Goal: Task Accomplishment & Management: Use online tool/utility

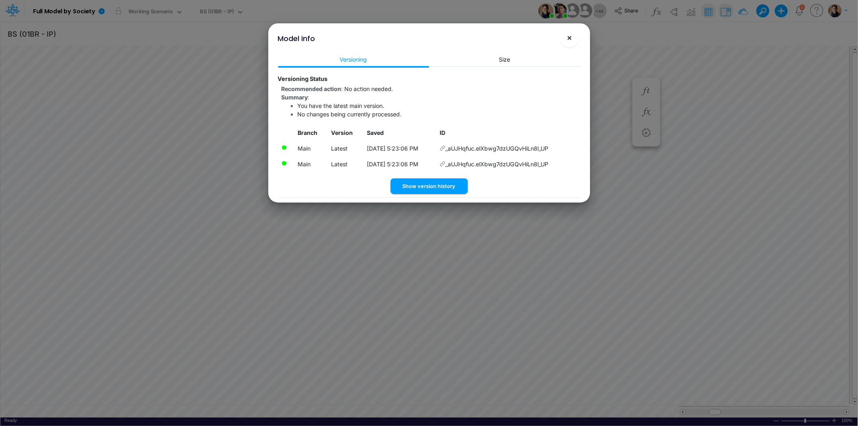
scroll to position [0, 0]
click at [569, 37] on span "×" at bounding box center [569, 38] width 5 height 10
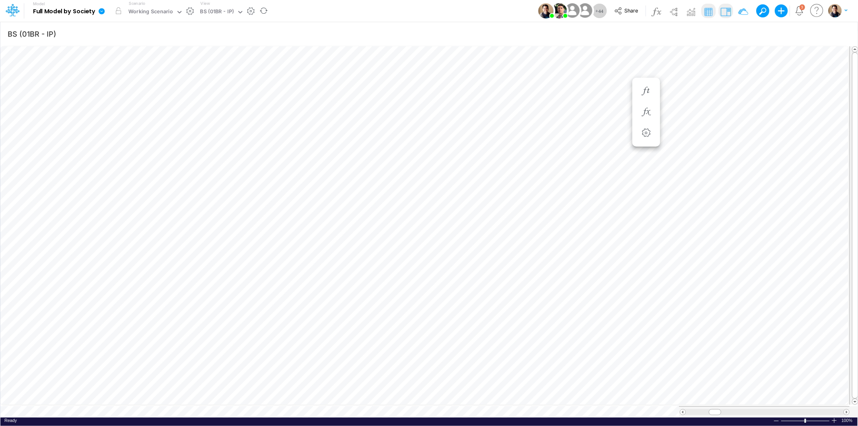
click at [103, 8] on icon at bounding box center [101, 11] width 7 height 7
click at [158, 81] on button "View model info" at bounding box center [142, 83] width 86 height 12
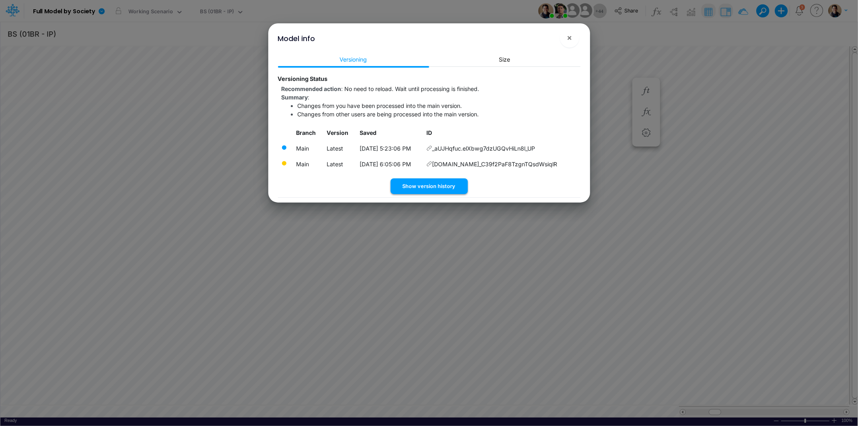
click at [445, 187] on button "Show version history" at bounding box center [429, 186] width 77 height 16
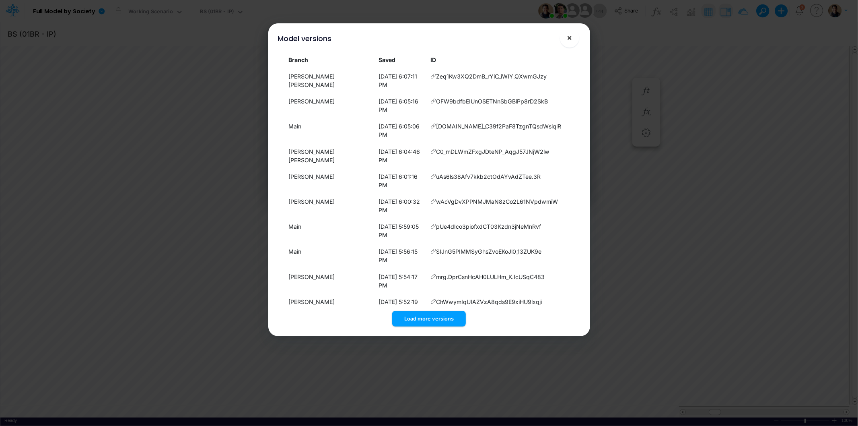
click at [569, 35] on span "×" at bounding box center [569, 38] width 5 height 10
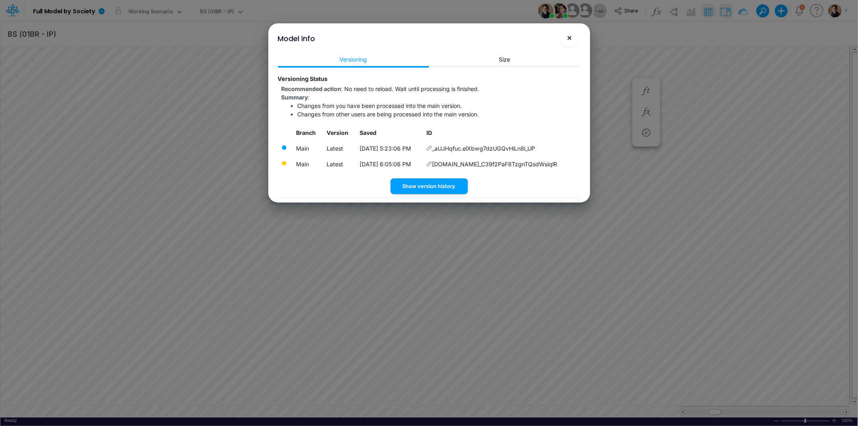
click at [571, 38] on span "×" at bounding box center [569, 38] width 5 height 10
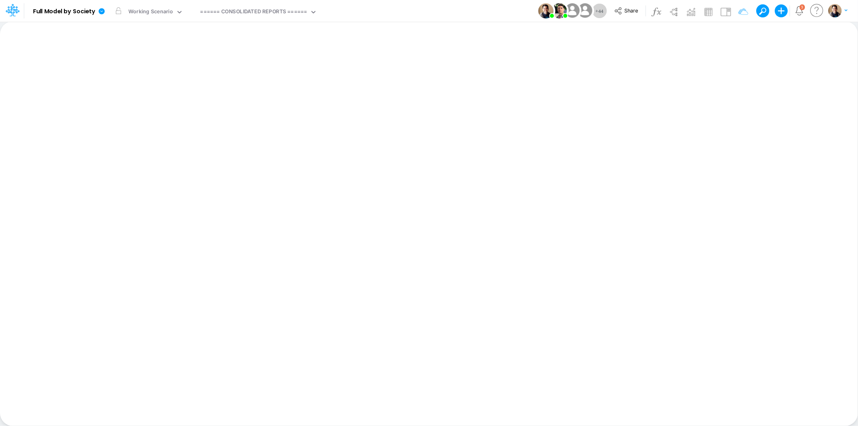
click at [442, 11] on div "Model Full Model by Society Edit model settings Duplicate Import QuickBooks Qui…" at bounding box center [429, 11] width 773 height 22
click at [264, 12] on div "====== CONSOLIDATED REPORTS ======" at bounding box center [253, 12] width 107 height 9
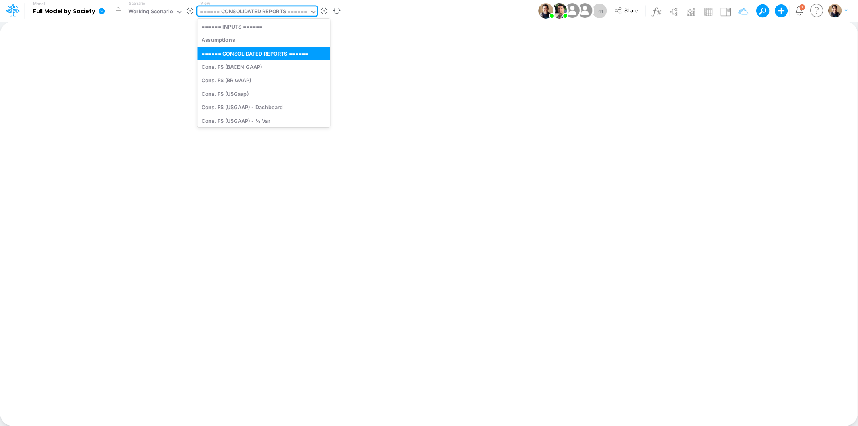
click at [264, 12] on div "====== CONSOLIDATED REPORTS ======" at bounding box center [253, 12] width 107 height 9
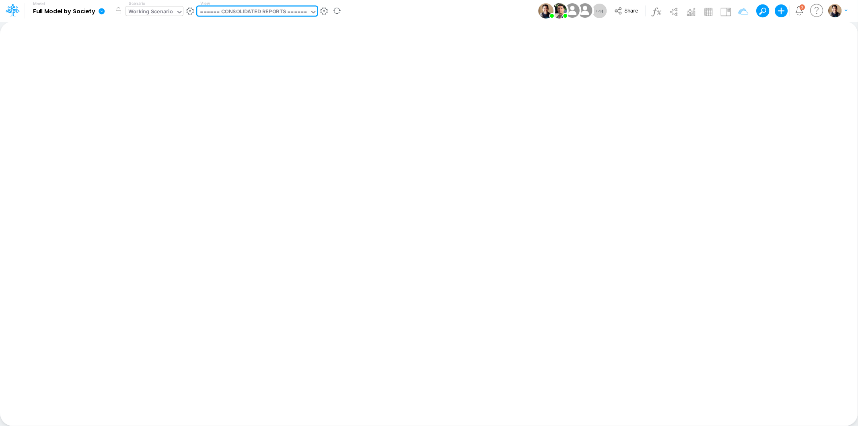
click at [156, 8] on div "Working Scenario" at bounding box center [150, 12] width 45 height 9
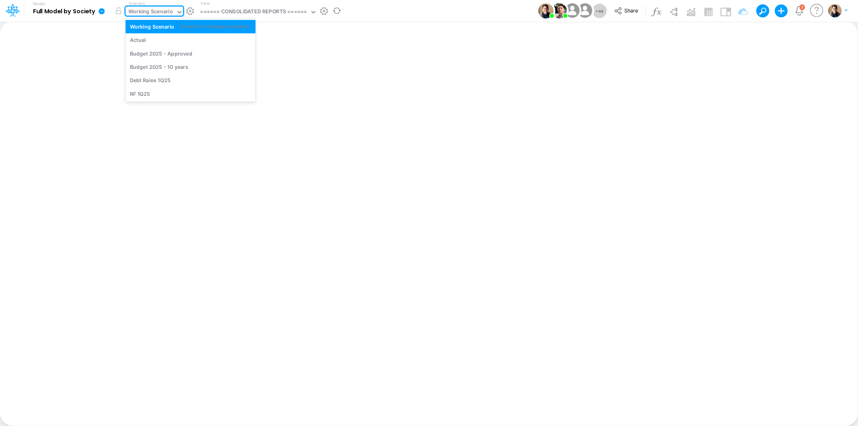
click at [156, 8] on div "Working Scenario" at bounding box center [150, 12] width 45 height 9
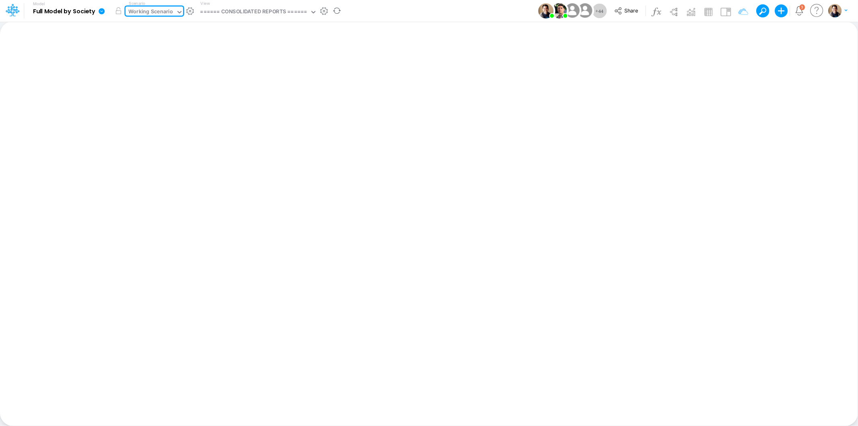
click at [99, 11] on icon at bounding box center [102, 11] width 6 height 6
click at [142, 83] on button "View model info" at bounding box center [142, 83] width 86 height 12
click at [267, 9] on div "====== CONSOLIDATED REPORTS ======" at bounding box center [253, 12] width 107 height 9
click at [106, 8] on link at bounding box center [103, 10] width 16 height 21
click at [138, 86] on button "View model info" at bounding box center [142, 83] width 86 height 12
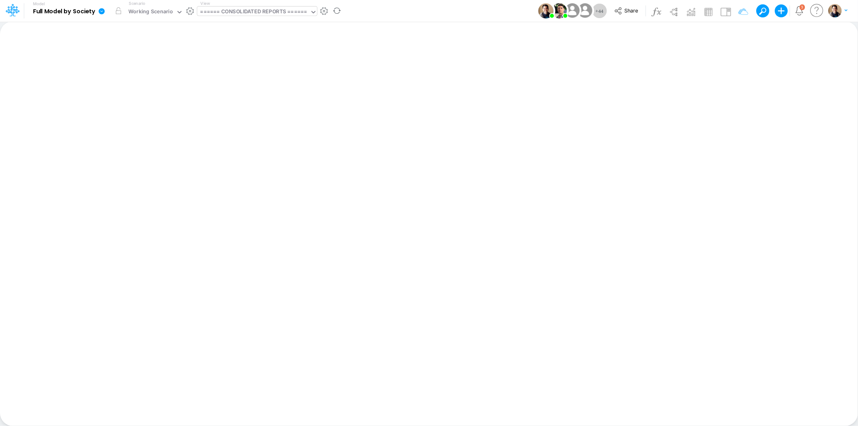
click at [271, 9] on div "====== CONSOLIDATED REPORTS ======" at bounding box center [253, 12] width 107 height 9
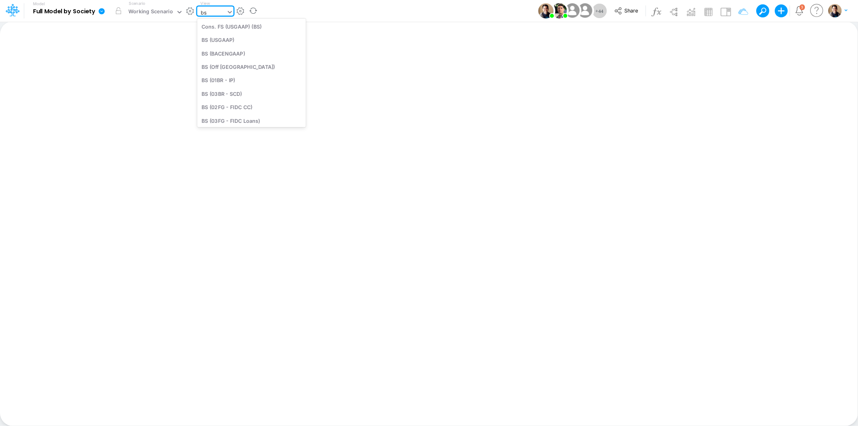
type input "b"
type input "01br"
click at [255, 95] on div "BS (01BR - IP)" at bounding box center [251, 93] width 109 height 13
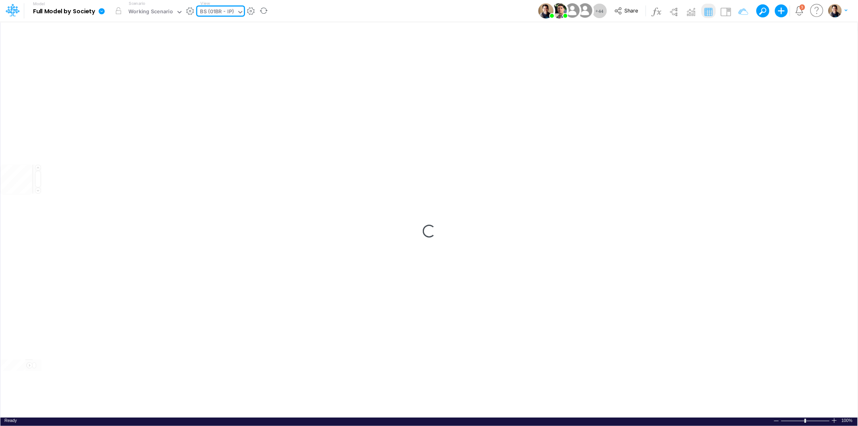
type input "BS (01BR - IP)"
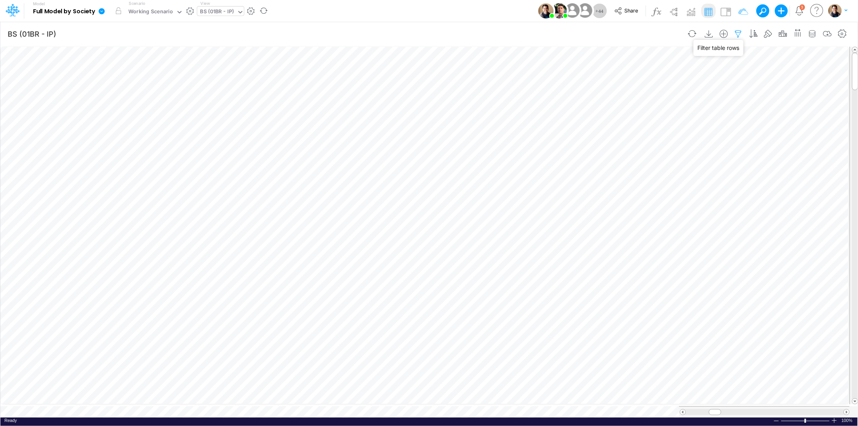
click at [738, 30] on icon "button" at bounding box center [739, 34] width 12 height 8
select select "tableSearchOR"
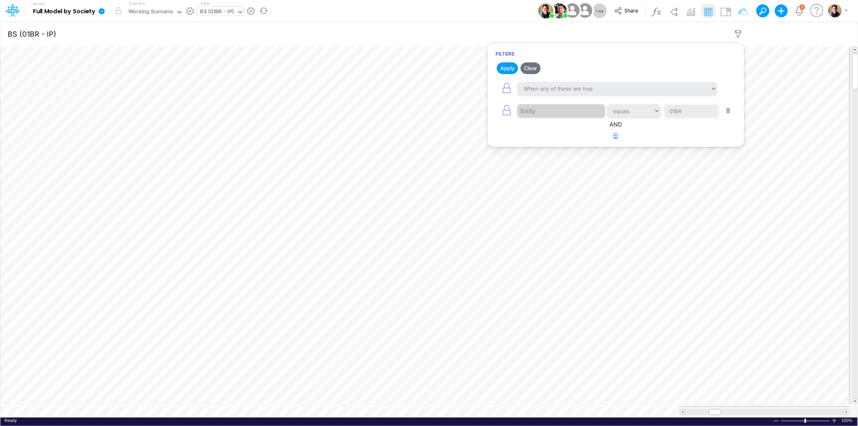
click at [616, 136] on icon "button" at bounding box center [616, 135] width 5 height 5
click at [559, 160] on div at bounding box center [555, 161] width 76 height 14
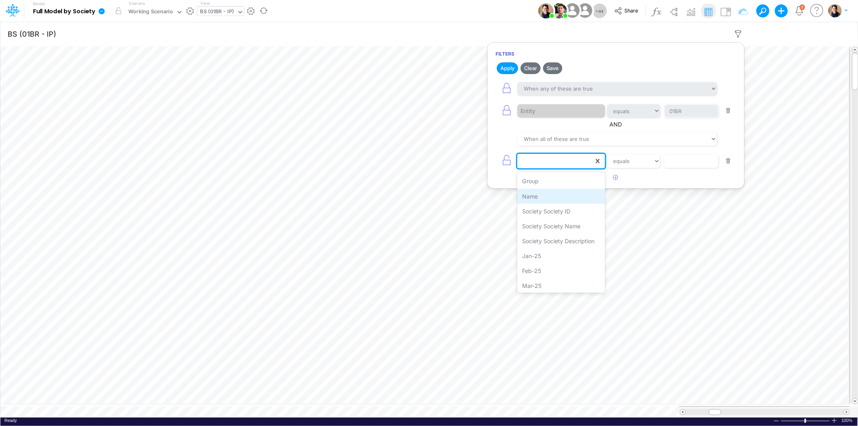
click at [558, 191] on div "Name" at bounding box center [560, 196] width 87 height 15
click at [637, 154] on div "Name equals not equal starts with ends with contains" at bounding box center [616, 161] width 241 height 18
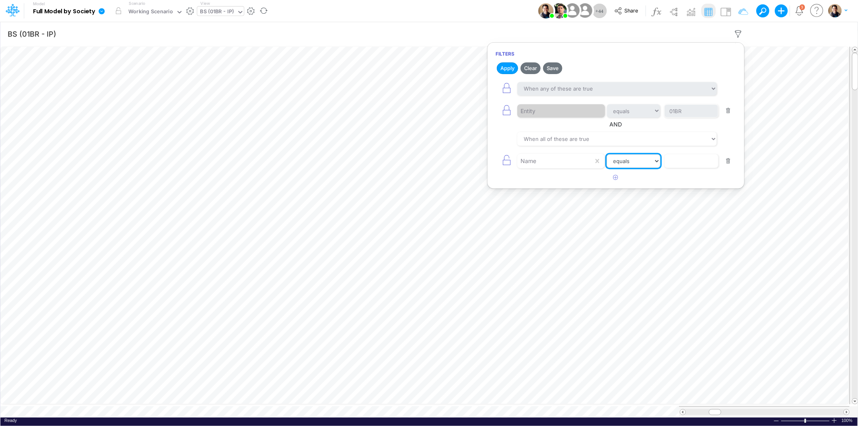
click at [637, 164] on select "equals not equal starts with ends with contains" at bounding box center [634, 161] width 54 height 14
select select "startsWith"
click at [607, 155] on select "equals not equal starts with ends with contains" at bounding box center [634, 161] width 54 height 14
click at [677, 118] on input "text" at bounding box center [691, 111] width 54 height 14
type input "DAys CC RP"
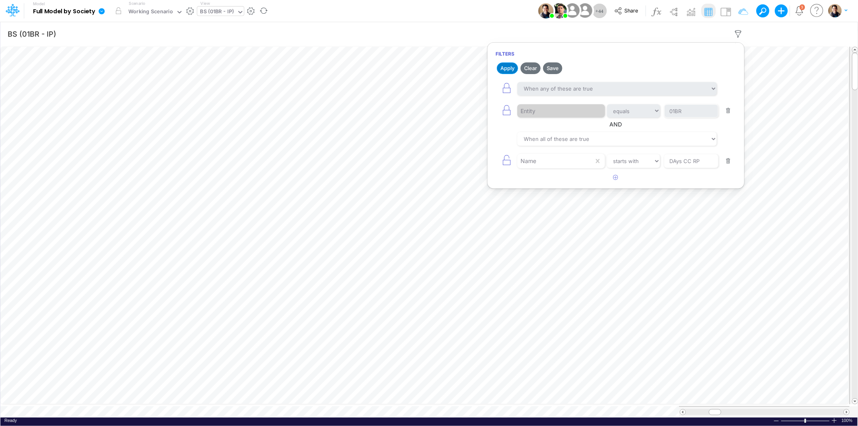
click at [508, 64] on button "Apply" at bounding box center [507, 68] width 21 height 12
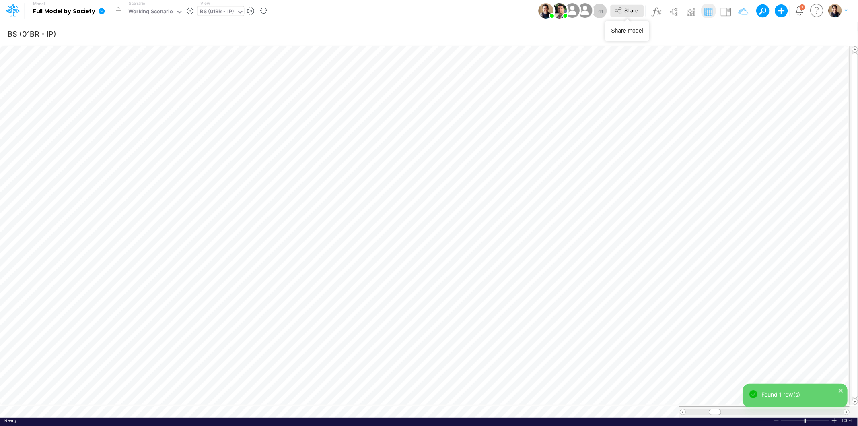
click at [628, 6] on button "Share" at bounding box center [626, 11] width 33 height 12
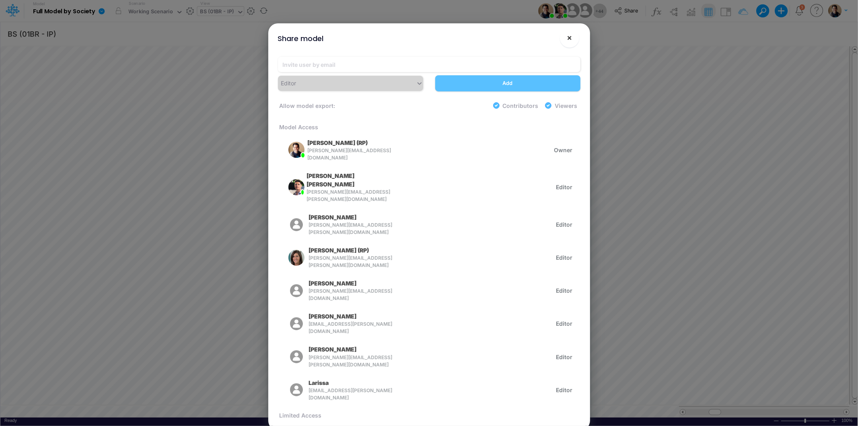
click at [574, 37] on button "×" at bounding box center [569, 37] width 19 height 19
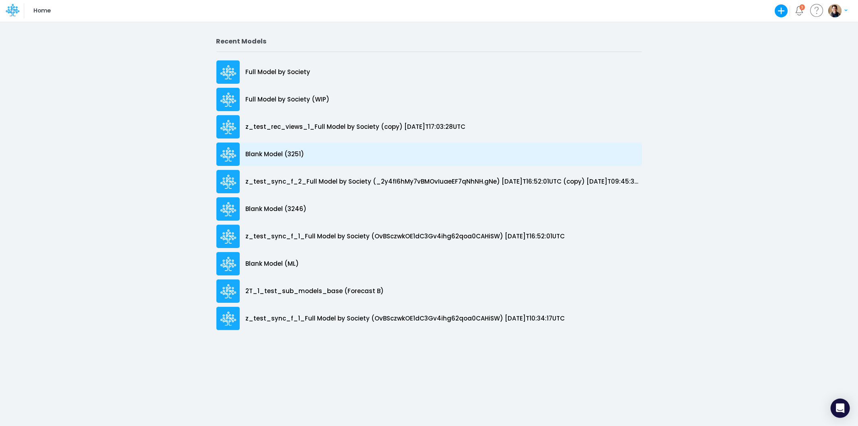
click at [278, 147] on div "Blank Model (3251)" at bounding box center [429, 153] width 426 height 23
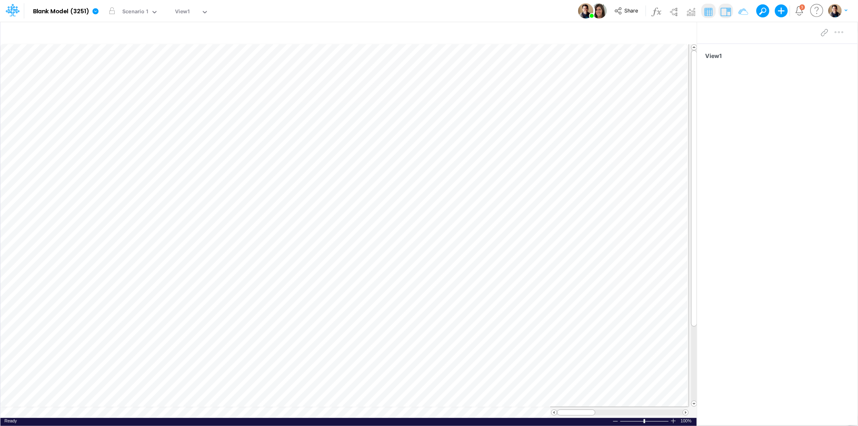
scroll to position [0, 0]
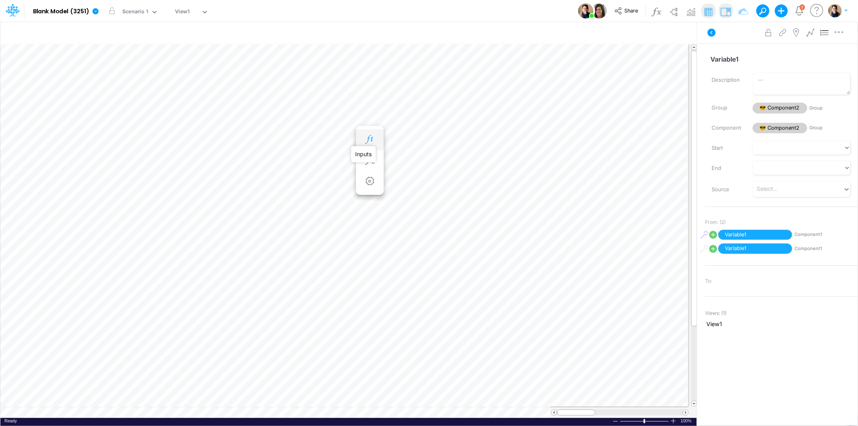
click at [373, 138] on icon "button" at bounding box center [370, 139] width 12 height 8
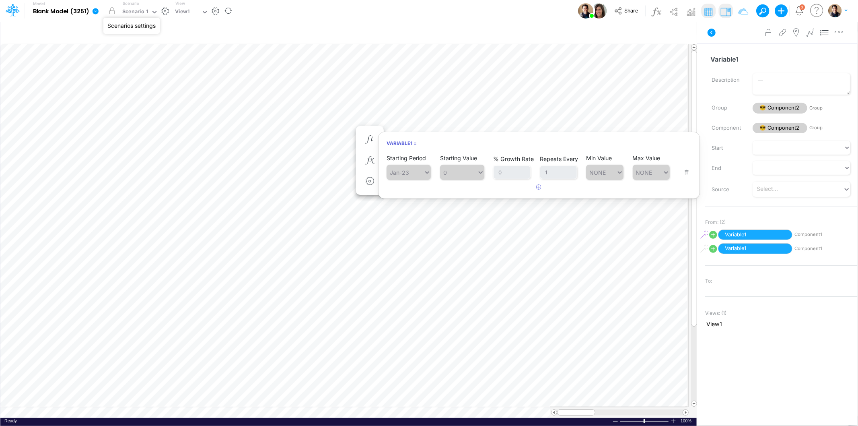
click at [168, 10] on button "button" at bounding box center [165, 11] width 8 height 8
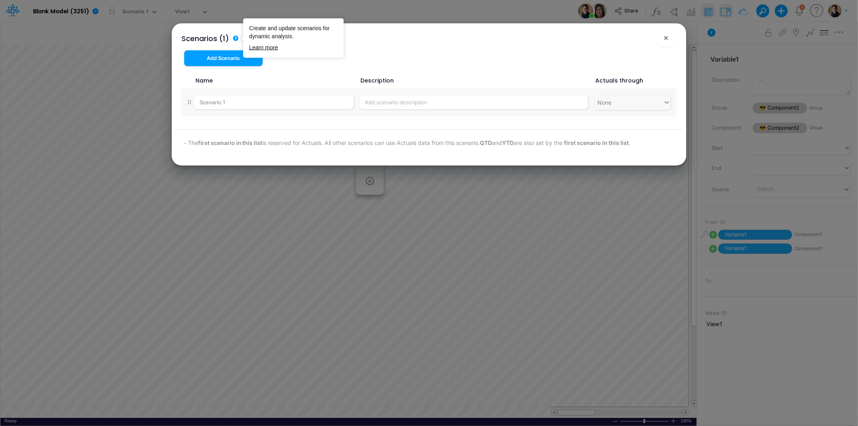
click at [235, 37] on circle "Tooltip anchor" at bounding box center [235, 38] width 5 height 5
click at [671, 36] on button "×" at bounding box center [665, 37] width 19 height 19
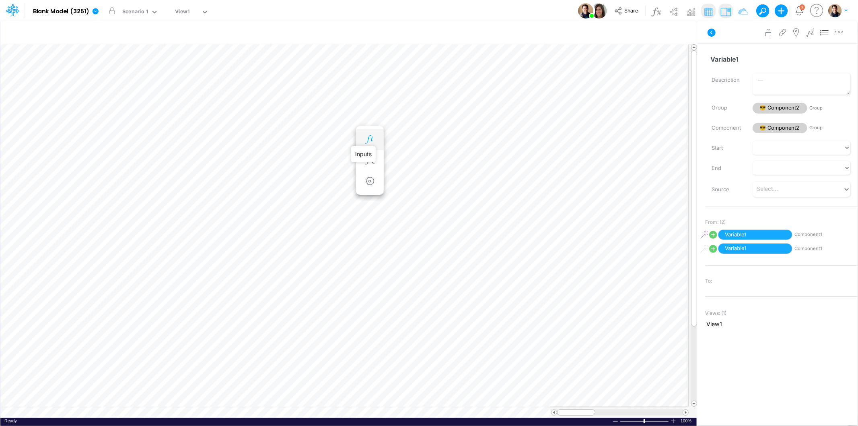
click at [373, 138] on icon "button" at bounding box center [370, 139] width 12 height 8
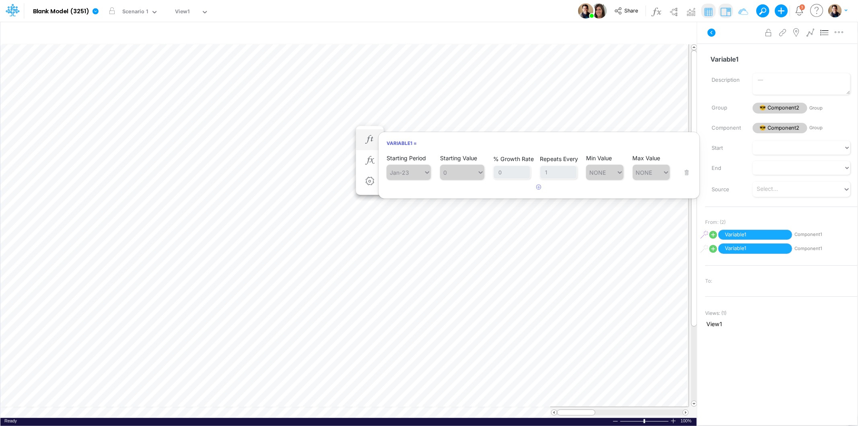
scroll to position [0, 0]
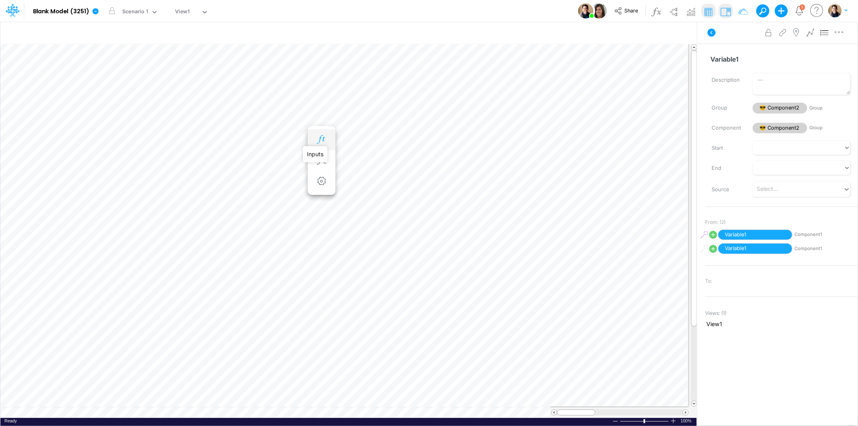
click at [320, 136] on icon "button" at bounding box center [321, 139] width 12 height 8
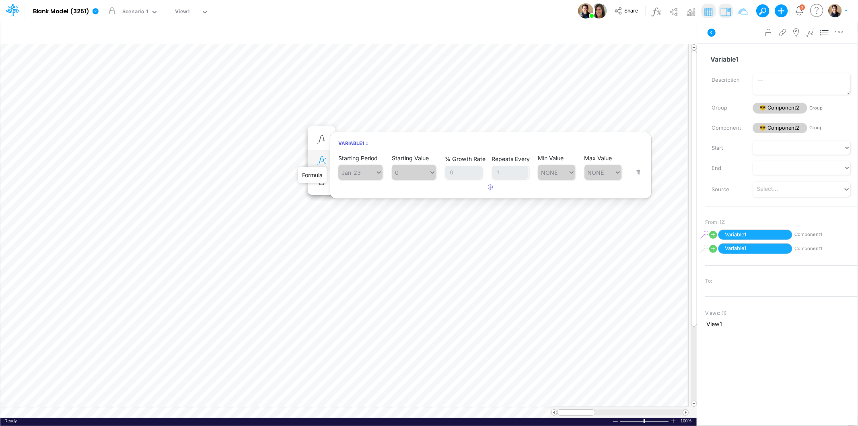
click at [324, 163] on icon "button" at bounding box center [321, 160] width 12 height 8
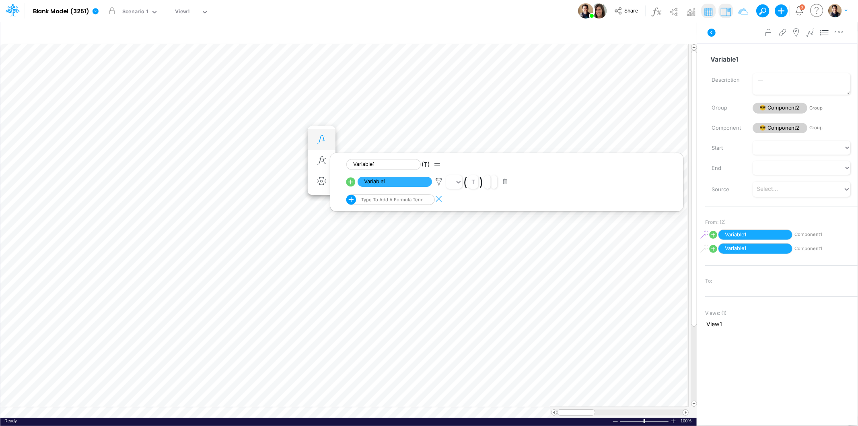
click at [323, 142] on icon "button" at bounding box center [321, 139] width 12 height 8
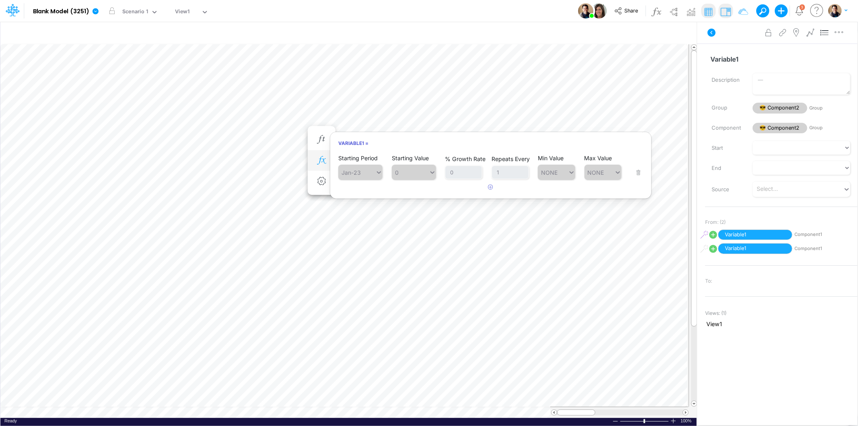
click at [314, 159] on button "button" at bounding box center [321, 160] width 15 height 16
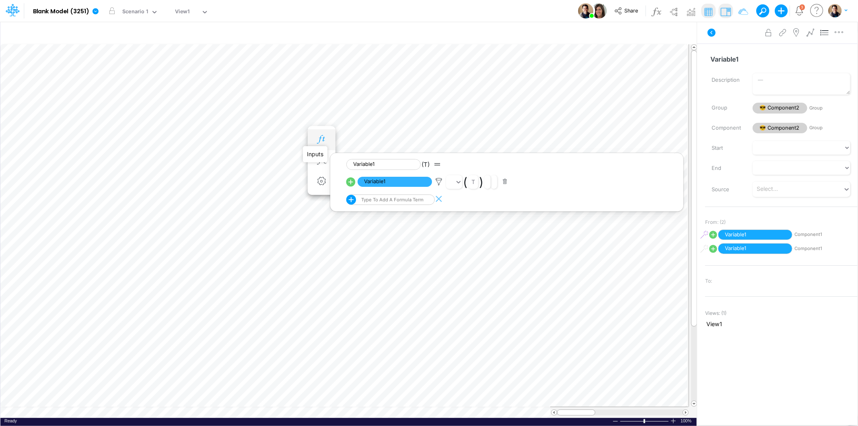
click at [320, 142] on icon "button" at bounding box center [321, 139] width 12 height 8
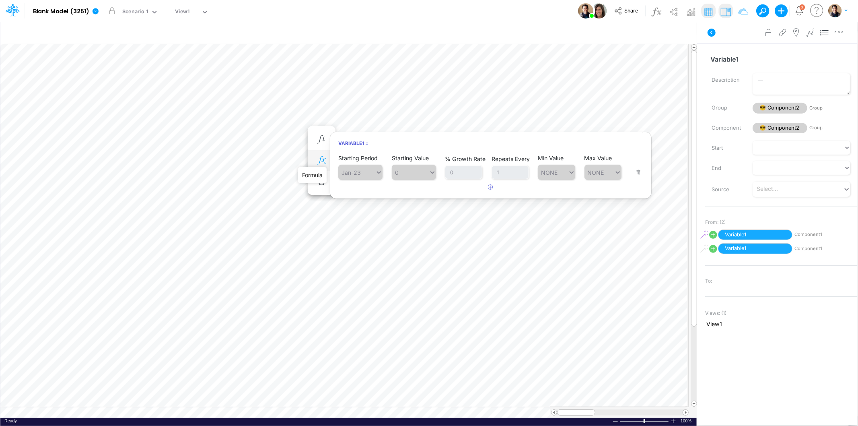
click at [319, 163] on icon "button" at bounding box center [321, 160] width 12 height 8
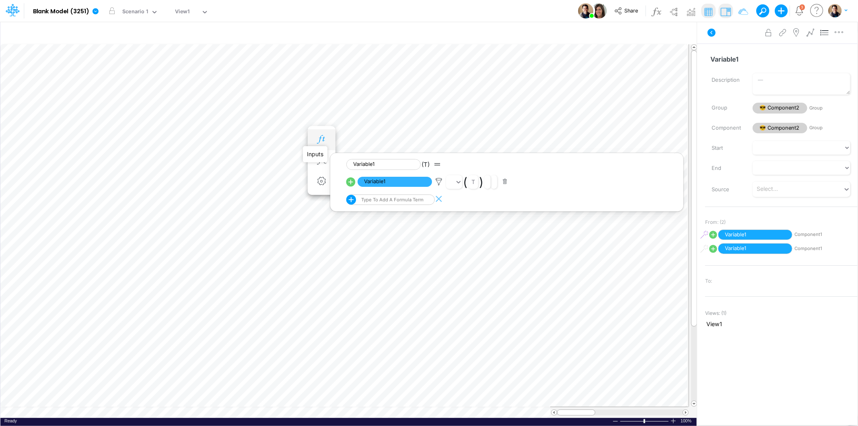
click at [322, 138] on icon "button" at bounding box center [321, 139] width 12 height 8
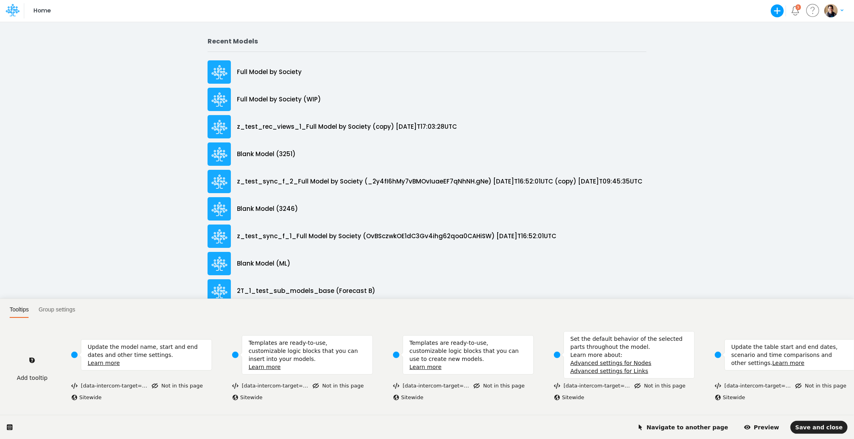
click at [267, 0] on html "Tooltips Group settings Add tooltip Update the model name, start and end dates …" at bounding box center [427, 0] width 854 height 0
click at [258, 0] on html "Tooltips Group settings Add tooltip Update the model name, start and end dates …" at bounding box center [427, 0] width 854 height 0
click at [584, 328] on button "Navigate to another page" at bounding box center [683, 427] width 101 height 13
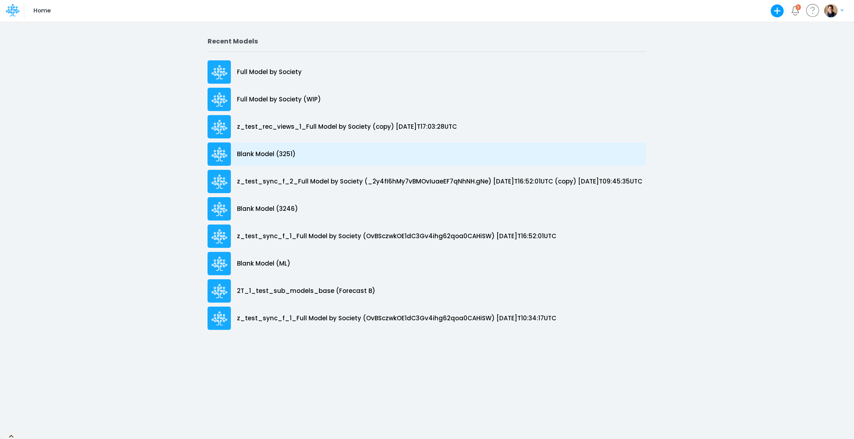
click at [303, 147] on div "Blank Model (3251)" at bounding box center [427, 153] width 439 height 23
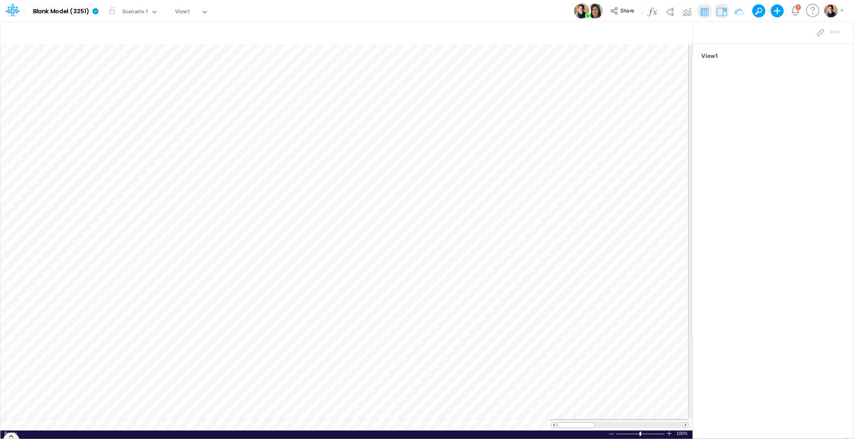
scroll to position [0, 0]
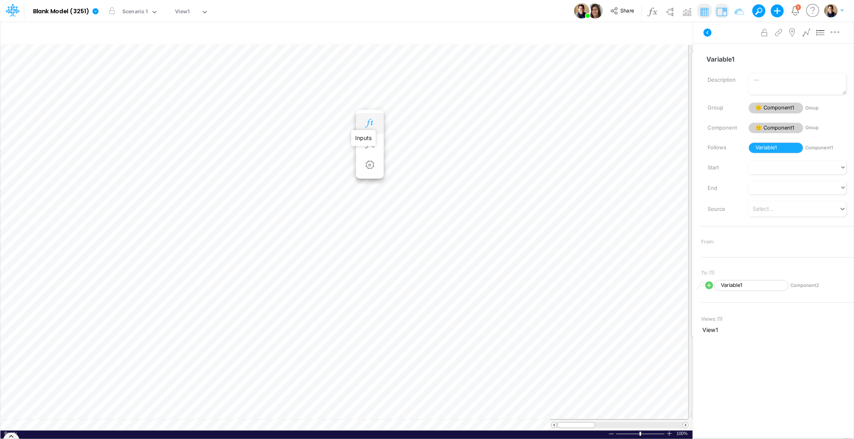
click at [369, 122] on icon "button" at bounding box center [370, 123] width 12 height 8
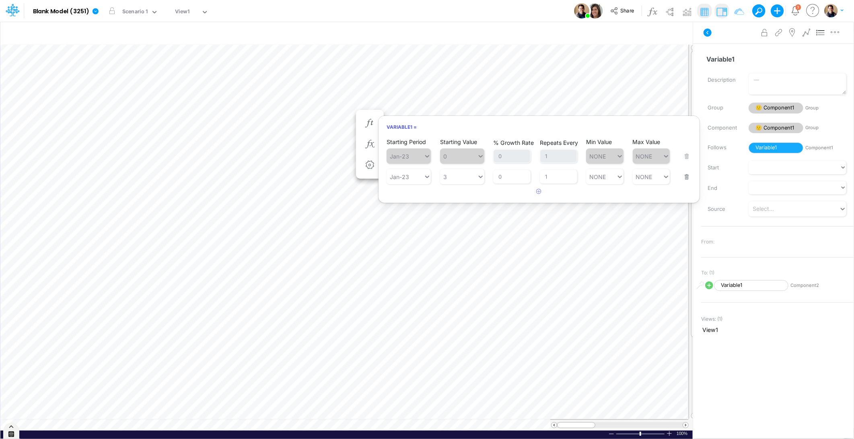
click at [12, 328] on icon at bounding box center [11, 426] width 5 height 5
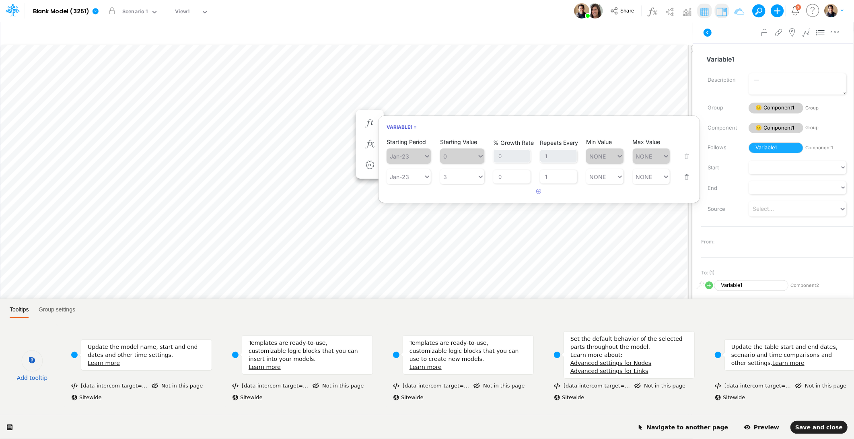
click at [31, 328] on icon at bounding box center [32, 360] width 7 height 7
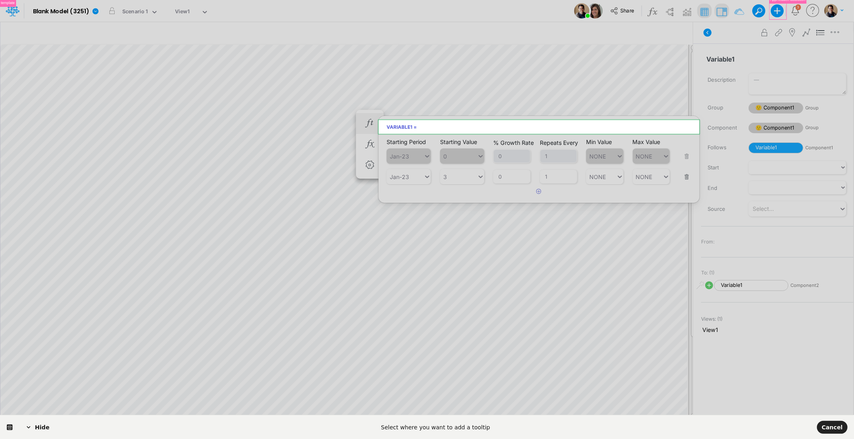
click at [431, 128] on body "Model Blank Model (3251) Edit model settings Duplicate Import QuickBooks QuickB…" at bounding box center [427, 219] width 854 height 439
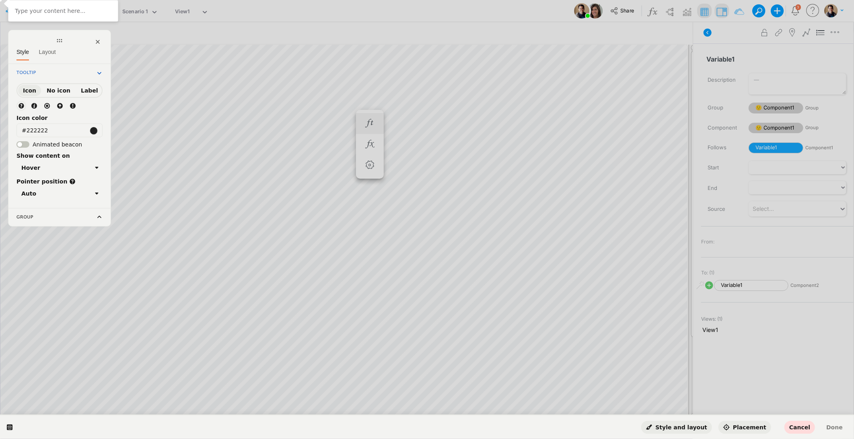
click at [584, 328] on span "Placement" at bounding box center [744, 427] width 43 height 6
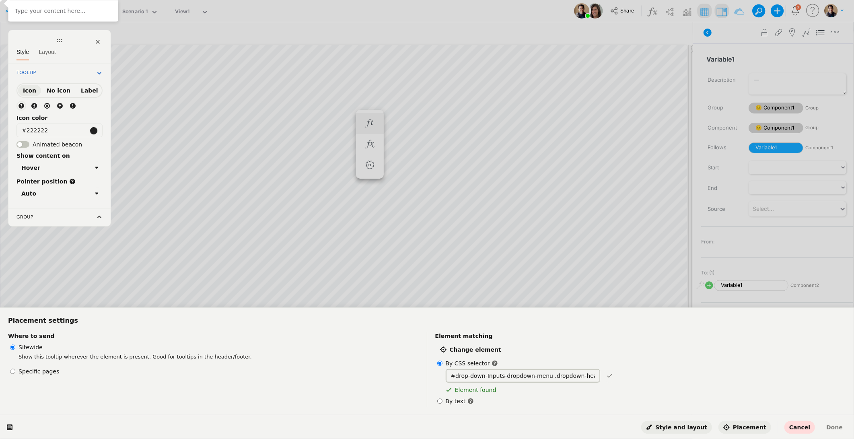
click at [505, 328] on input "#drop-down-Inputs-dropdown-menu .dropdown-header" at bounding box center [523, 376] width 155 height 14
paste input "intercom-table-search-dropdown"
type input "#drop-down-Inputs-dropdown-menu .dropdown-header"
click at [584, 328] on span "Placement" at bounding box center [744, 427] width 43 height 6
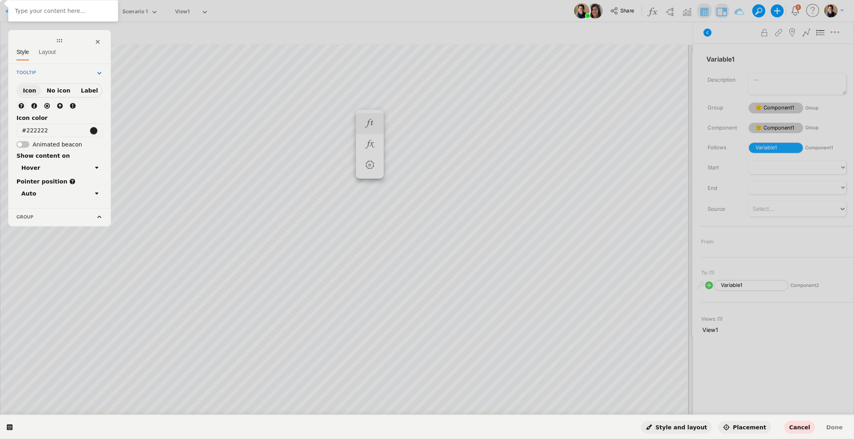
click at [584, 328] on span "Placement" at bounding box center [744, 427] width 43 height 6
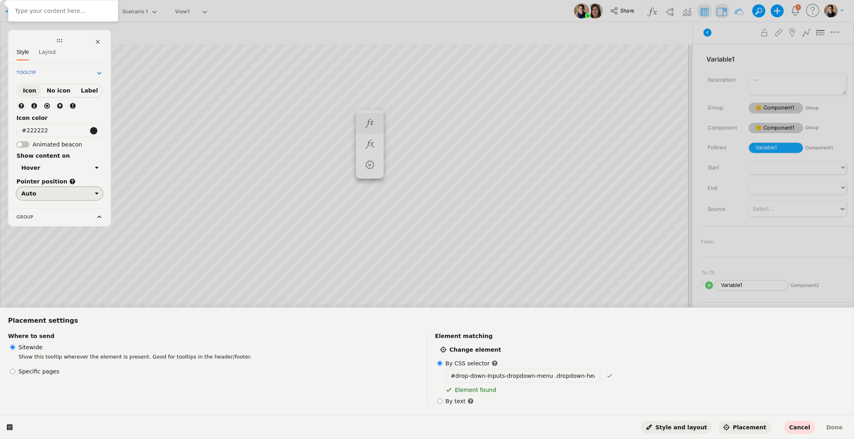
click at [55, 193] on div "Auto" at bounding box center [56, 193] width 70 height 6
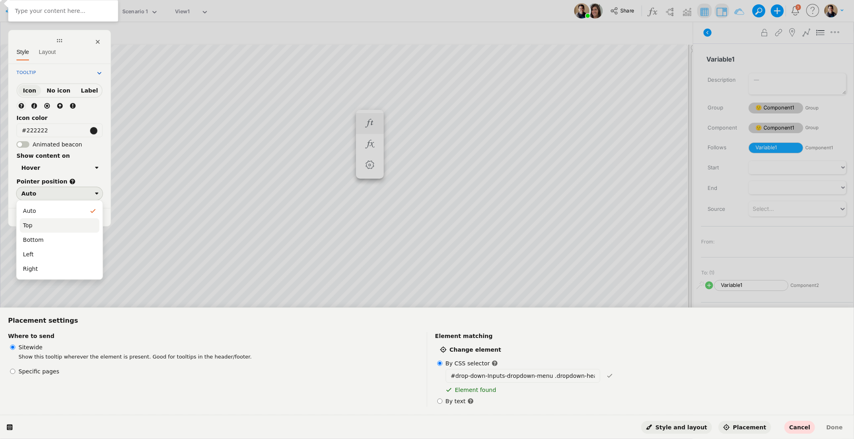
click at [58, 223] on div "Top" at bounding box center [59, 225] width 73 height 8
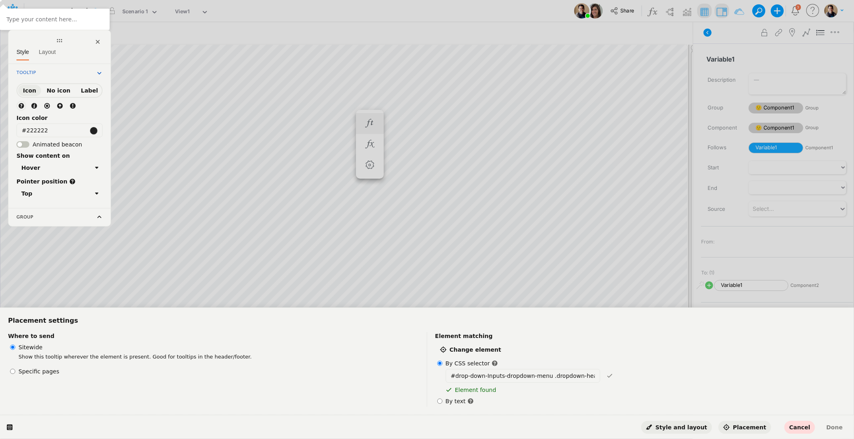
click label "Pointer position"
click at [59, 194] on div "Top" at bounding box center [56, 193] width 70 height 6
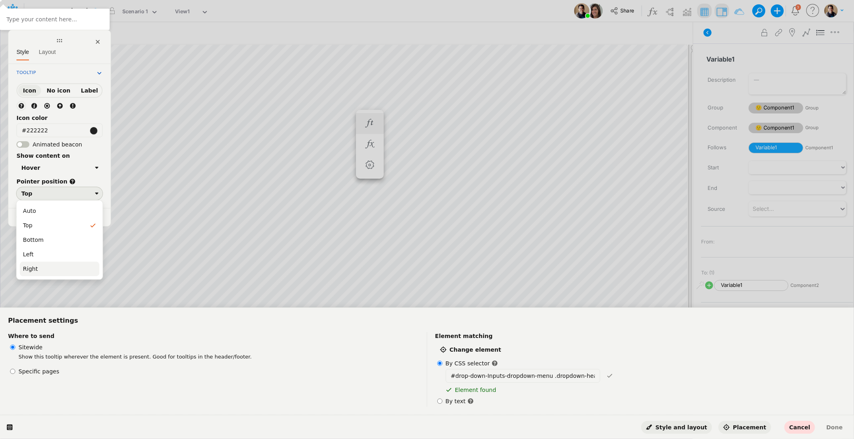
click at [65, 264] on div "Right" at bounding box center [60, 269] width 80 height 14
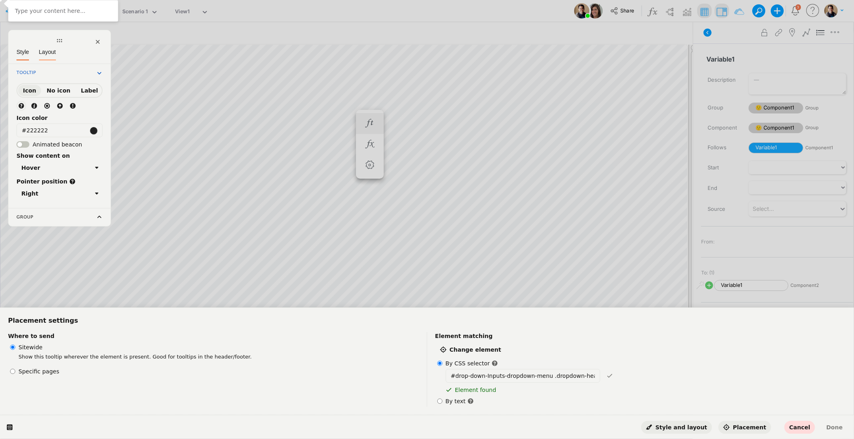
click at [43, 56] on div "Layout" at bounding box center [47, 53] width 17 height 16
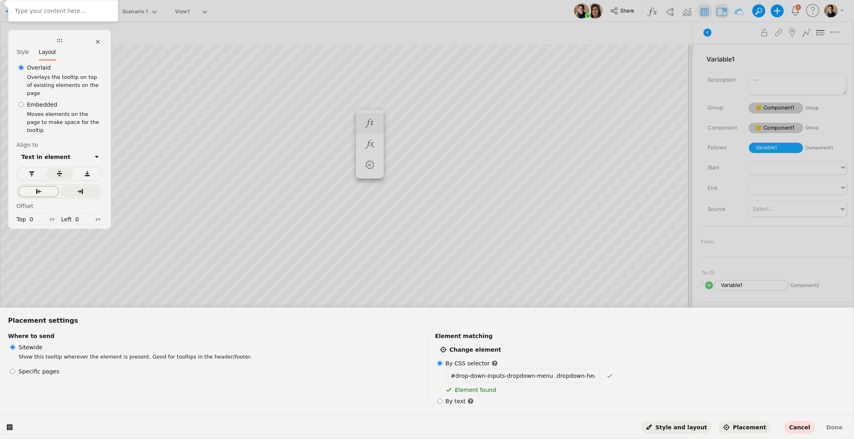
click at [37, 186] on button "button" at bounding box center [38, 191] width 41 height 11
click at [80, 167] on div at bounding box center [59, 176] width 86 height 18
click at [84, 168] on button "button" at bounding box center [87, 173] width 27 height 11
click label "By text"
click at [443, 328] on input "By text" at bounding box center [439, 401] width 5 height 8
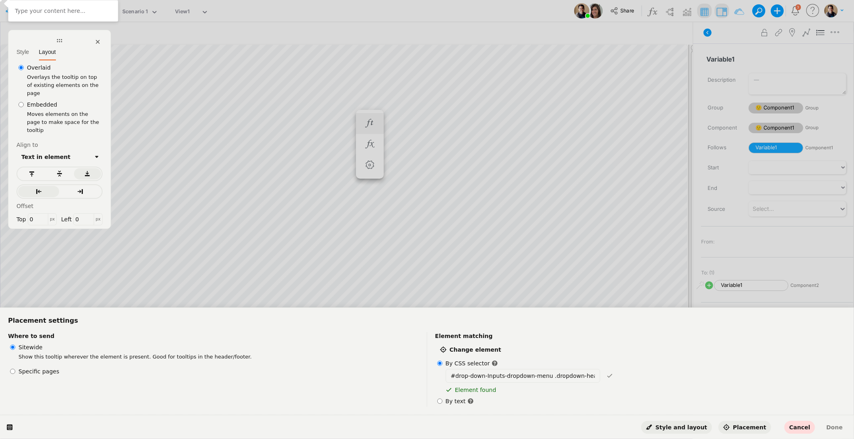
radio input "true"
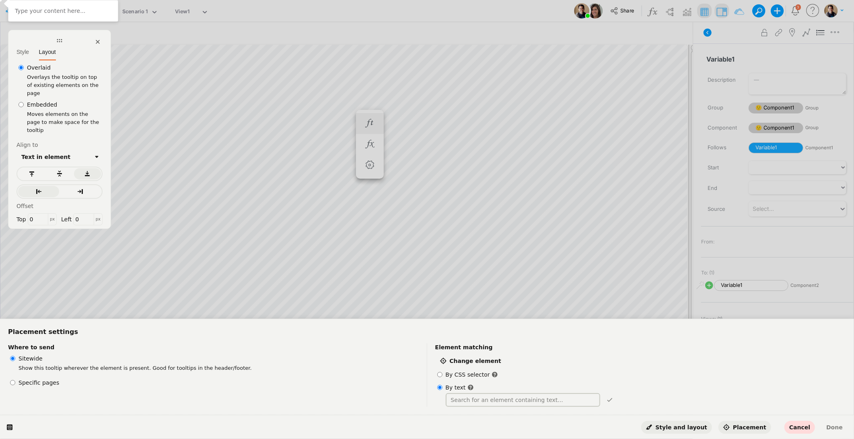
click at [474, 328] on input "text" at bounding box center [523, 400] width 155 height 14
paste input "intercom-table-search-dropdown"
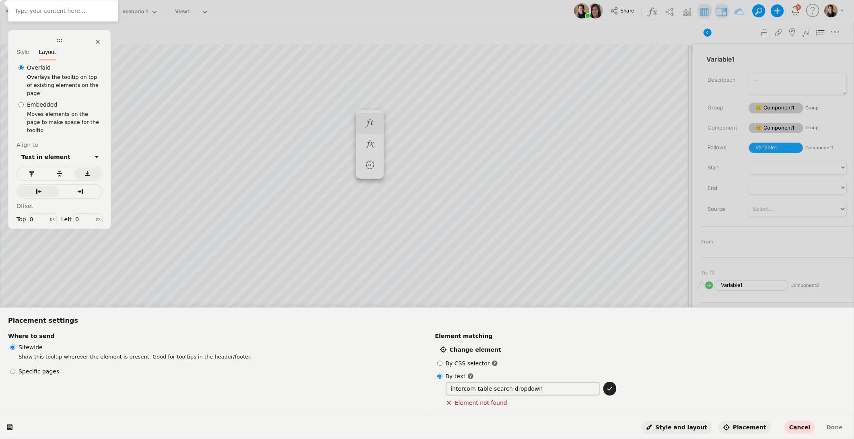
type input "intercom-table-search-dropdown"
click label "By CSS selector"
click at [443, 328] on input "By CSS selector" at bounding box center [439, 363] width 5 height 8
radio input "true"
click at [479, 328] on input "#drop-down-Inputs-dropdown-menu .dropdown-header" at bounding box center [523, 376] width 155 height 14
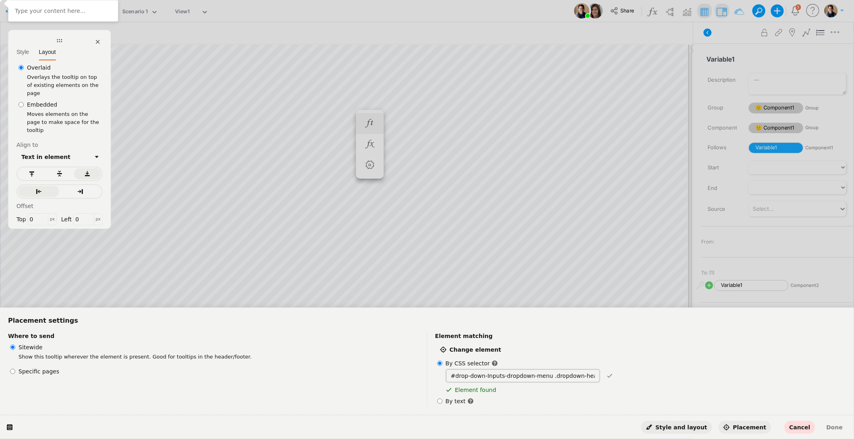
click at [565, 328] on input "#drop-down-Inputs-dropdown-menu .dropdown-header" at bounding box center [523, 376] width 155 height 14
click at [460, 328] on button "Change element" at bounding box center [470, 349] width 71 height 13
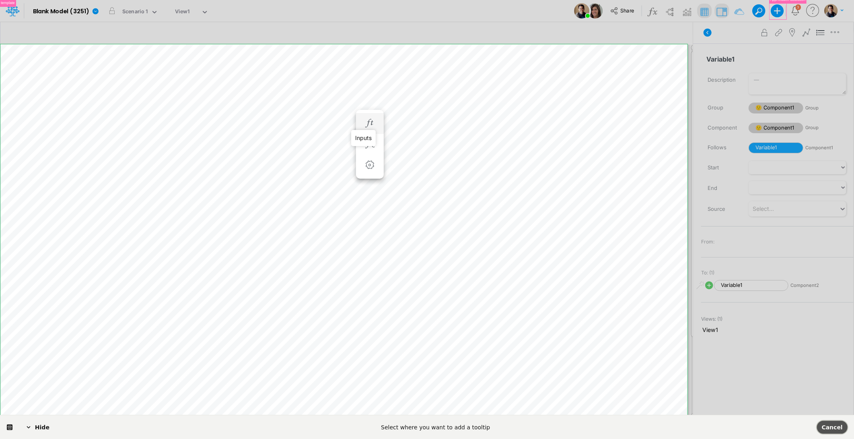
click at [584, 328] on span "Cancel" at bounding box center [832, 427] width 21 height 6
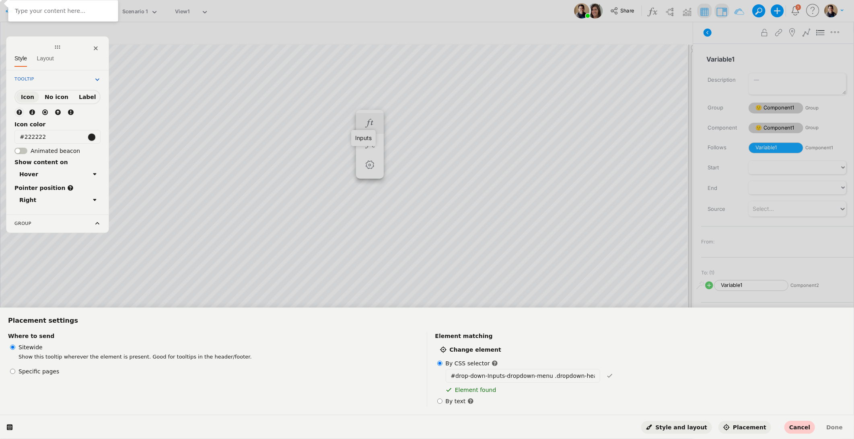
click at [584, 328] on button "Cancel" at bounding box center [800, 427] width 31 height 13
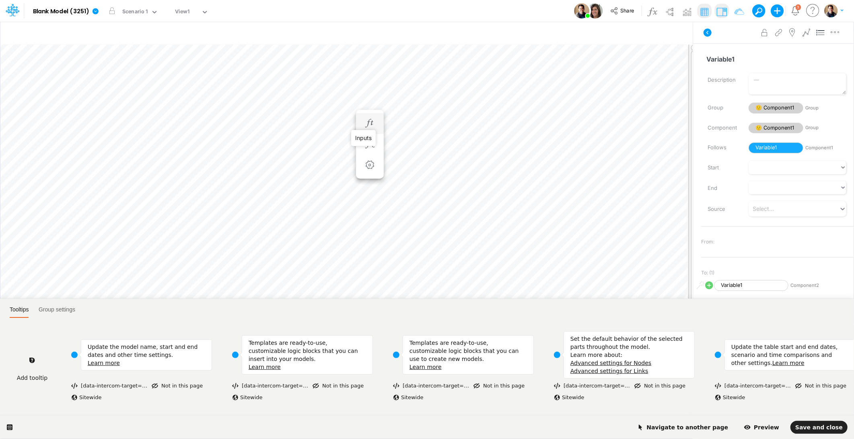
click at [374, 0] on html "Tooltips Group settings Add tooltip Update the model name, start and end dates …" at bounding box center [427, 0] width 854 height 0
click at [424, 0] on html "Tooltips Group settings Add tooltip Update the model name, start and end dates …" at bounding box center [427, 0] width 854 height 0
drag, startPoint x: 717, startPoint y: 424, endPoint x: 711, endPoint y: 421, distance: 5.9
click at [584, 328] on span "Navigate to another page" at bounding box center [682, 427] width 91 height 6
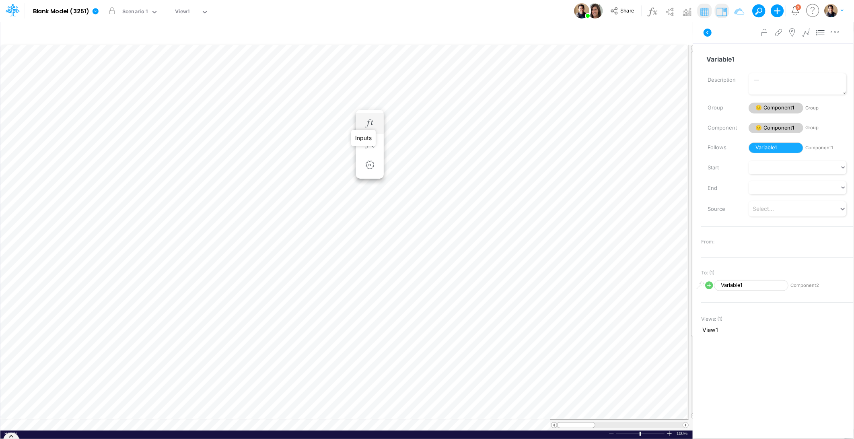
click at [379, 125] on li "Variable1 =" at bounding box center [370, 123] width 28 height 21
click at [365, 121] on icon "button" at bounding box center [370, 123] width 12 height 8
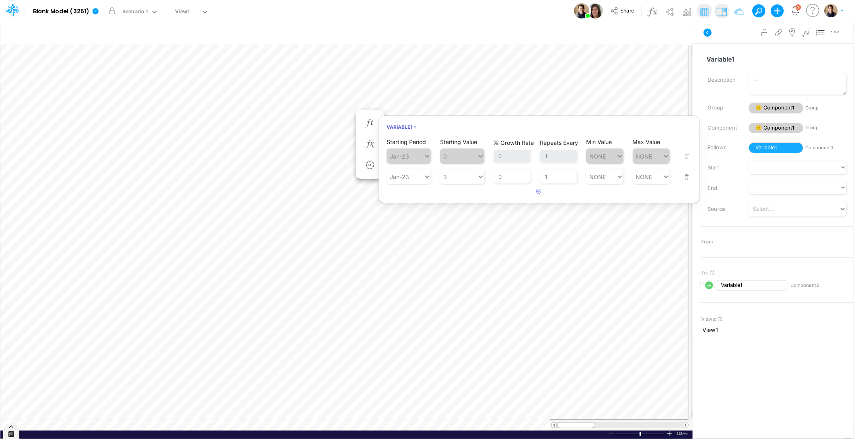
click at [10, 328] on div at bounding box center [11, 430] width 16 height 16
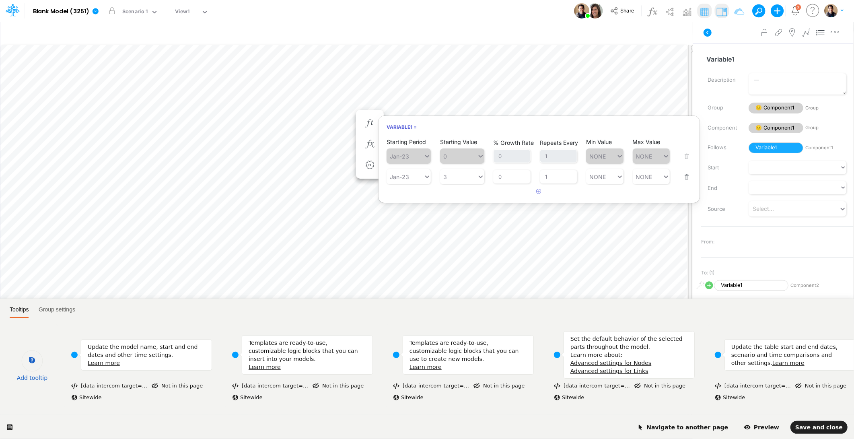
click at [38, 328] on div at bounding box center [32, 360] width 21 height 21
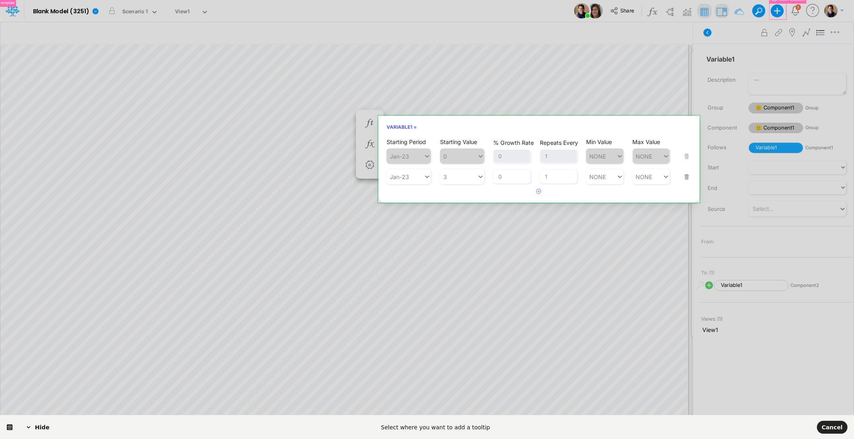
click at [513, 117] on body "Model Blank Model (3251) Edit model settings Duplicate Import QuickBooks QuickB…" at bounding box center [427, 219] width 854 height 439
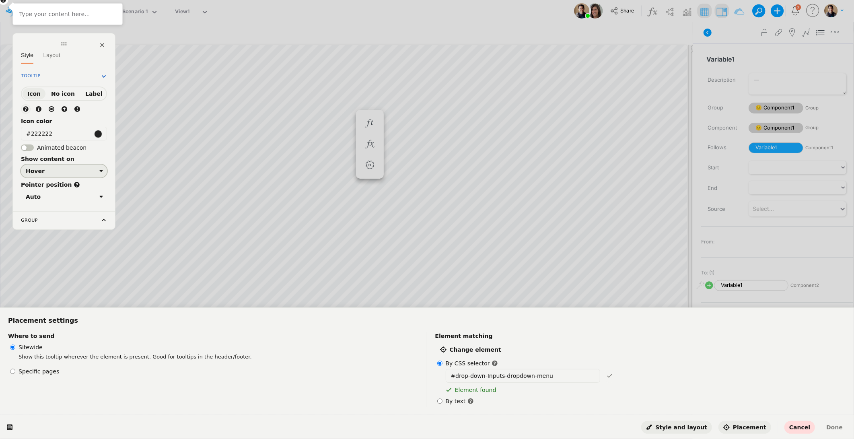
click at [58, 165] on button "Hover" at bounding box center [64, 171] width 86 height 13
click at [62, 94] on span "No icon" at bounding box center [63, 94] width 24 height 6
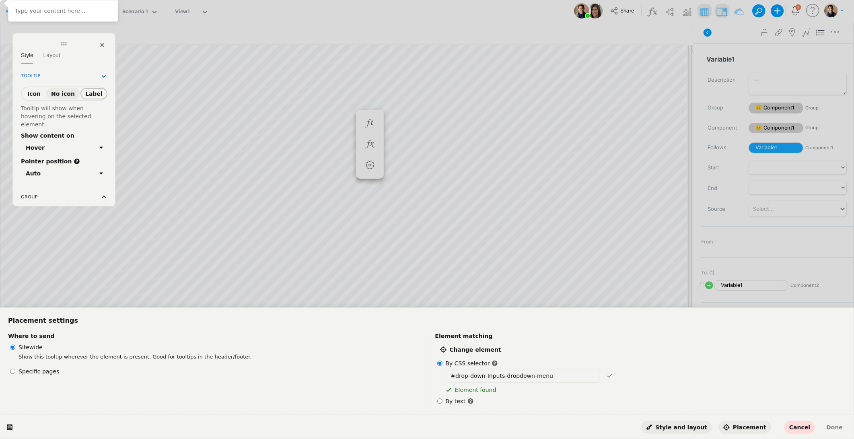
click at [87, 91] on span "Label" at bounding box center [93, 94] width 17 height 6
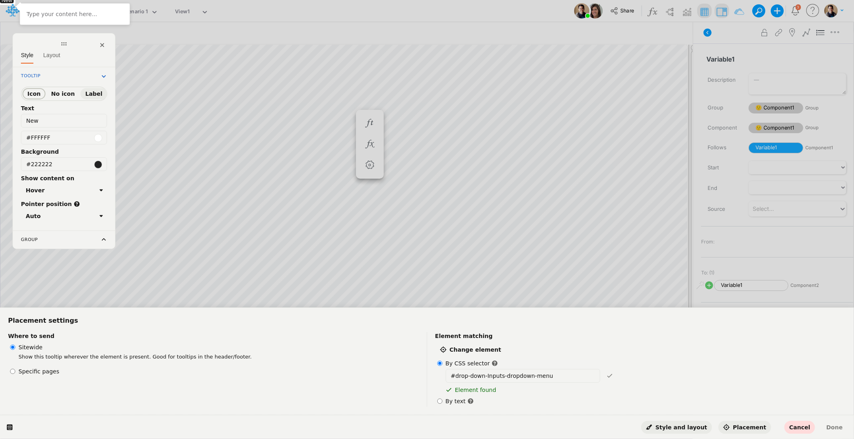
click at [35, 92] on span "Icon" at bounding box center [33, 94] width 13 height 6
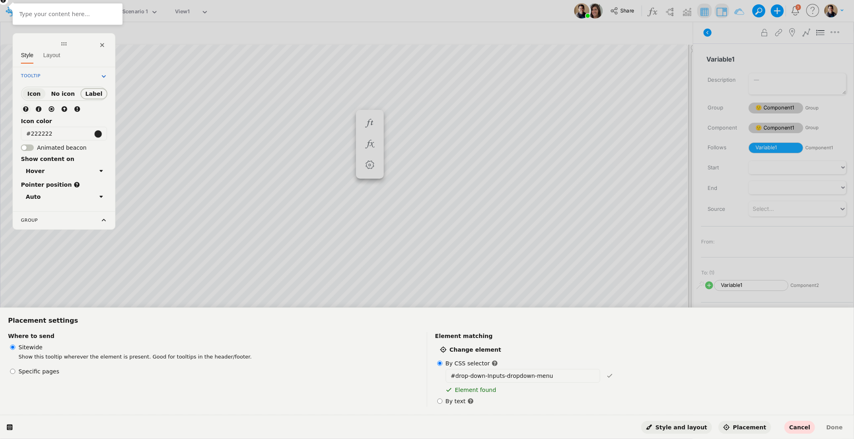
click at [91, 91] on span "Label" at bounding box center [93, 94] width 17 height 6
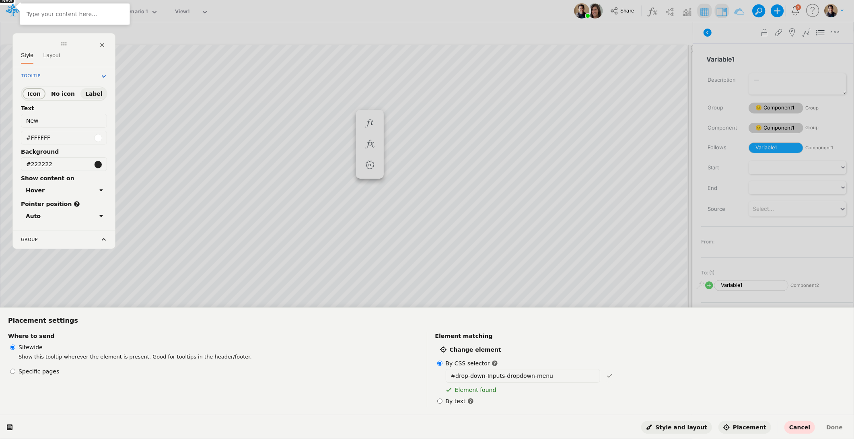
click at [39, 88] on button "Icon" at bounding box center [34, 93] width 23 height 11
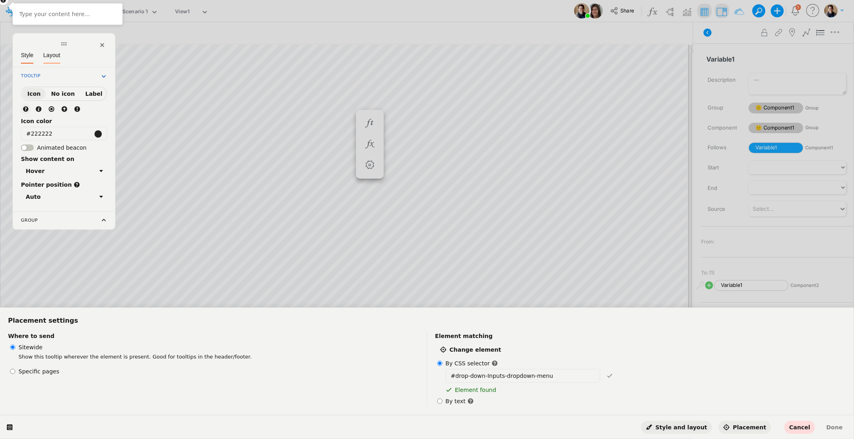
click at [57, 53] on span "Layout" at bounding box center [51, 55] width 17 height 6
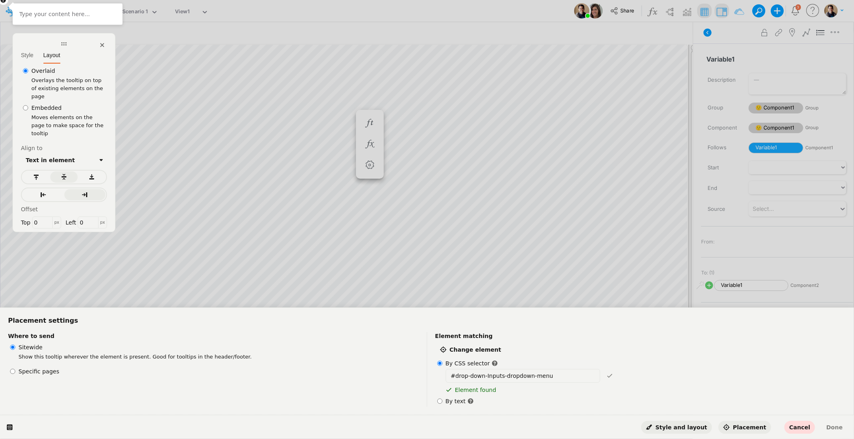
click at [26, 104] on input "Embedded" at bounding box center [25, 108] width 5 height 8
radio input "true"
click at [27, 70] on input "Overlaid" at bounding box center [25, 71] width 5 height 8
radio input "true"
click at [25, 71] on input "Overlaid" at bounding box center [25, 71] width 5 height 8
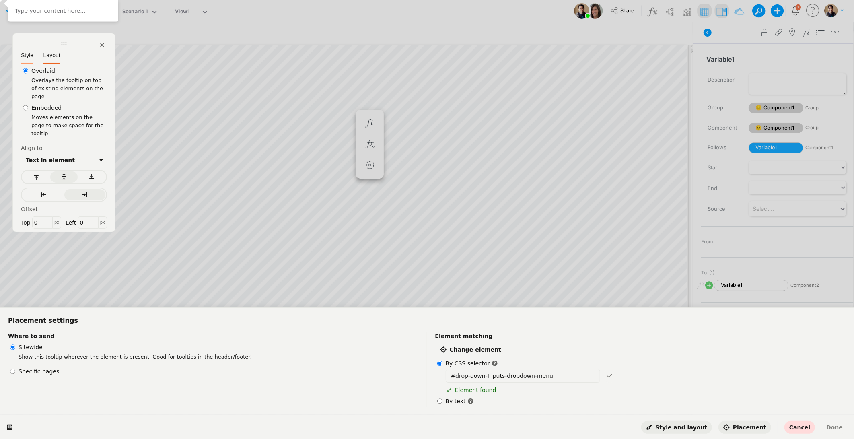
click at [28, 52] on span "Style" at bounding box center [27, 55] width 12 height 6
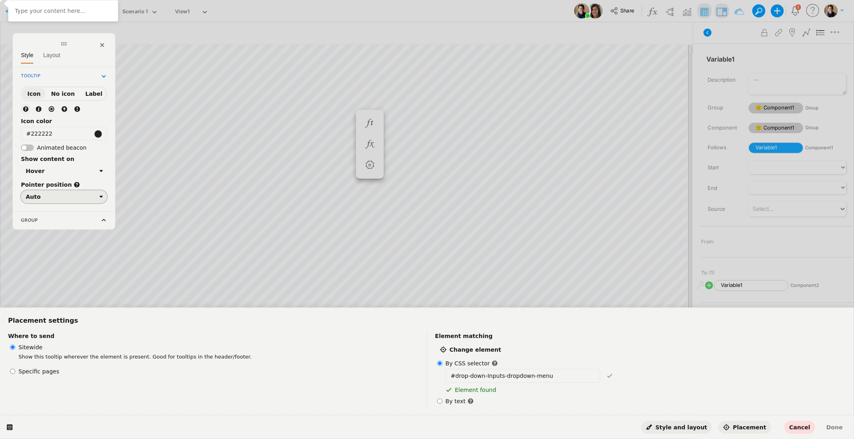
click at [66, 199] on button "Auto" at bounding box center [64, 196] width 86 height 13
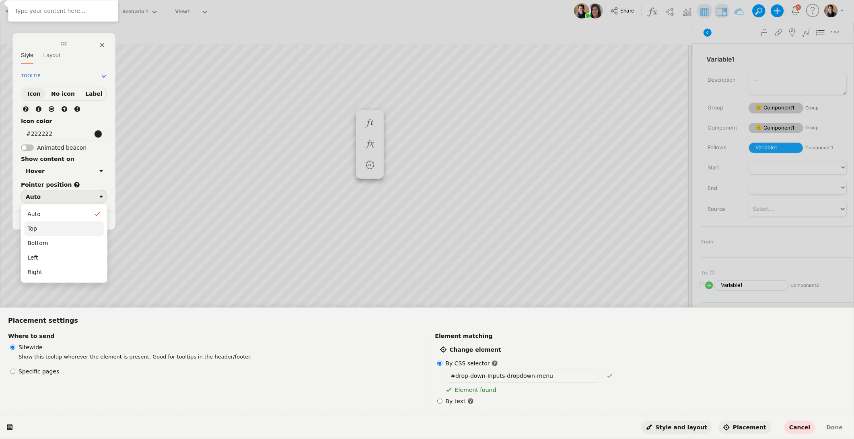
click at [60, 226] on div "Top" at bounding box center [63, 229] width 73 height 8
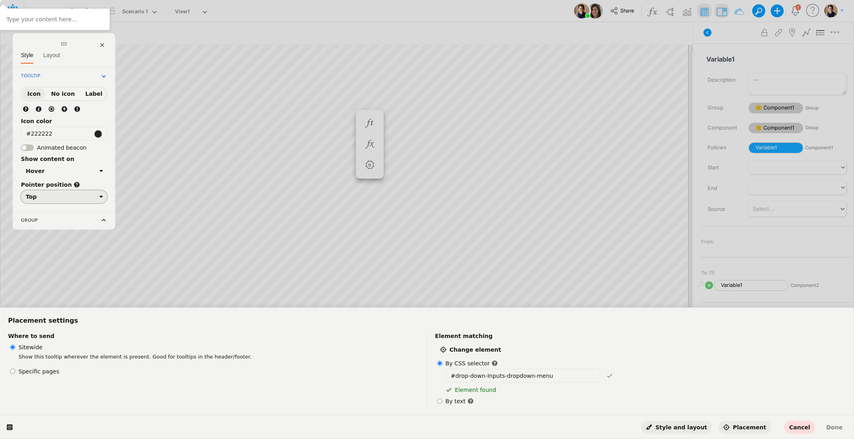
click at [60, 196] on div "Top" at bounding box center [61, 197] width 70 height 6
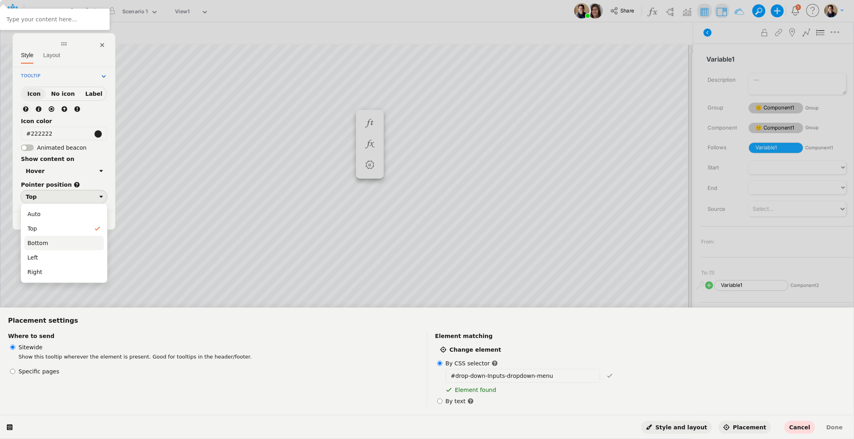
click at [54, 245] on div "Bottom" at bounding box center [63, 243] width 73 height 8
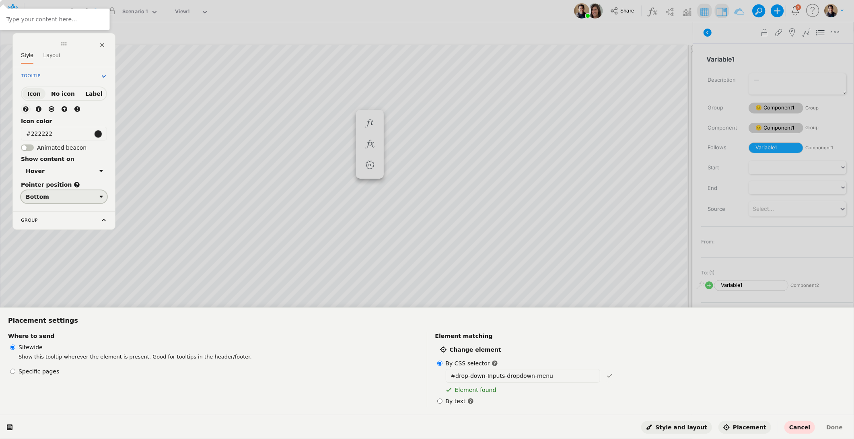
click at [64, 196] on div "Bottom" at bounding box center [61, 197] width 70 height 6
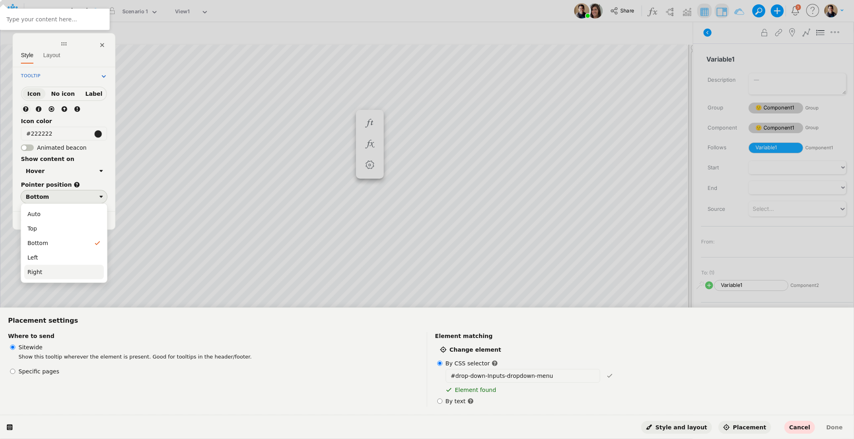
click at [58, 271] on div "Right" at bounding box center [63, 272] width 73 height 8
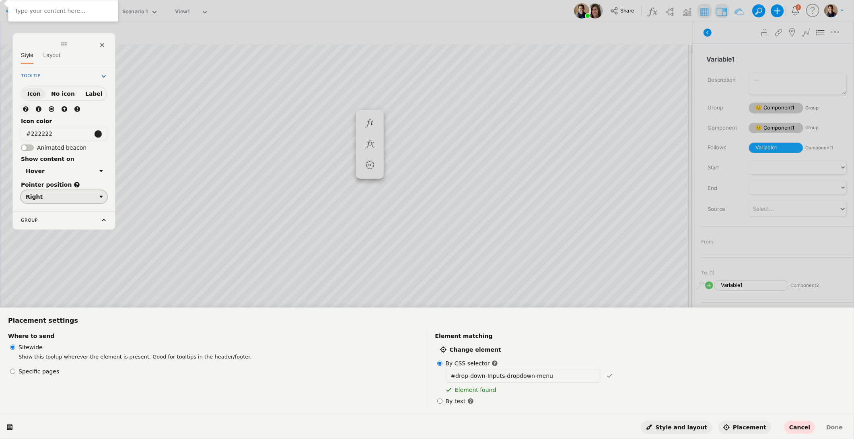
click at [59, 199] on button "Right" at bounding box center [64, 196] width 86 height 13
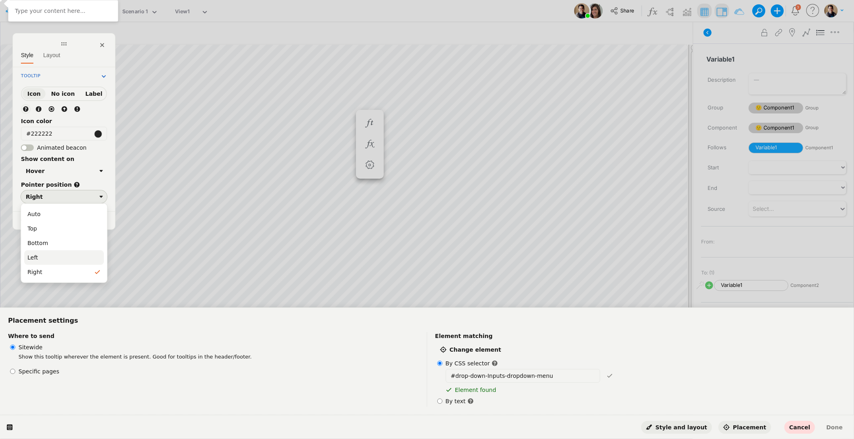
click at [50, 260] on div "Left" at bounding box center [63, 257] width 73 height 8
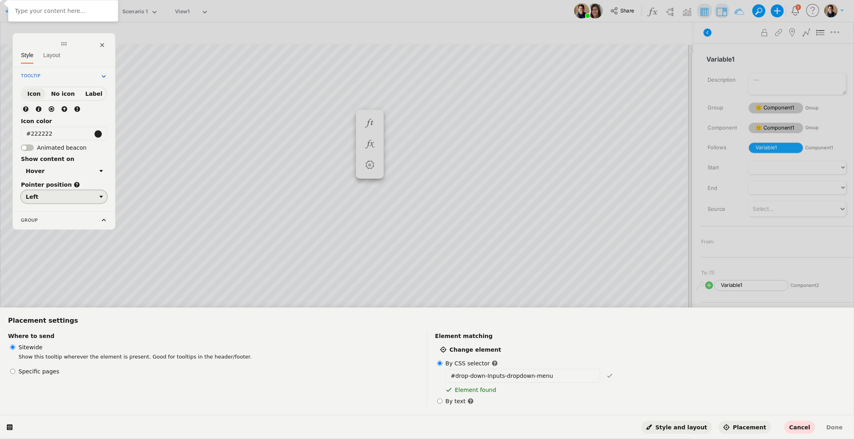
click at [55, 194] on div "Left" at bounding box center [61, 197] width 70 height 6
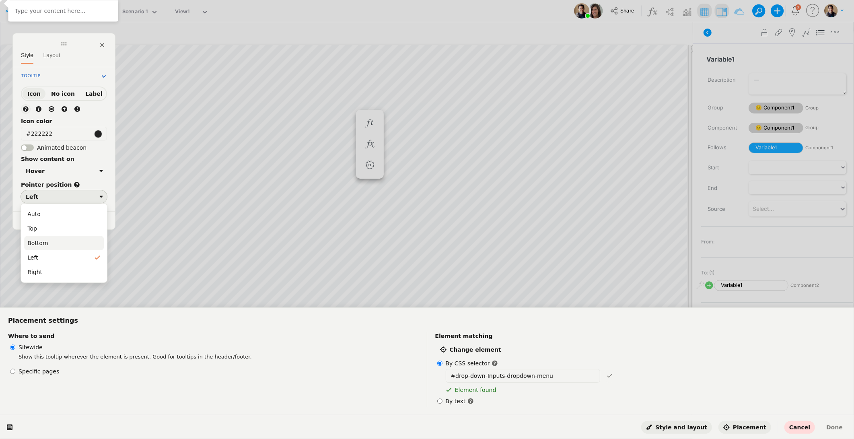
click at [61, 236] on div "Bottom" at bounding box center [64, 243] width 80 height 14
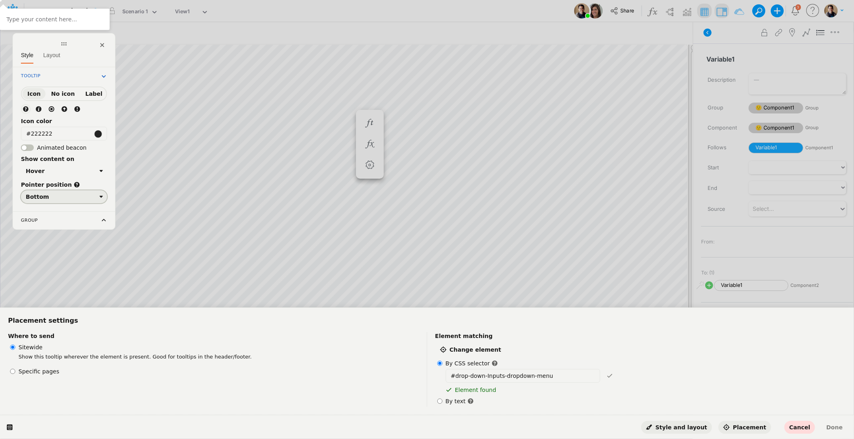
click at [66, 195] on div "Bottom" at bounding box center [61, 197] width 70 height 6
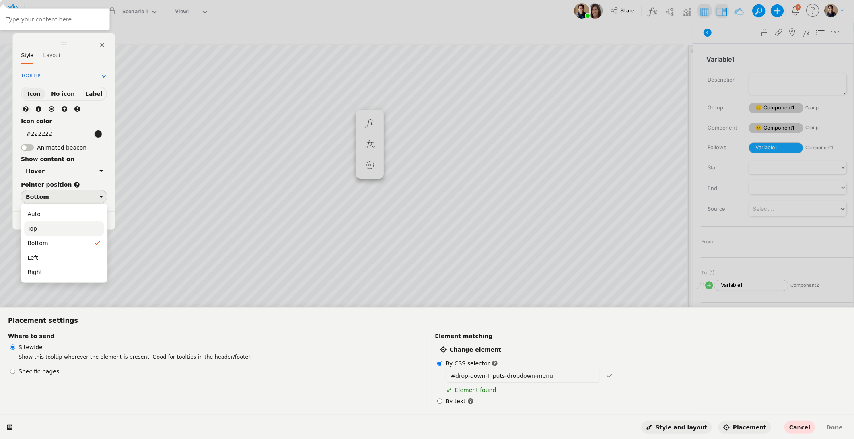
click at [56, 230] on div "Top" at bounding box center [63, 229] width 73 height 8
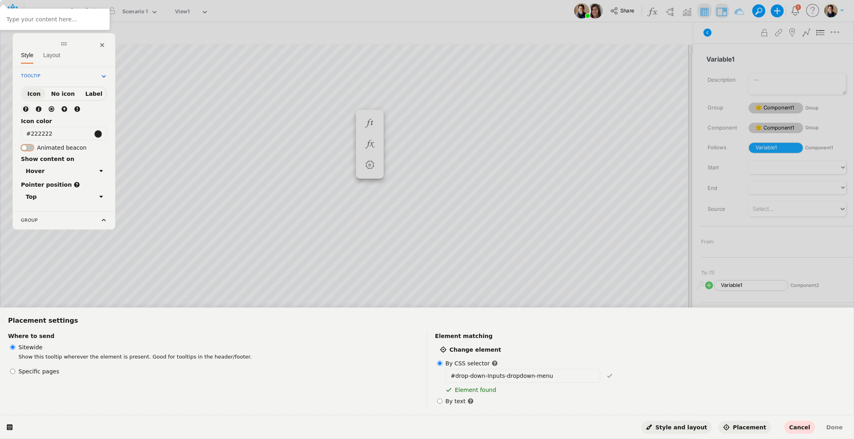
click button "button"
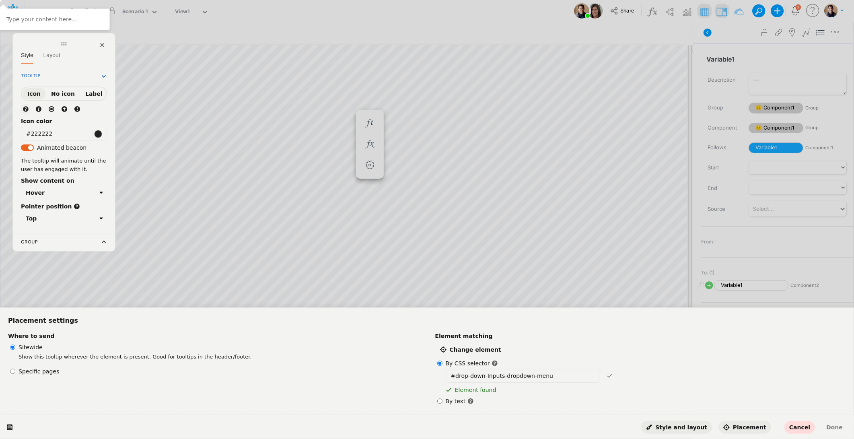
click at [90, 238] on div "Group" at bounding box center [64, 242] width 86 height 8
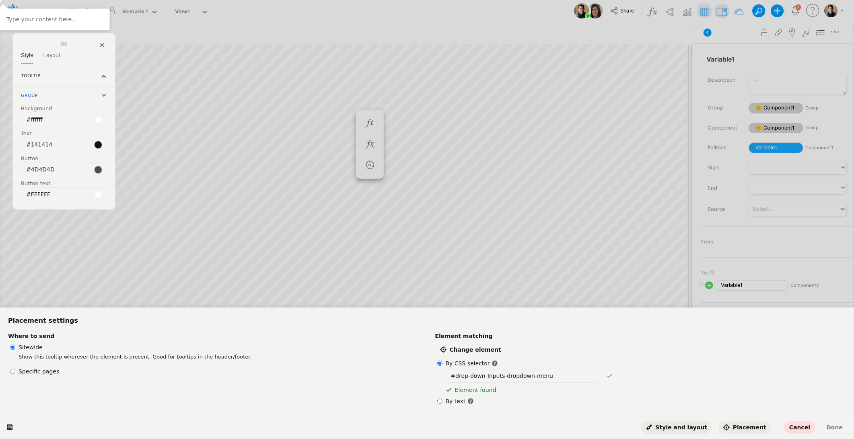
click at [49, 72] on div "Tooltip" at bounding box center [64, 77] width 86 height 10
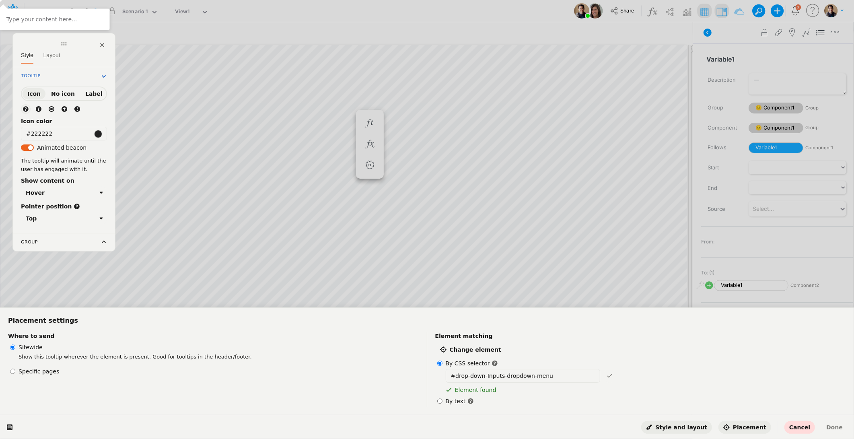
click at [25, 107] on icon at bounding box center [25, 109] width 5 height 5
click at [56, 17] on p at bounding box center [54, 19] width 97 height 8
drag, startPoint x: 55, startPoint y: 37, endPoint x: 58, endPoint y: 41, distance: 4.9
click at [57, 41] on div "Style Layout Tooltip Icon No icon Label" at bounding box center [63, 142] width 103 height 218
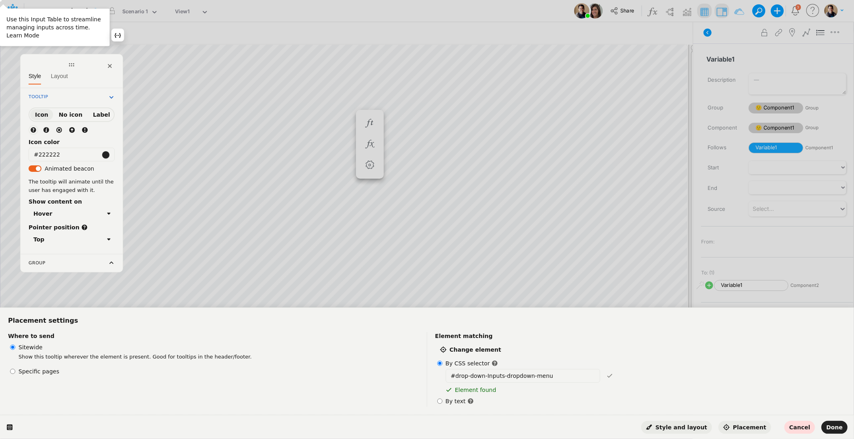
drag, startPoint x: 66, startPoint y: 54, endPoint x: 70, endPoint y: 72, distance: 19.3
click at [70, 68] on icon at bounding box center [71, 65] width 6 height 6
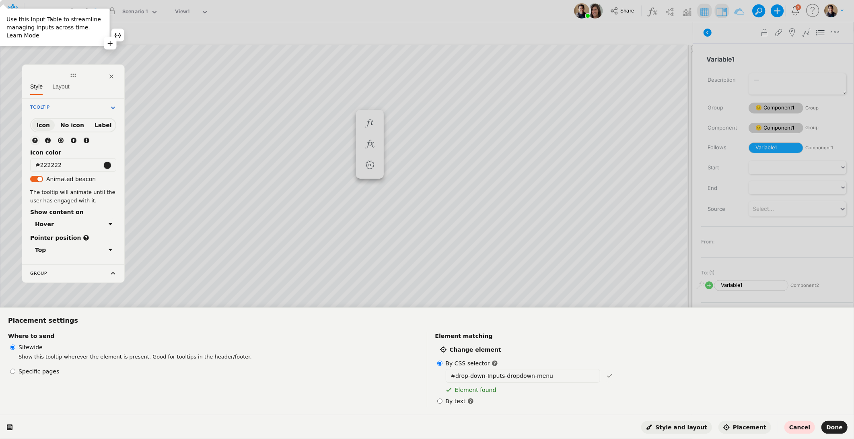
click at [29, 37] on p "Use this Input Table to streamline managing inputs across time. Learn Mode" at bounding box center [54, 27] width 97 height 24
click at [36, 38] on p "Use this Input Table to streamline managing inputs across time. Learn More" at bounding box center [54, 27] width 97 height 24
click at [108, 13] on icon "button" at bounding box center [110, 14] width 4 height 4
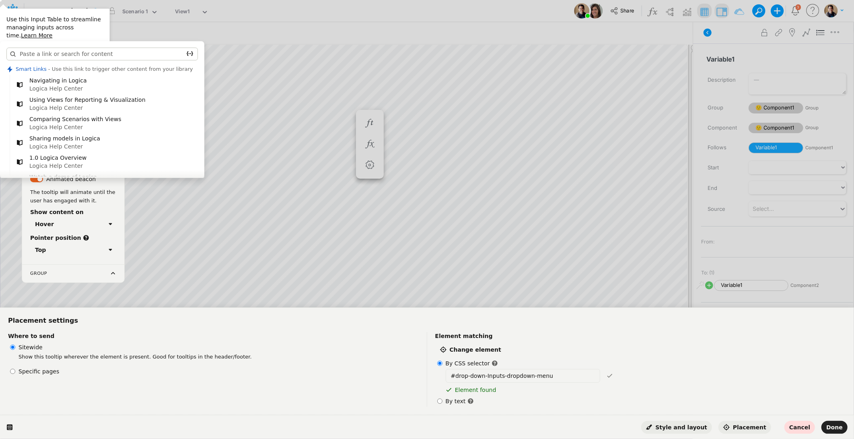
click at [138, 52] on input "text" at bounding box center [102, 53] width 192 height 13
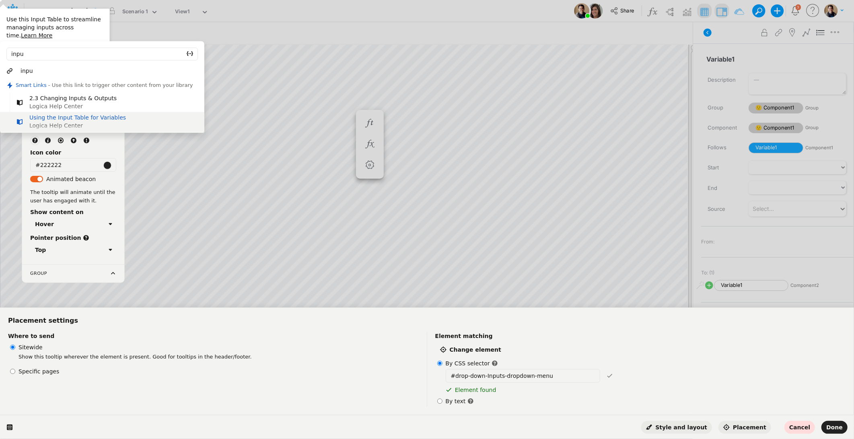
type input "inpu"
click at [128, 122] on div "Using the Input Table for Variables Logica Help Center" at bounding box center [102, 121] width 204 height 19
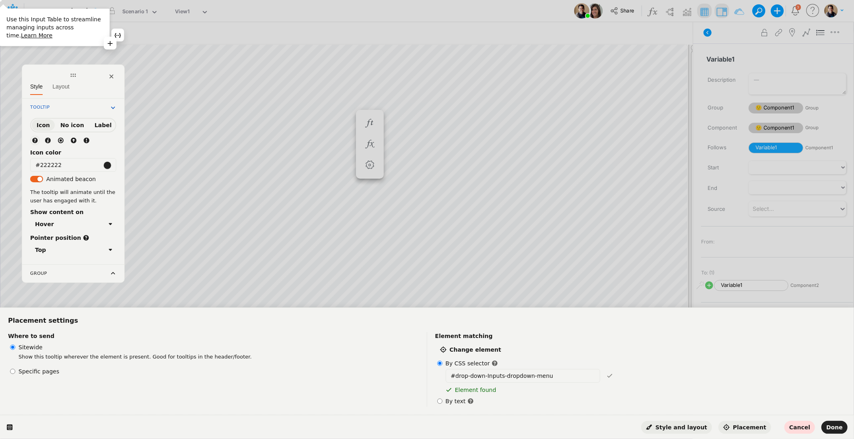
click at [58, 34] on p "Use this Input Table to streamline managing inputs across time. Learn More" at bounding box center [54, 27] width 97 height 24
click at [584, 328] on span "Done" at bounding box center [834, 427] width 16 height 6
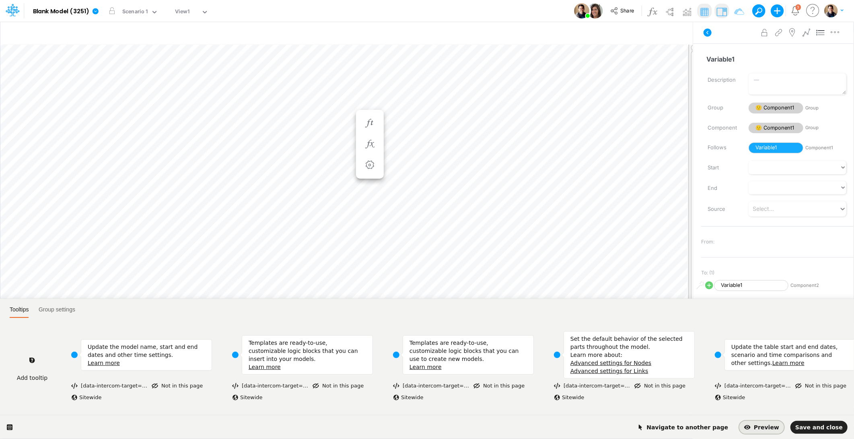
click at [584, 328] on span "Preview" at bounding box center [761, 427] width 35 height 6
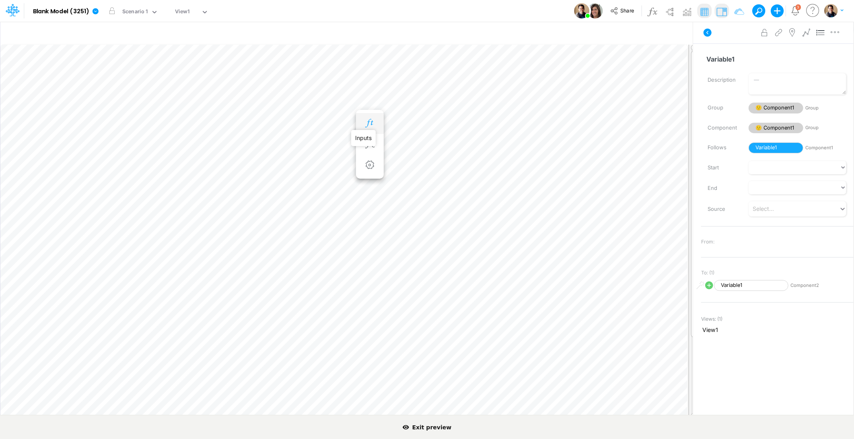
click at [364, 119] on icon "button" at bounding box center [370, 123] width 12 height 8
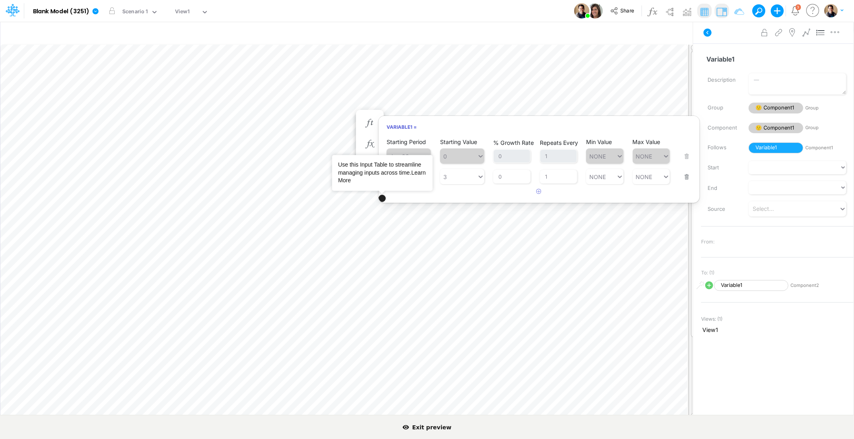
click at [357, 180] on link "Learn More" at bounding box center [382, 176] width 88 height 14
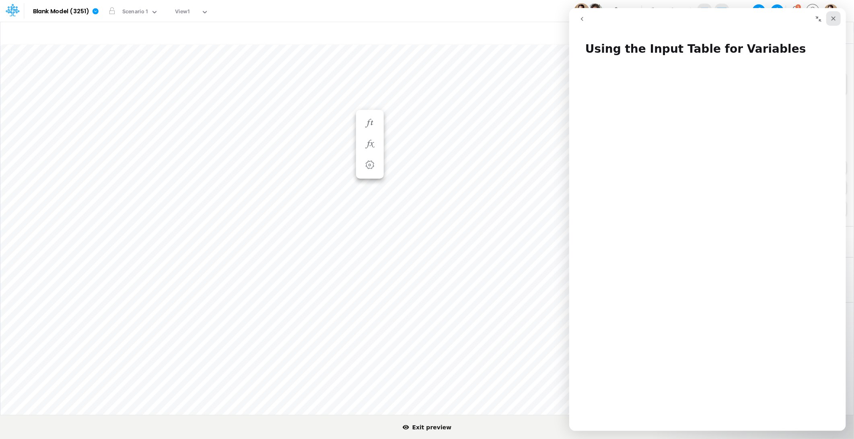
click at [584, 17] on div "Close" at bounding box center [833, 18] width 14 height 14
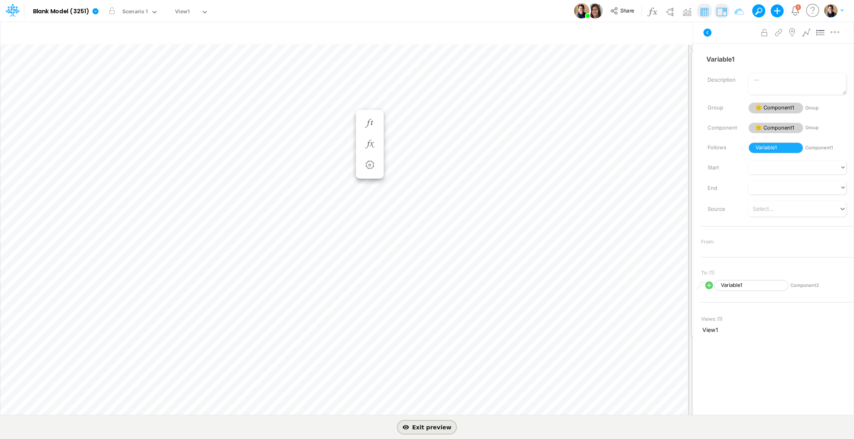
click at [421, 328] on span "Exit preview" at bounding box center [427, 427] width 49 height 6
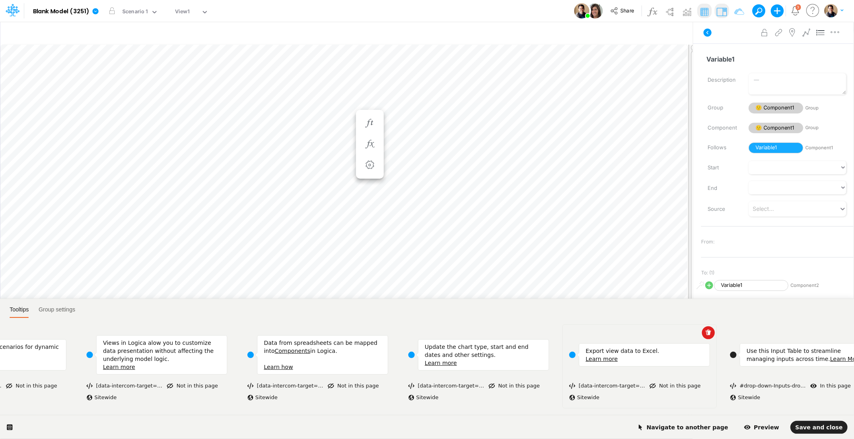
scroll to position [0, 1141]
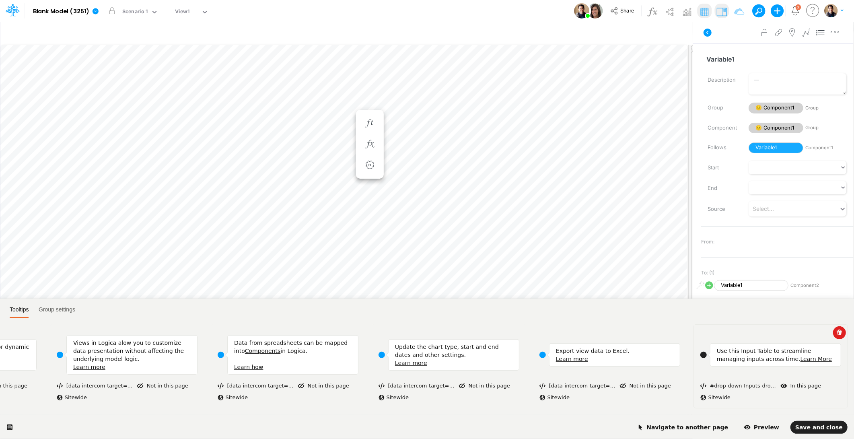
click at [584, 328] on p "Use this Input Table to streamline managing inputs across time. Learn More" at bounding box center [775, 355] width 117 height 16
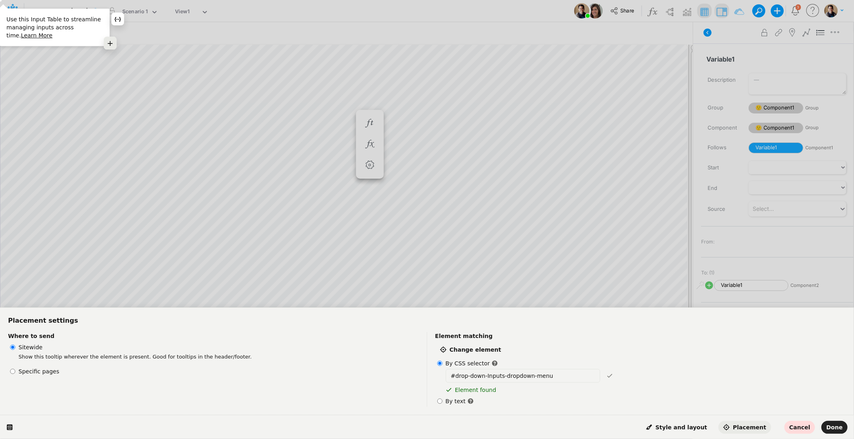
click at [108, 43] on icon "button" at bounding box center [110, 43] width 5 height 5
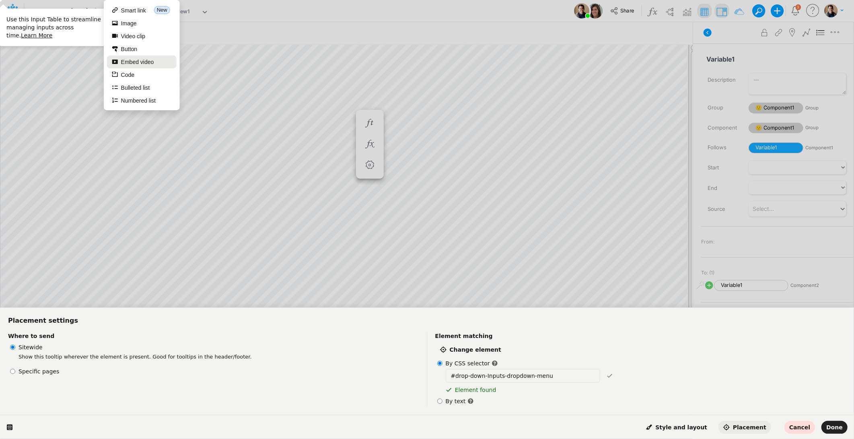
click at [139, 57] on button "Embed video" at bounding box center [142, 62] width 70 height 13
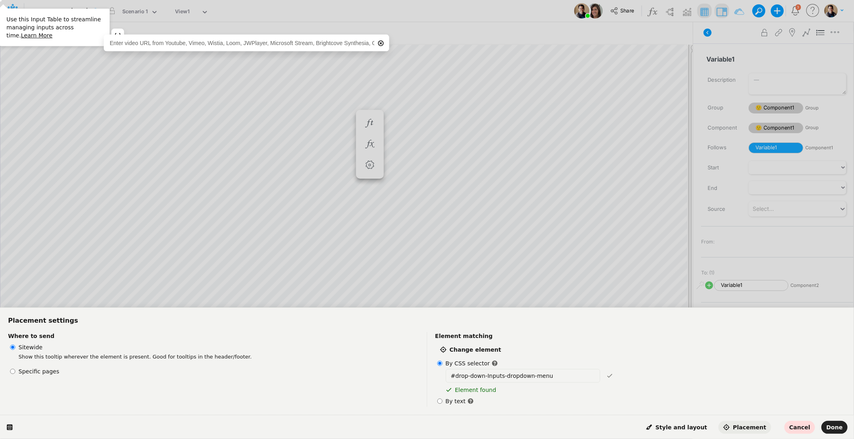
click at [49, 35] on p "Use this Input Table to streamline managing inputs across time. Learn More" at bounding box center [54, 27] width 97 height 24
click at [584, 328] on span "Placement" at bounding box center [744, 427] width 43 height 6
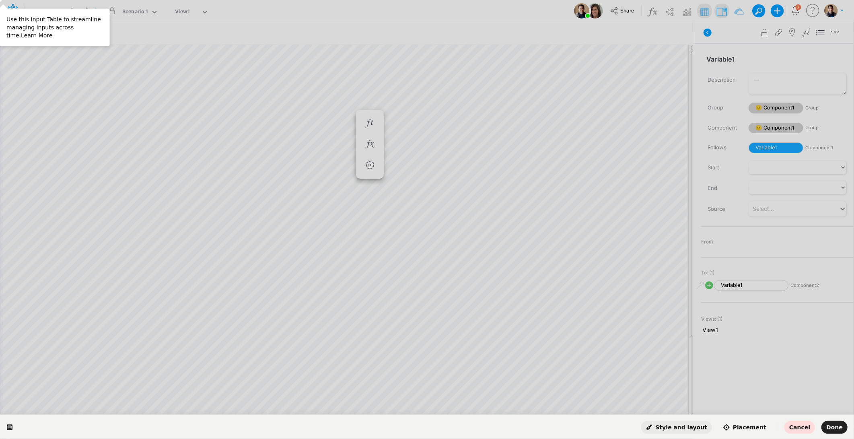
click at [584, 328] on span "Style and layout" at bounding box center [676, 427] width 61 height 6
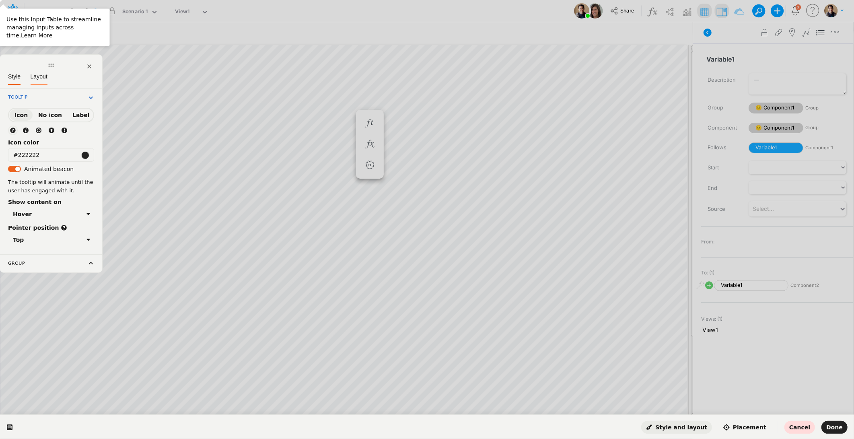
click at [39, 74] on span "Layout" at bounding box center [39, 76] width 17 height 6
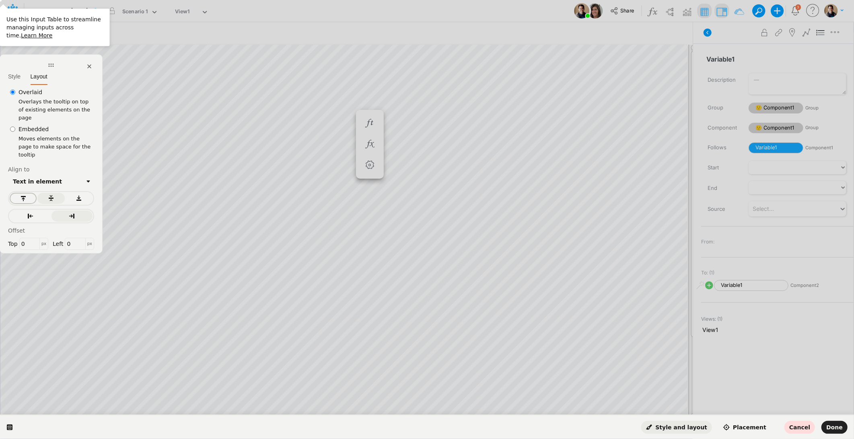
click at [26, 195] on div "button" at bounding box center [22, 198] width 17 height 6
click at [30, 213] on icon "button" at bounding box center [30, 216] width 6 height 6
click at [16, 77] on span "Style" at bounding box center [14, 76] width 12 height 6
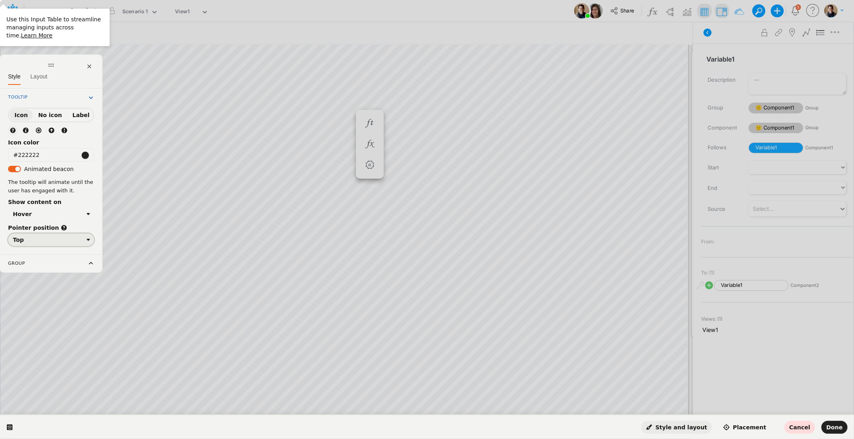
click at [71, 237] on div "Top" at bounding box center [48, 240] width 70 height 6
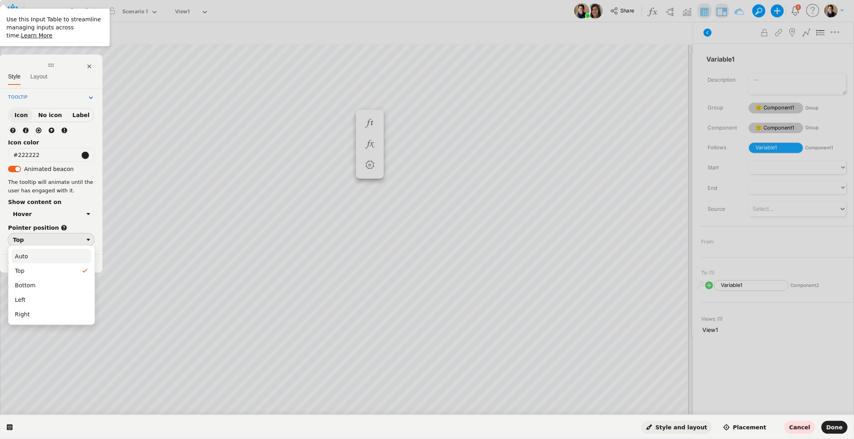
click at [61, 255] on div "Auto" at bounding box center [51, 256] width 73 height 8
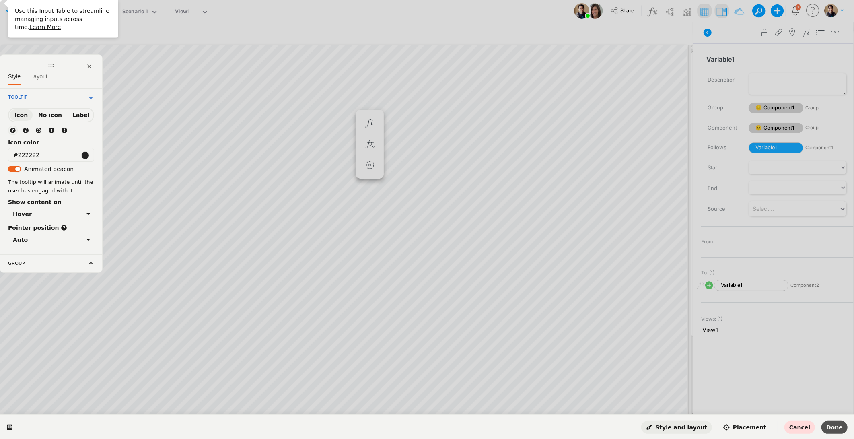
click at [584, 328] on span "Done" at bounding box center [834, 427] width 16 height 6
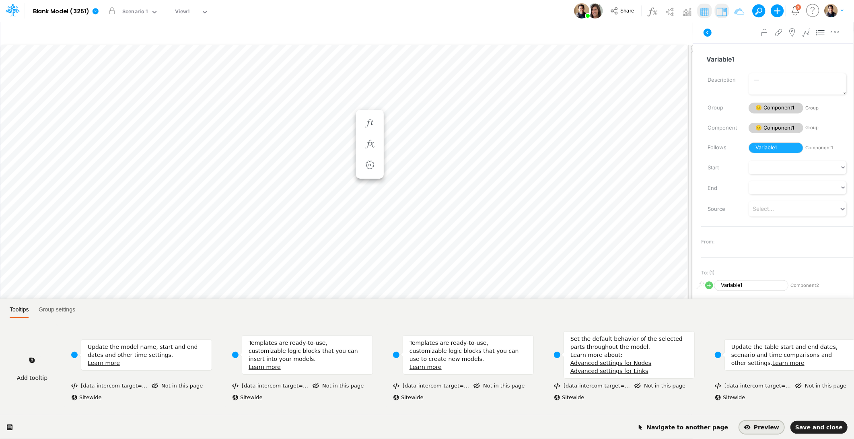
click at [584, 328] on span "Preview" at bounding box center [761, 427] width 35 height 6
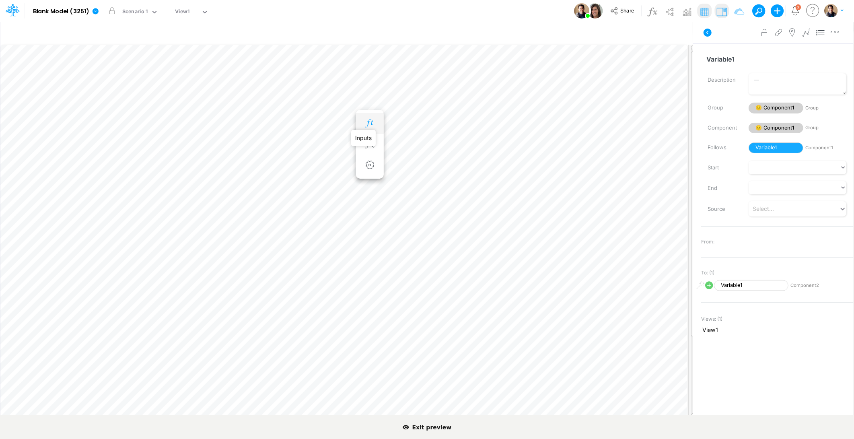
click at [375, 124] on icon "button" at bounding box center [370, 123] width 12 height 8
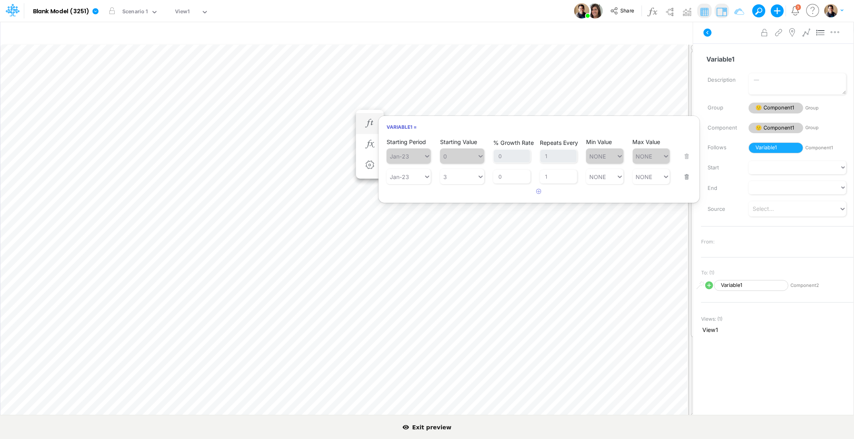
scroll to position [0, 0]
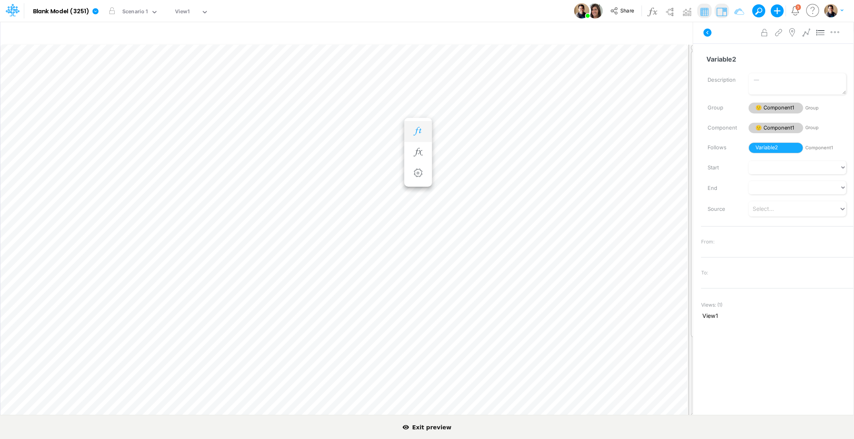
click at [424, 132] on icon "button" at bounding box center [418, 131] width 12 height 8
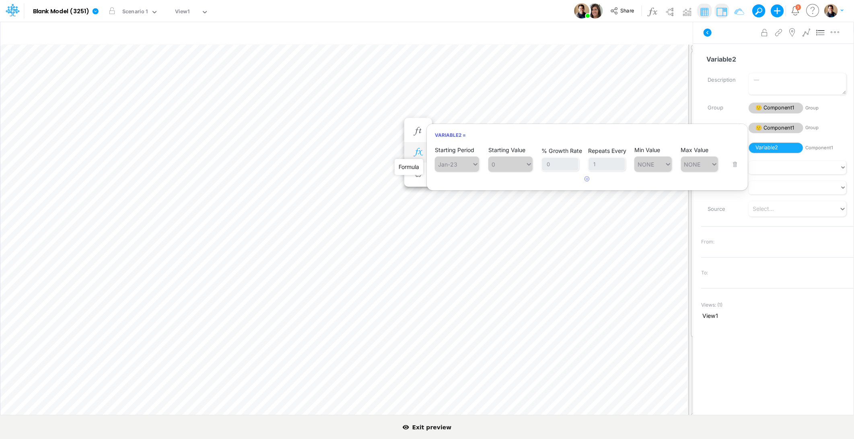
click at [414, 151] on icon "button" at bounding box center [418, 152] width 12 height 8
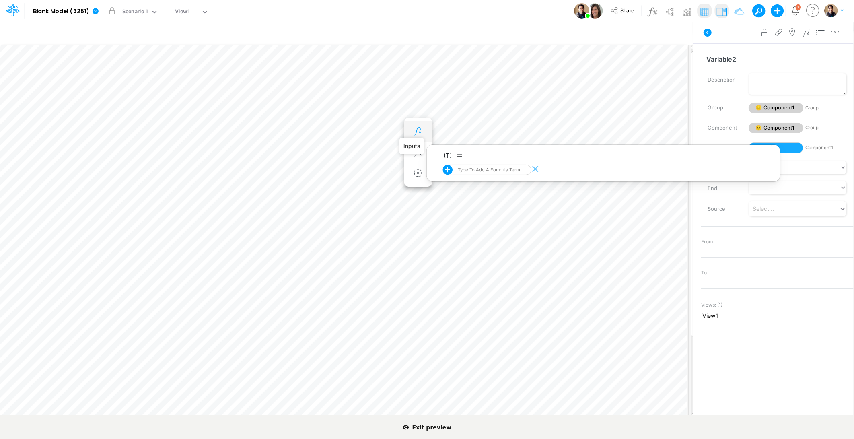
click at [417, 134] on icon "button" at bounding box center [418, 131] width 12 height 8
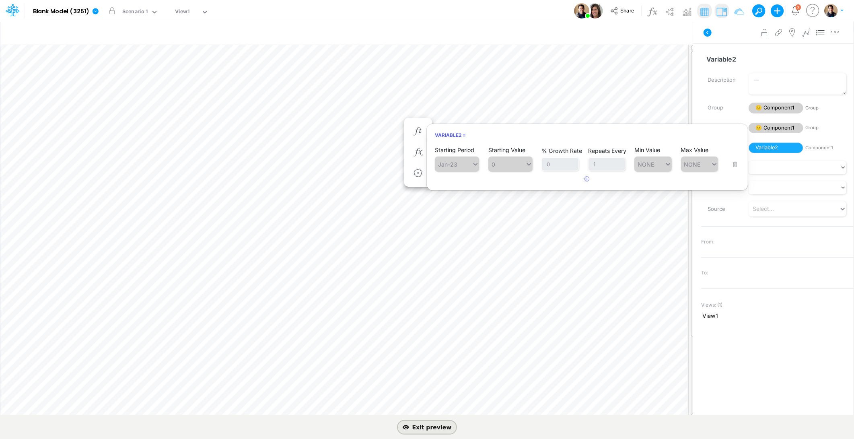
click at [436, 328] on span "Exit preview" at bounding box center [427, 427] width 49 height 6
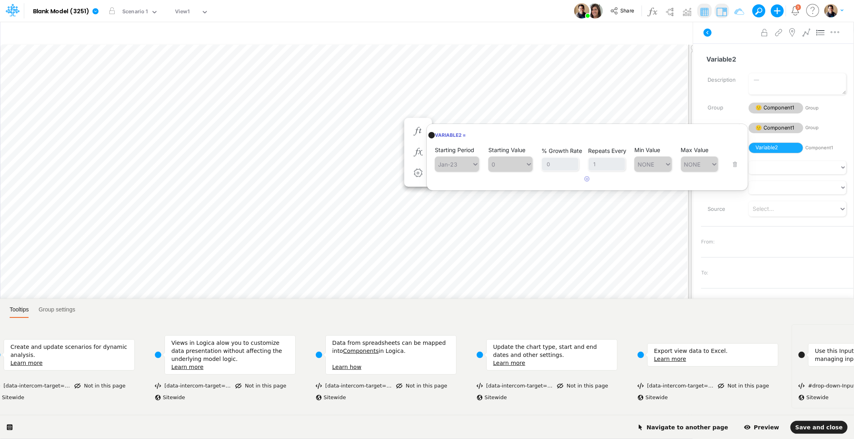
scroll to position [0, 1141]
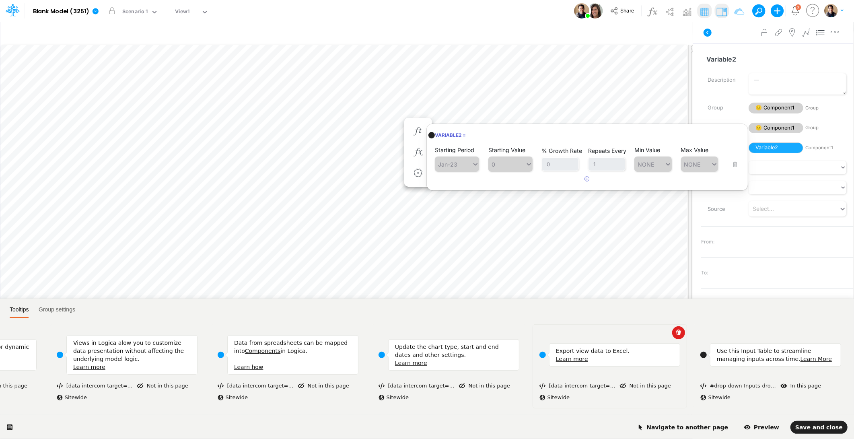
click at [569, 328] on div "Export view data to Excel. Learn more" at bounding box center [610, 354] width 141 height 47
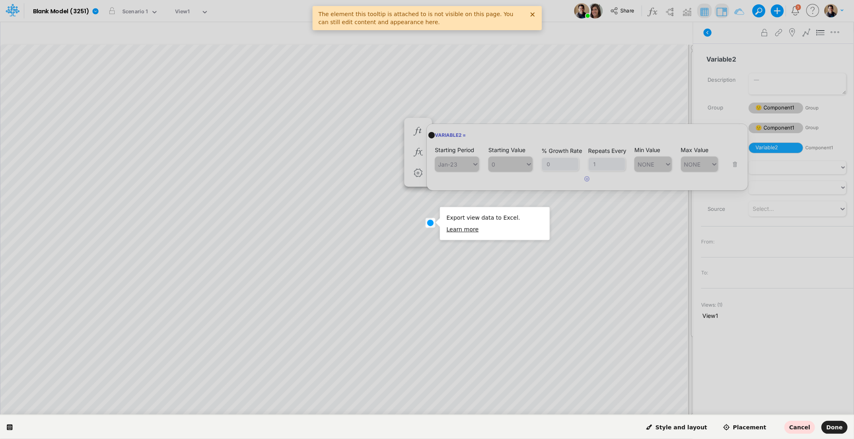
click at [534, 13] on icon at bounding box center [532, 14] width 4 height 4
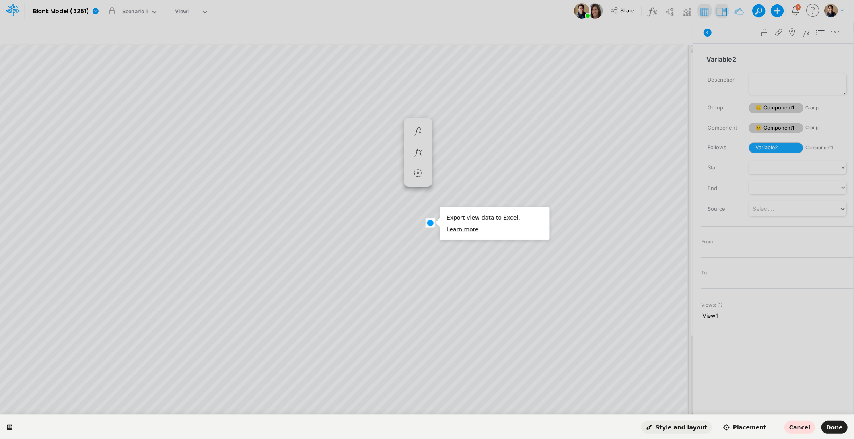
click at [584, 328] on span "Style and layout" at bounding box center [676, 427] width 61 height 6
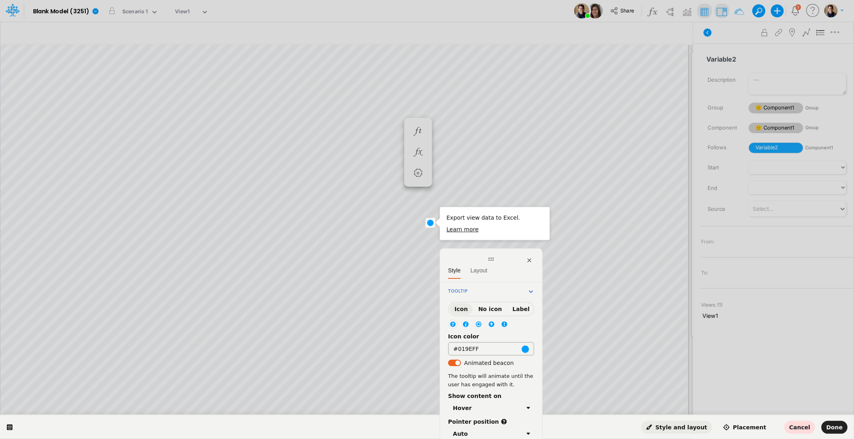
drag, startPoint x: 473, startPoint y: 347, endPoint x: 454, endPoint y: 344, distance: 19.2
click at [454, 328] on input "#019EFF" at bounding box center [491, 349] width 86 height 14
click at [584, 328] on span "Cancel" at bounding box center [799, 427] width 21 height 6
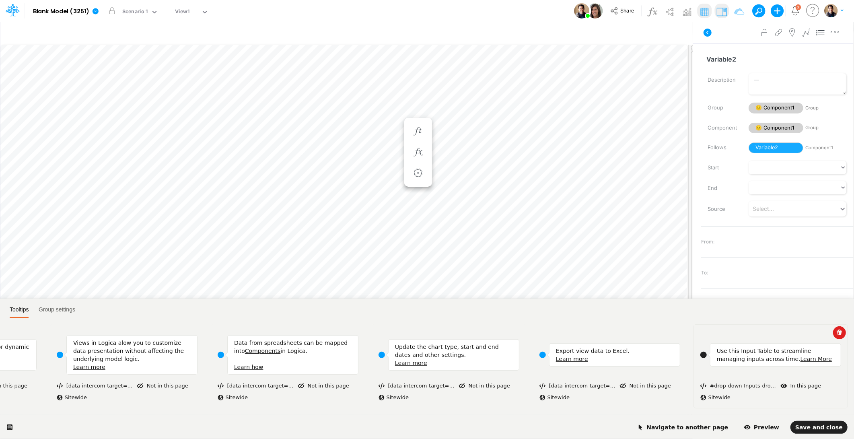
click at [584, 328] on link "Learn More" at bounding box center [816, 359] width 31 height 6
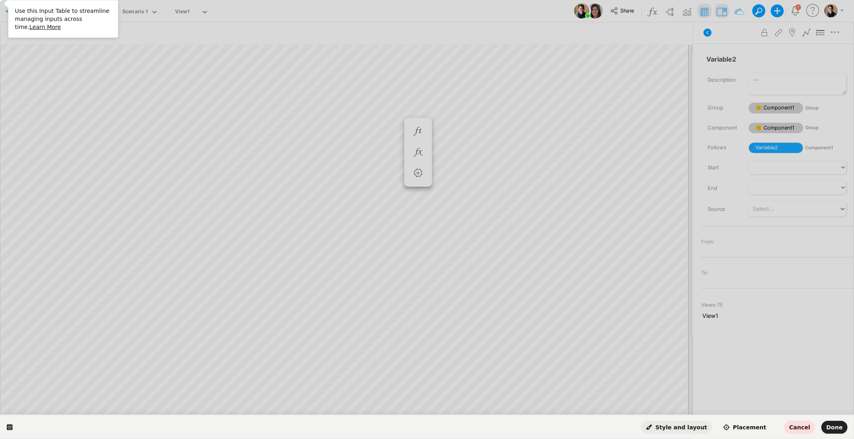
click at [584, 328] on span "Style and layout" at bounding box center [676, 427] width 61 height 6
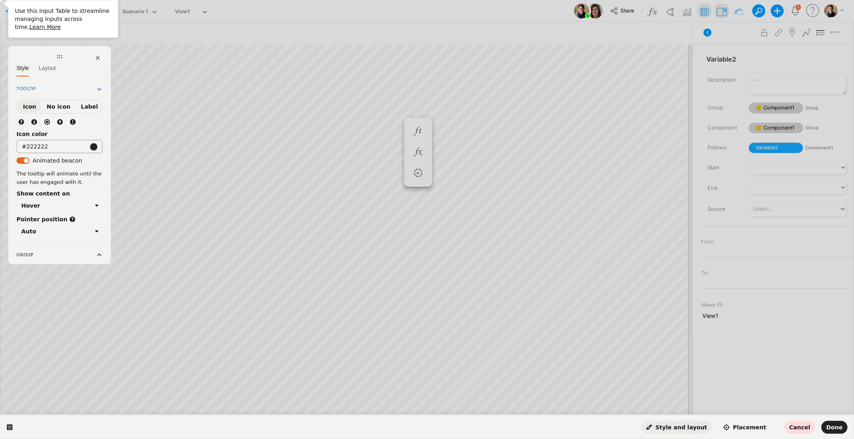
click at [51, 143] on input "#222222" at bounding box center [59, 147] width 86 height 14
paste input "019EFF"
type input "#019EFF"
click at [19, 119] on icon at bounding box center [21, 121] width 5 height 5
click at [83, 228] on div "Auto" at bounding box center [56, 231] width 70 height 6
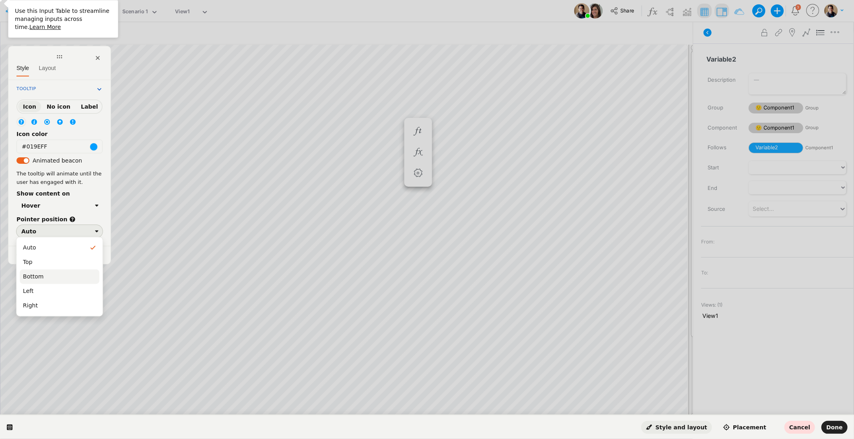
click at [65, 273] on div "Bottom" at bounding box center [59, 277] width 73 height 8
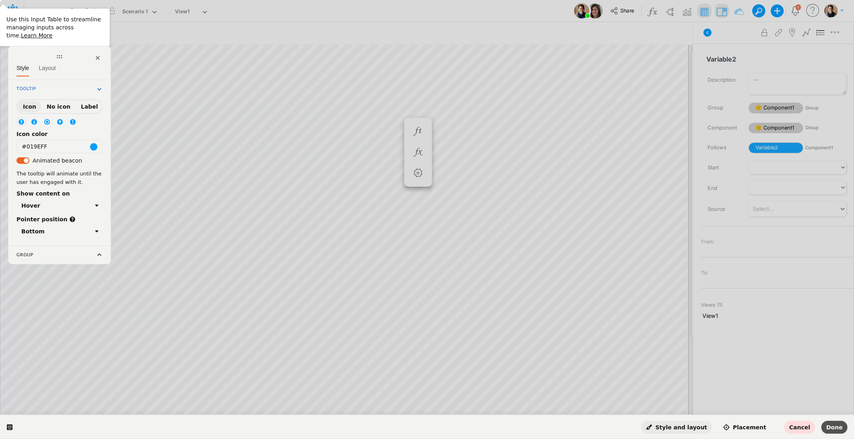
click at [584, 328] on span "Done" at bounding box center [834, 427] width 16 height 6
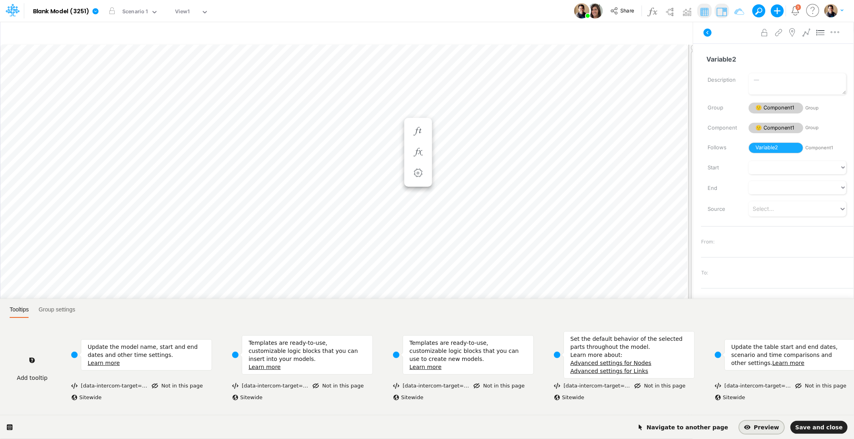
click at [584, 328] on span "Preview" at bounding box center [761, 427] width 35 height 6
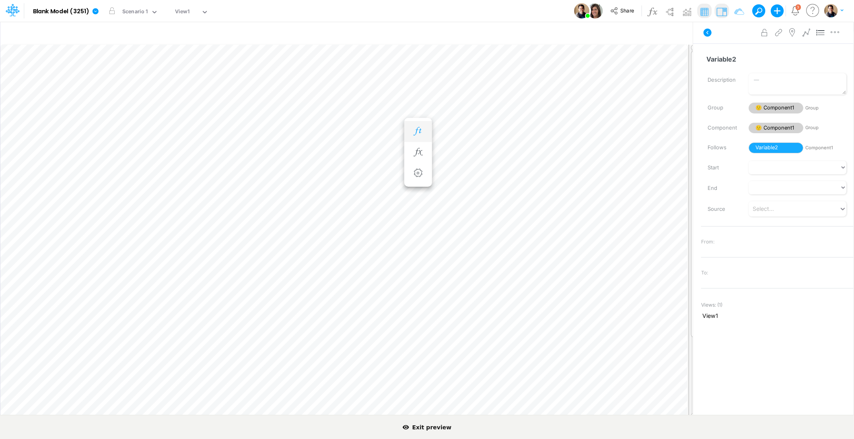
click at [419, 133] on icon "button" at bounding box center [418, 131] width 12 height 8
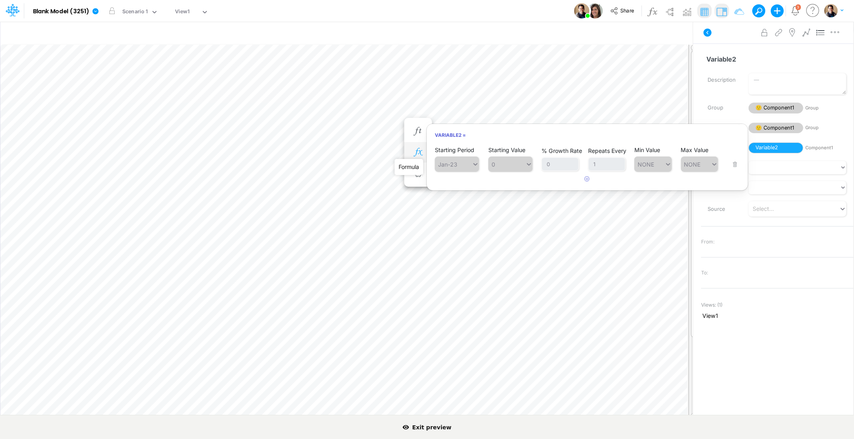
click at [415, 152] on icon "button" at bounding box center [418, 152] width 12 height 8
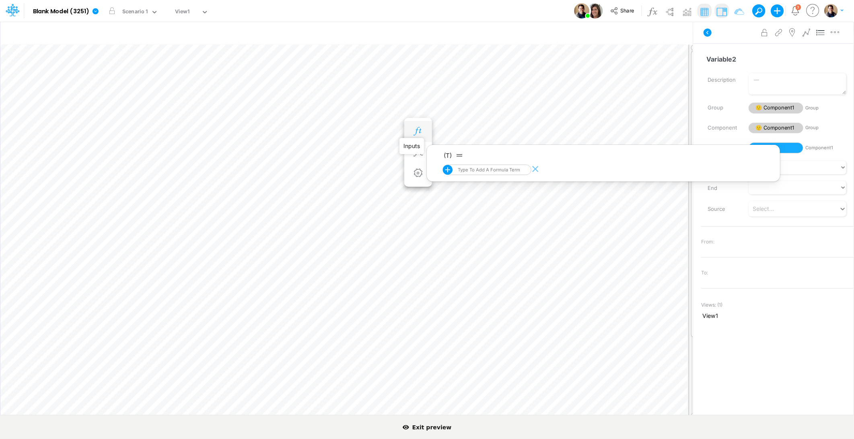
click at [420, 130] on icon "button" at bounding box center [418, 131] width 12 height 8
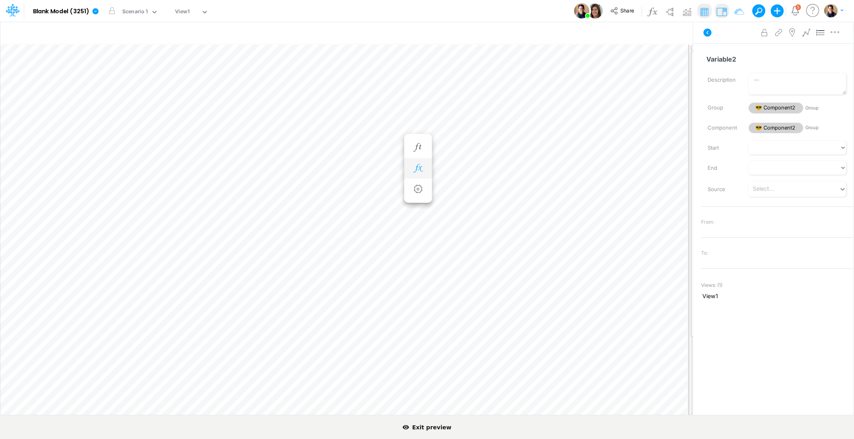
click at [420, 167] on icon "button" at bounding box center [418, 168] width 12 height 8
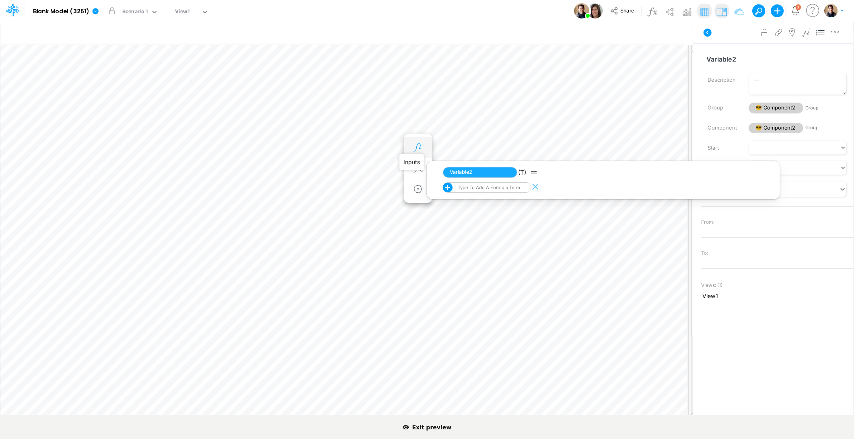
click at [421, 150] on icon "button" at bounding box center [418, 147] width 12 height 8
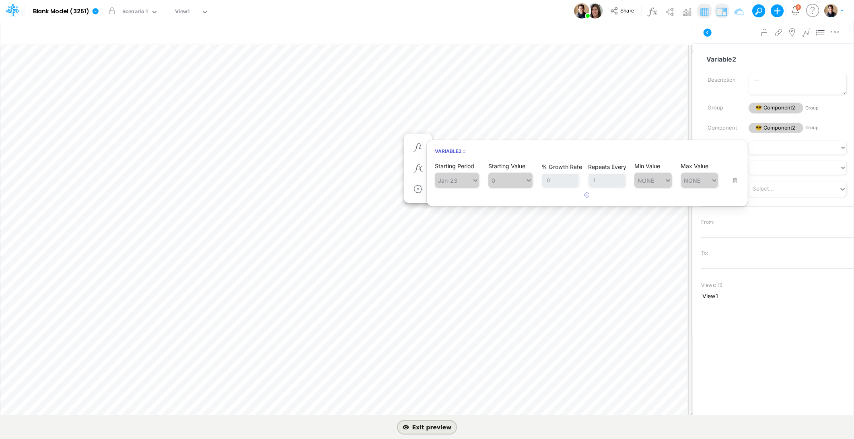
click at [437, 328] on span "Exit preview" at bounding box center [427, 427] width 49 height 6
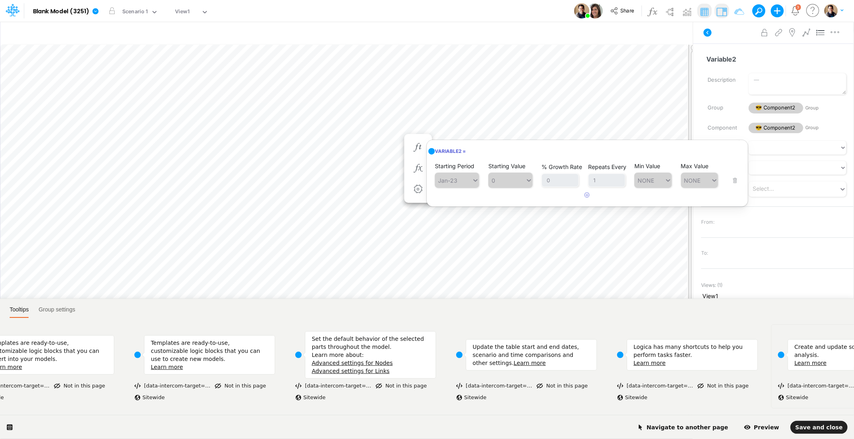
scroll to position [0, 424]
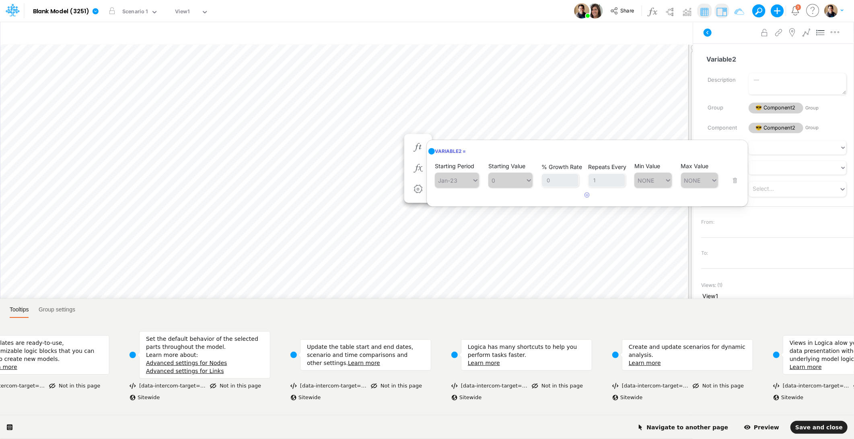
click at [432, 0] on html "Tooltips Group settings Add tooltip Update the model name, start and end dates …" at bounding box center [427, 0] width 854 height 0
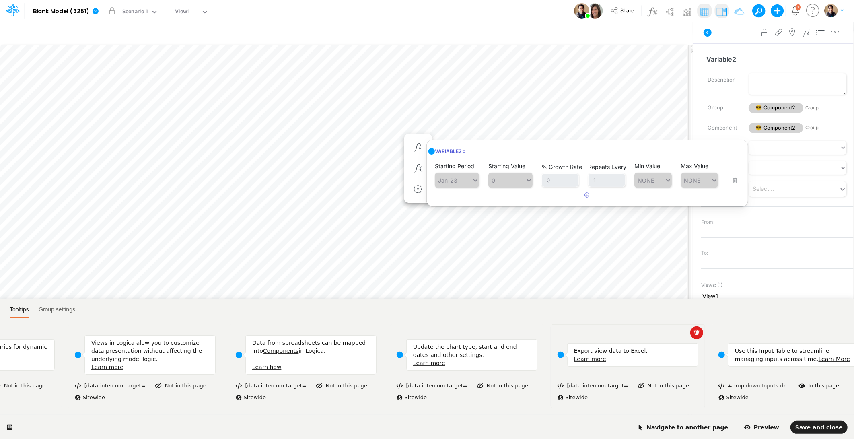
scroll to position [0, 1141]
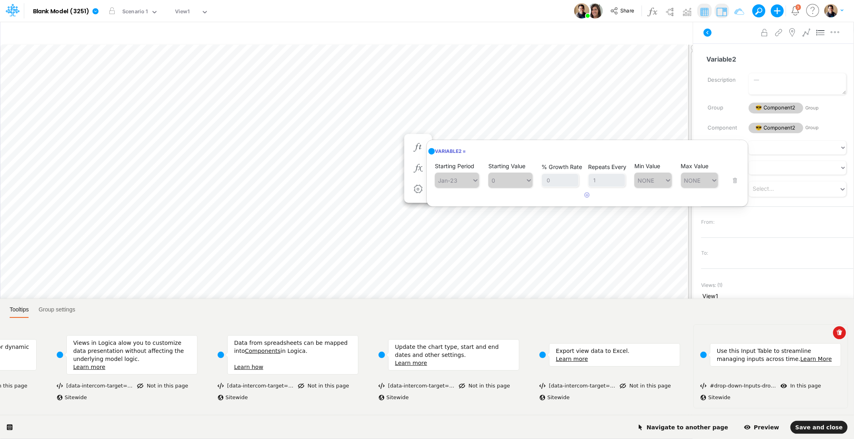
click at [584, 328] on div "Use this Input Table to streamline managing inputs across time. Learn More #dro…" at bounding box center [771, 366] width 155 height 84
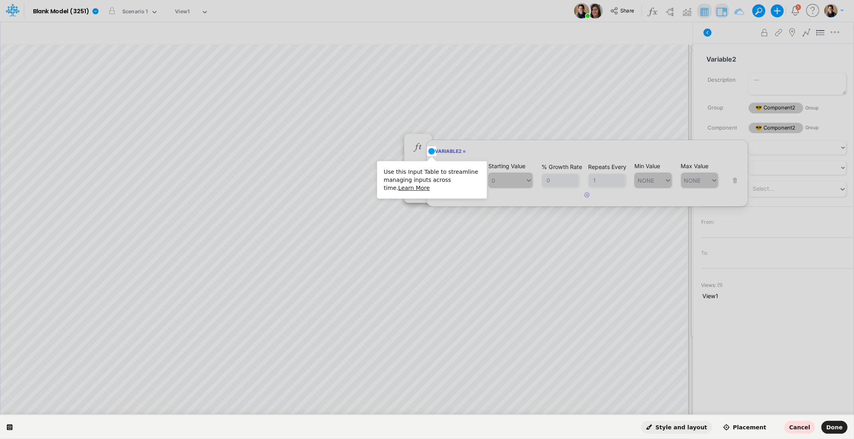
click at [584, 328] on span "Style and layout" at bounding box center [676, 427] width 61 height 6
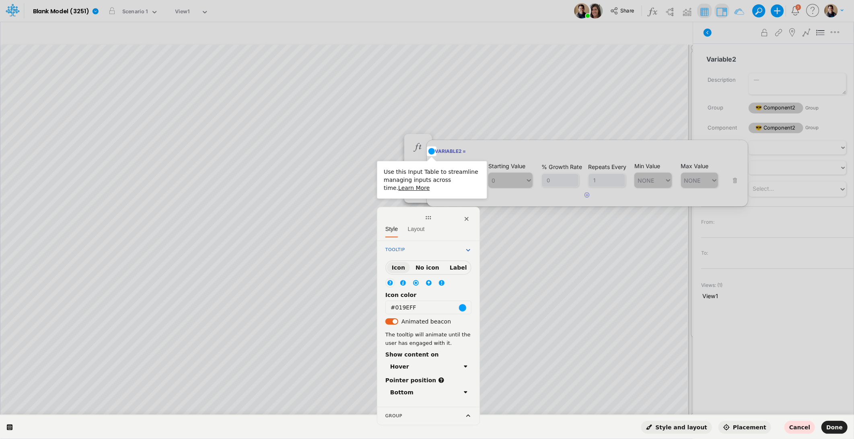
click at [584, 328] on span "Placement" at bounding box center [744, 427] width 43 height 6
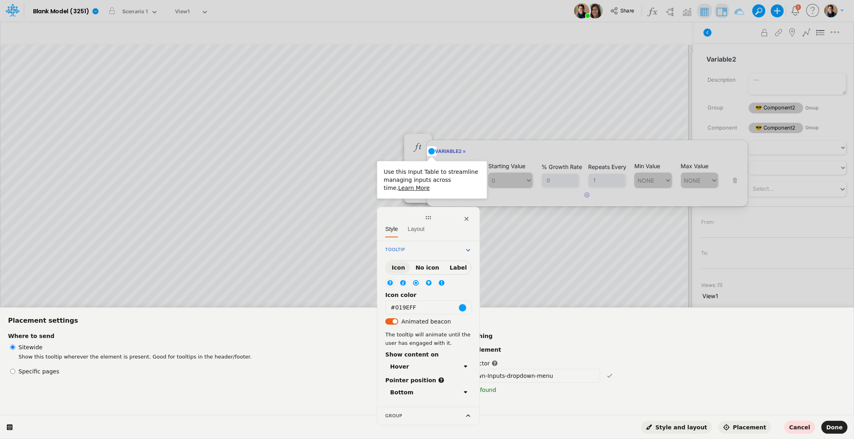
click at [584, 328] on span "Style and layout" at bounding box center [676, 427] width 61 height 6
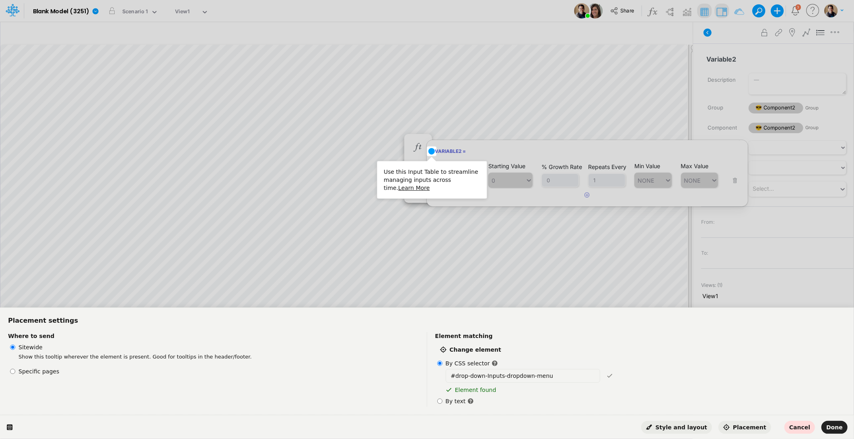
click at [584, 328] on span "Style and layout" at bounding box center [676, 427] width 61 height 6
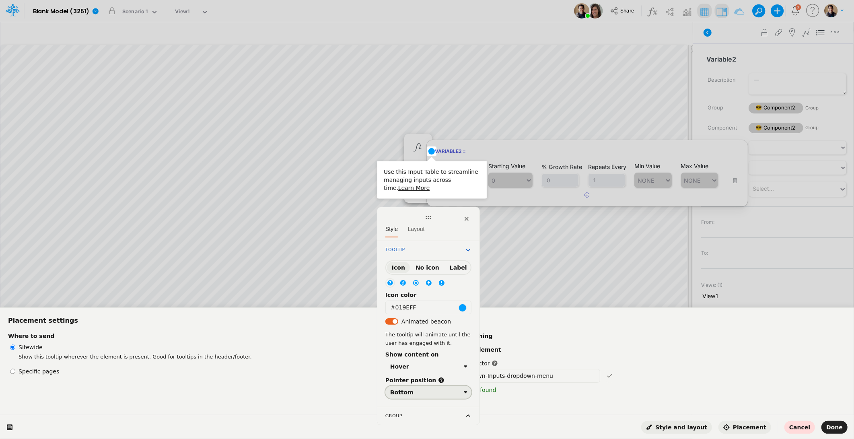
click at [431, 328] on div "Bottom" at bounding box center [425, 392] width 70 height 6
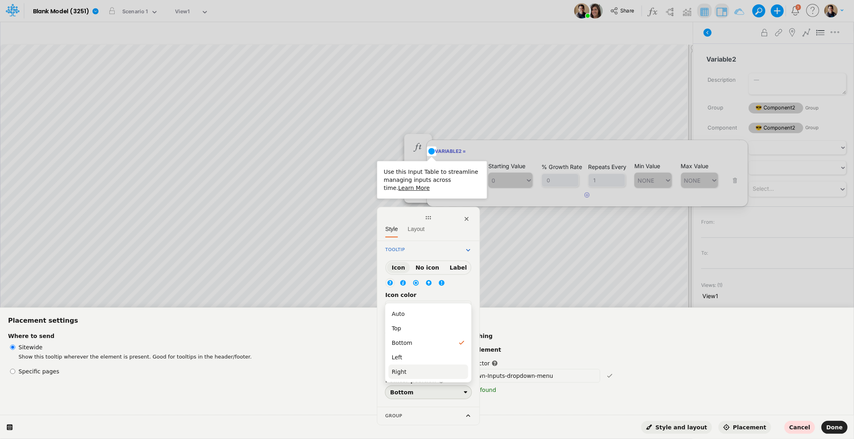
click at [435, 328] on div "Right" at bounding box center [428, 372] width 73 height 8
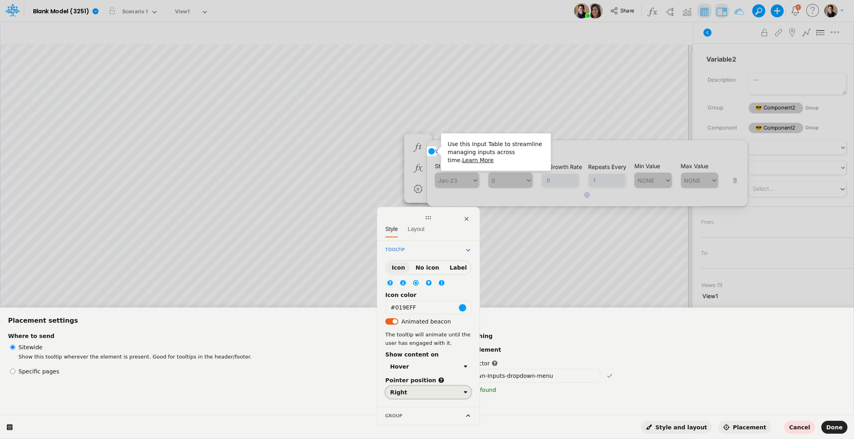
click at [429, 328] on button "Right" at bounding box center [428, 392] width 86 height 13
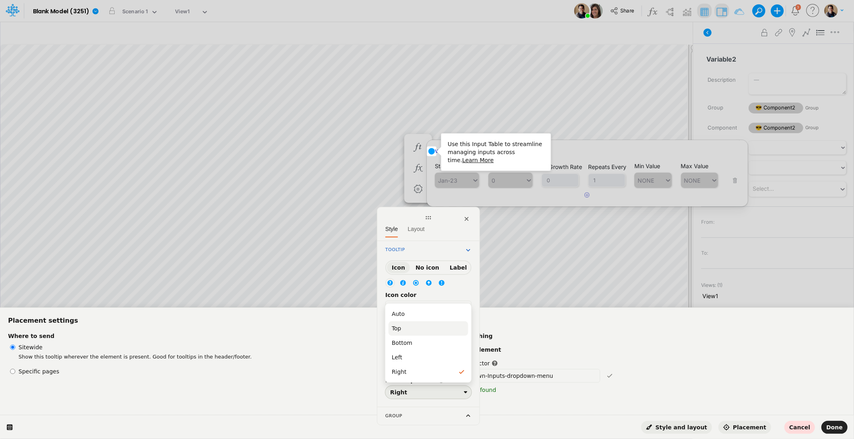
click at [422, 328] on div "Top" at bounding box center [428, 328] width 73 height 8
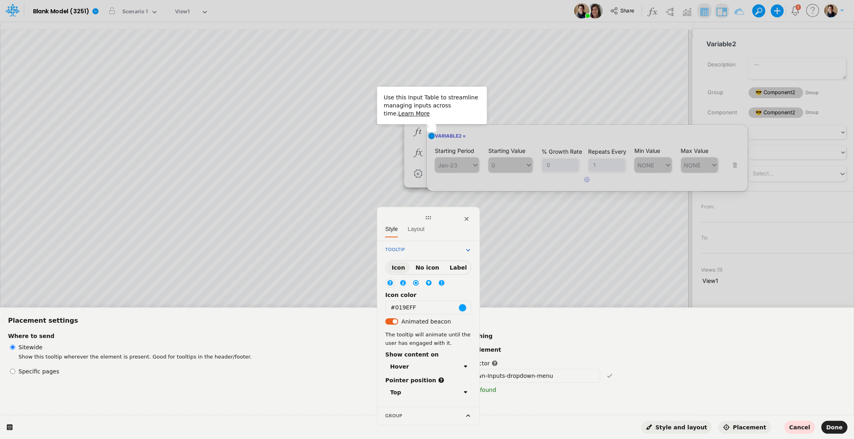
scroll to position [24, 0]
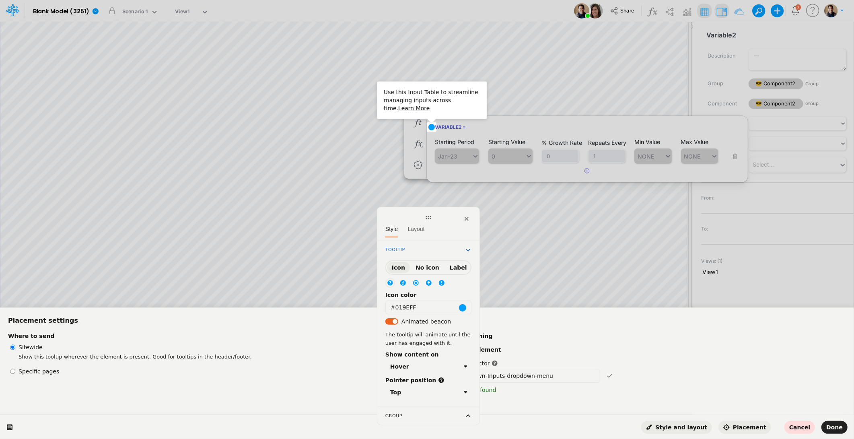
click at [448, 328] on div "Group" at bounding box center [429, 416] width 96 height 18
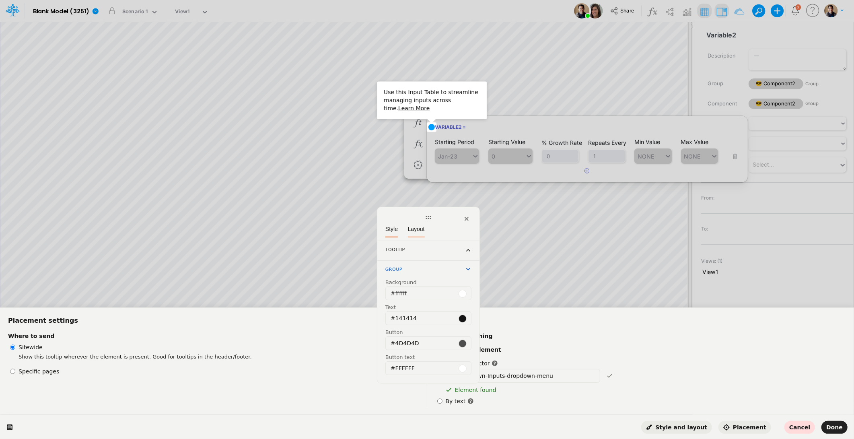
click at [414, 227] on span "Layout" at bounding box center [416, 229] width 17 height 6
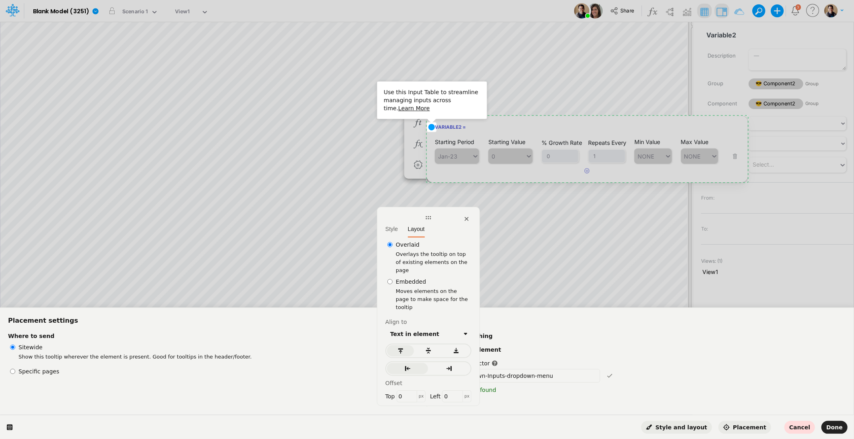
click label "Embedded"
click at [393, 278] on input "Embedded" at bounding box center [389, 282] width 5 height 8
radio input "true"
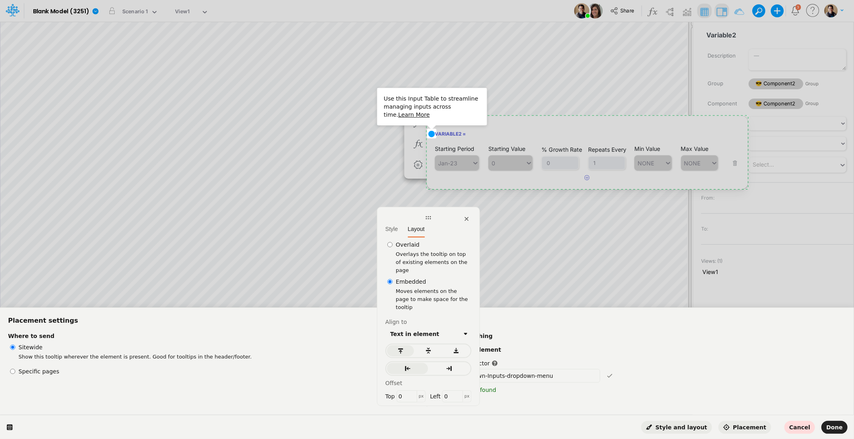
click label "Embedded"
click at [393, 278] on input "Embedded" at bounding box center [389, 282] width 5 height 8
click label "Overlaid"
click at [393, 247] on input "Overlaid" at bounding box center [389, 245] width 5 height 8
radio input "true"
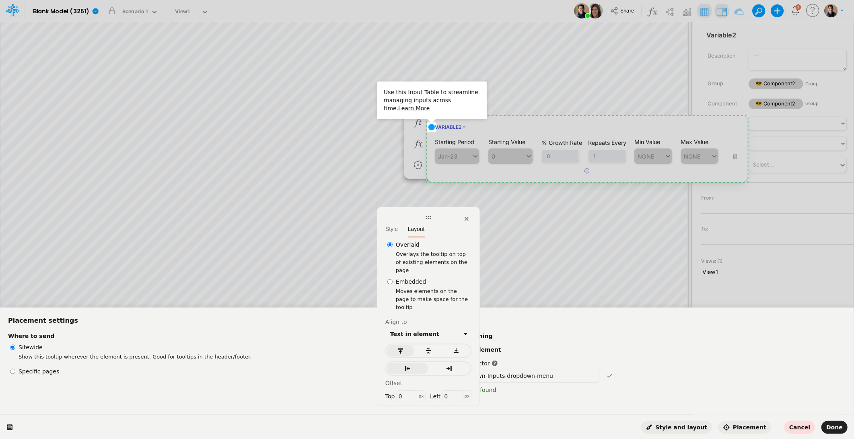
click label "Embedded"
click at [393, 278] on input "Embedded" at bounding box center [389, 282] width 5 height 8
radio input "true"
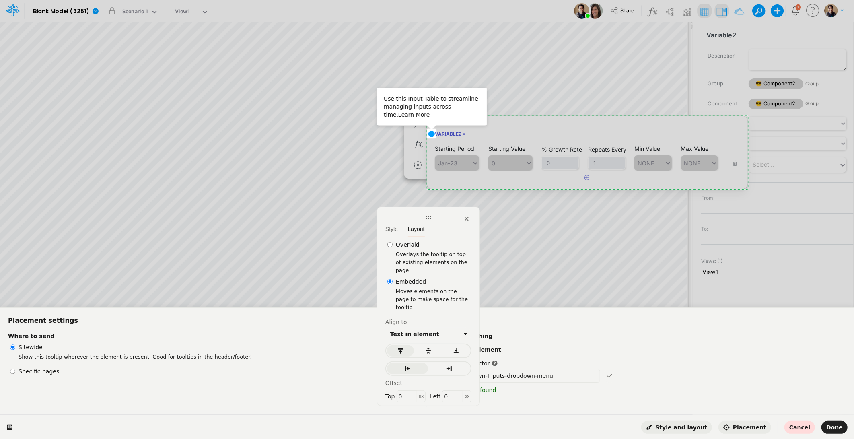
click label "Overlaid"
click at [393, 242] on input "Overlaid" at bounding box center [389, 245] width 5 height 8
radio input "true"
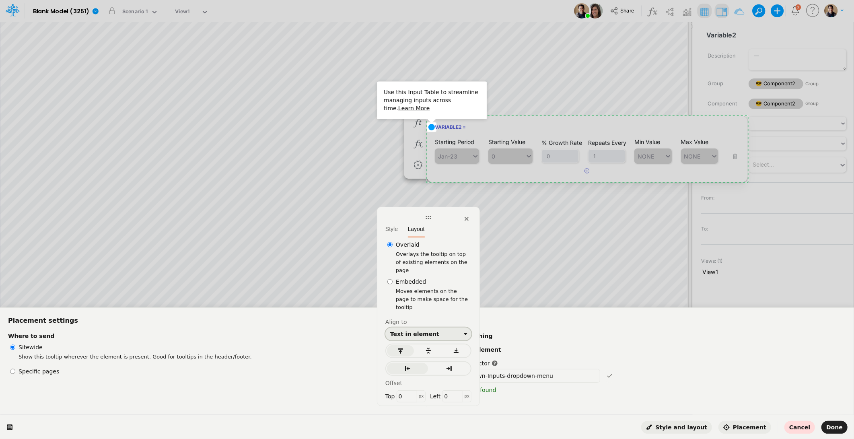
click at [463, 328] on icon "button" at bounding box center [466, 334] width 6 height 6
click at [443, 328] on div "Inside the element" at bounding box center [428, 350] width 73 height 8
click at [445, 328] on div "Inside the element" at bounding box center [425, 334] width 70 height 6
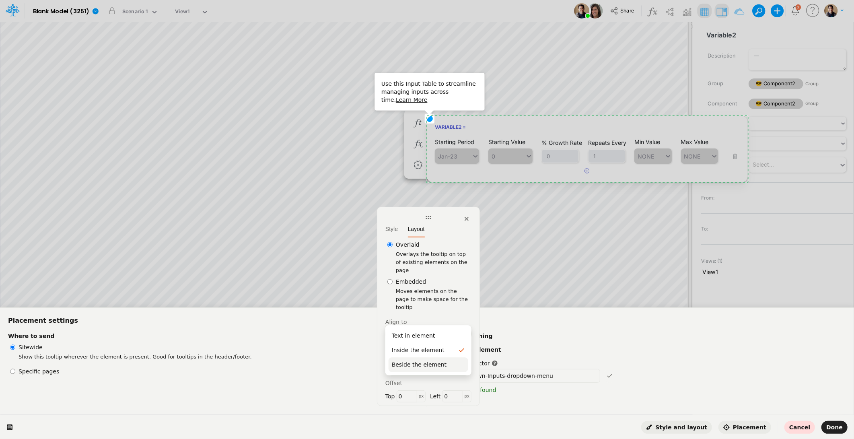
click at [429, 328] on div "Beside the element" at bounding box center [419, 365] width 55 height 8
click at [425, 328] on div "Beside the element" at bounding box center [421, 334] width 62 height 6
click at [420, 328] on div "Inside the element" at bounding box center [418, 350] width 53 height 8
click at [445, 328] on div "button" at bounding box center [449, 368] width 31 height 6
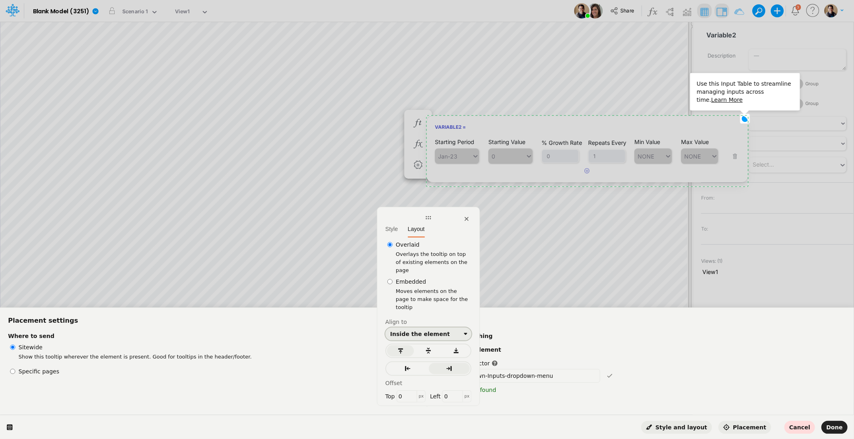
click at [433, 328] on button "Inside the element" at bounding box center [428, 334] width 86 height 13
click at [432, 328] on div "Inside the element" at bounding box center [418, 350] width 53 height 8
click at [425, 328] on div "Inside the element" at bounding box center [420, 334] width 60 height 6
click at [427, 328] on div "Beside the element" at bounding box center [419, 365] width 55 height 8
click at [412, 328] on button "button" at bounding box center [407, 368] width 41 height 11
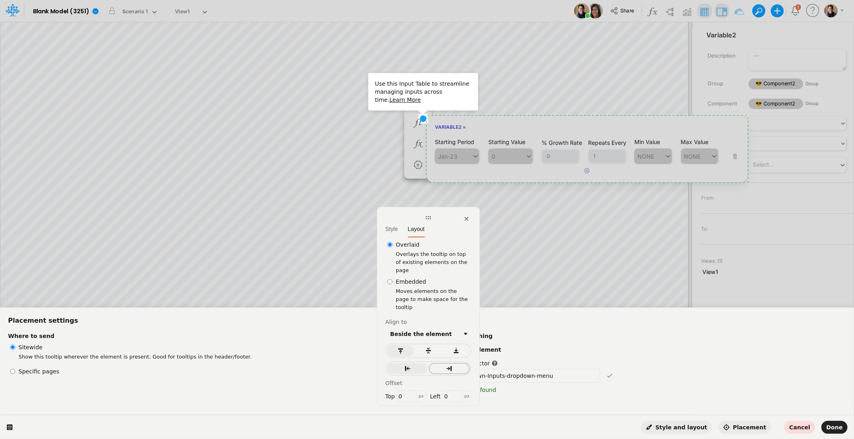
click at [452, 328] on icon "button" at bounding box center [449, 368] width 5 height 5
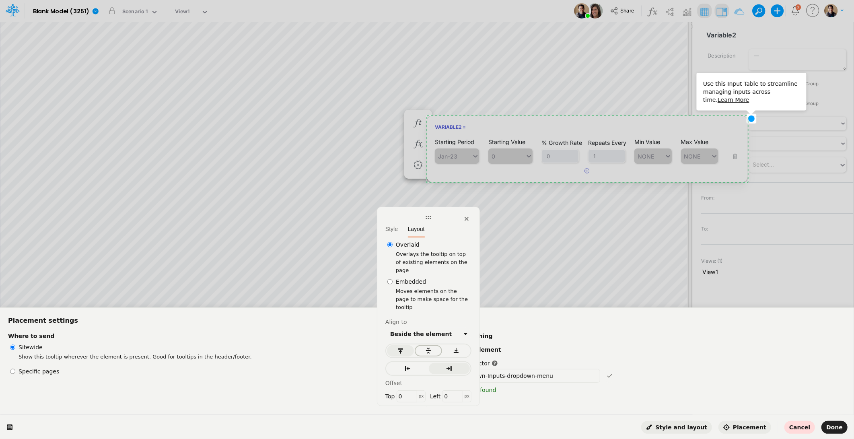
click at [428, 328] on icon "button" at bounding box center [428, 351] width 5 height 6
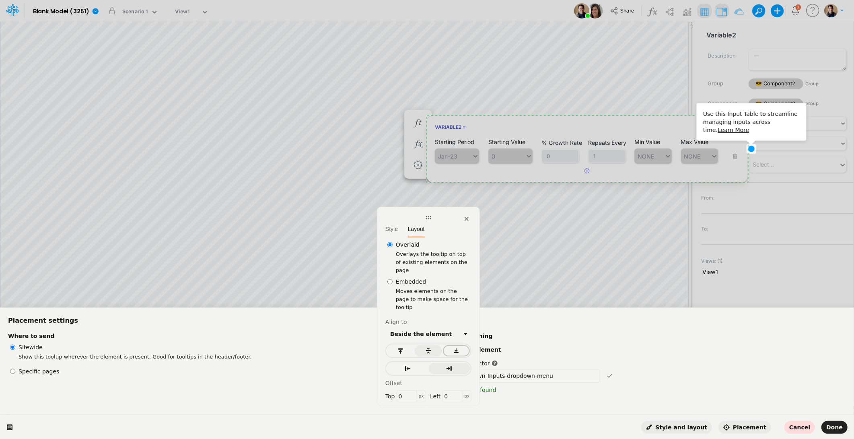
click at [455, 328] on icon "button" at bounding box center [456, 351] width 6 height 6
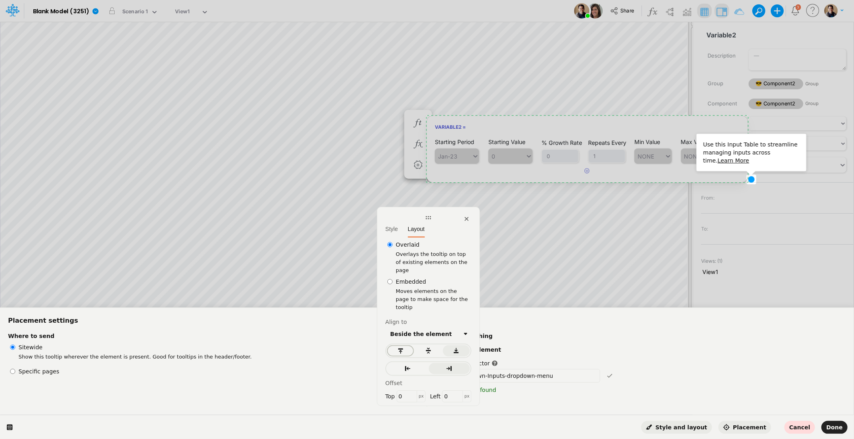
click at [403, 328] on button "button" at bounding box center [400, 350] width 27 height 11
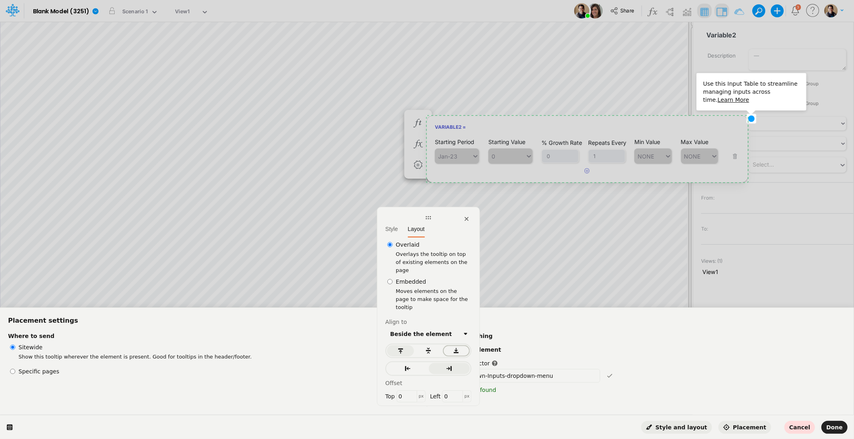
click at [460, 328] on div "button" at bounding box center [456, 351] width 17 height 6
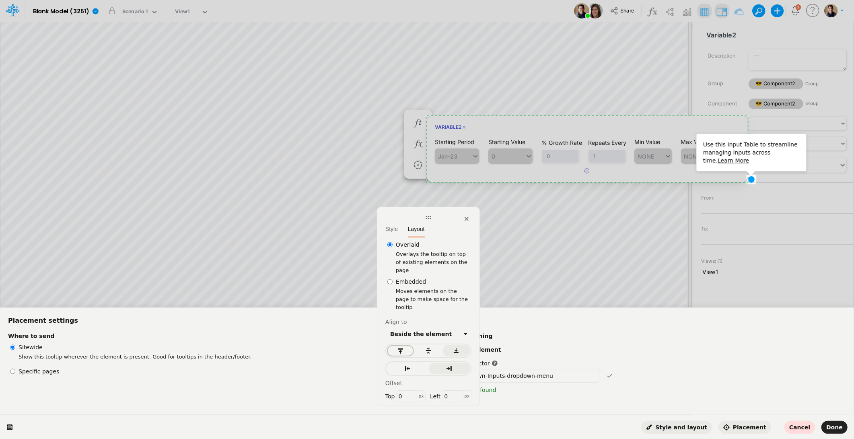
click at [402, 328] on icon "button" at bounding box center [401, 351] width 6 height 6
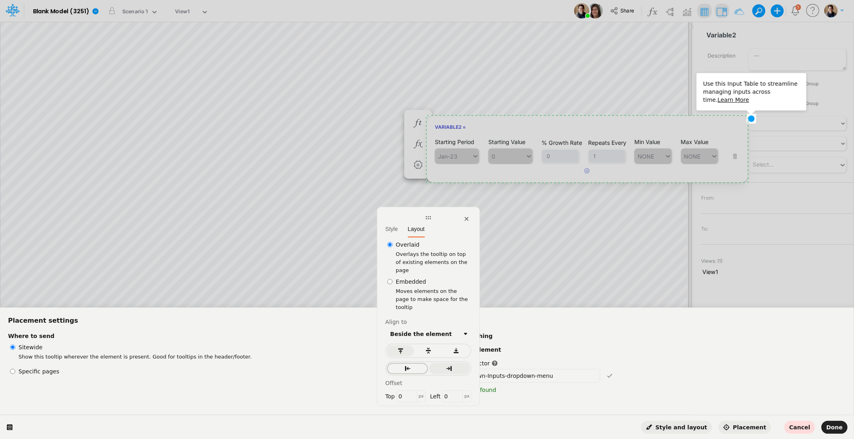
click at [407, 328] on icon "button" at bounding box center [407, 368] width 6 height 6
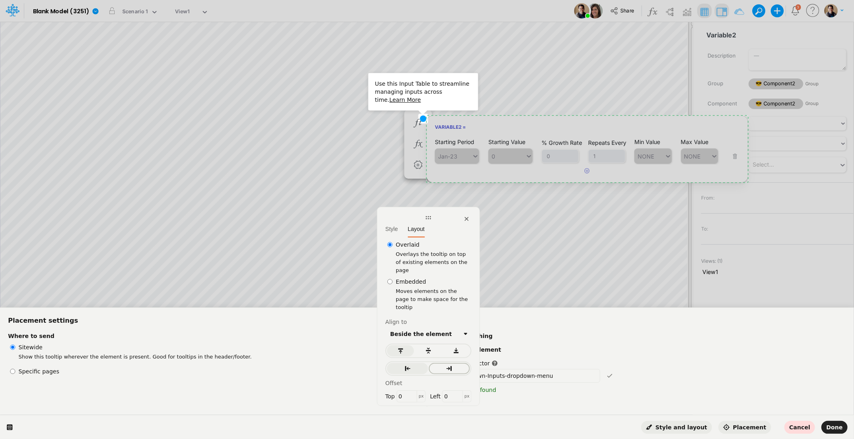
click at [451, 328] on icon "button" at bounding box center [449, 368] width 5 height 5
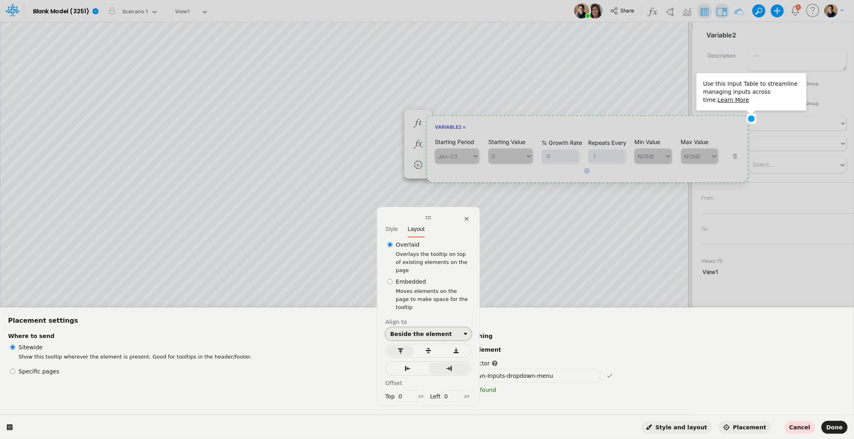
click at [426, 328] on div "Beside the element" at bounding box center [421, 334] width 62 height 6
click at [428, 328] on div "Inside the element" at bounding box center [418, 350] width 53 height 8
click at [425, 328] on div "Inside the element" at bounding box center [420, 334] width 60 height 6
click at [427, 328] on div "Beside the element" at bounding box center [419, 365] width 55 height 8
click at [584, 328] on span "Done" at bounding box center [834, 427] width 16 height 6
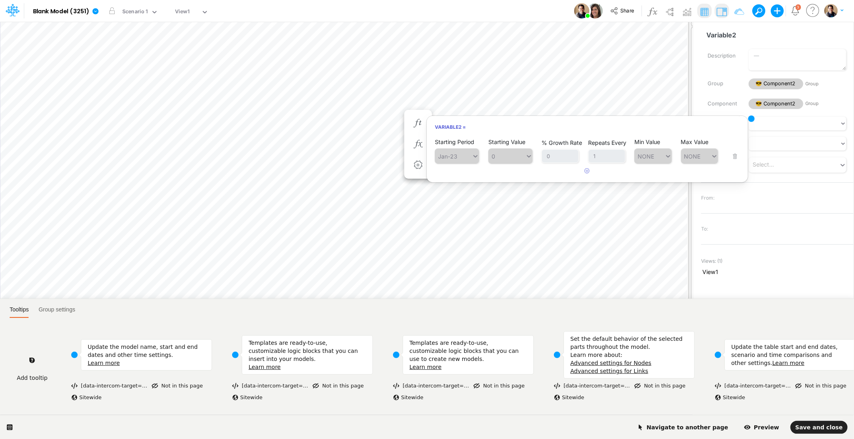
click at [584, 0] on html "Tooltips Group settings Add tooltip Update the model name, start and end dates …" at bounding box center [427, 0] width 854 height 0
click at [584, 328] on span "Navigate to another page" at bounding box center [682, 427] width 91 height 6
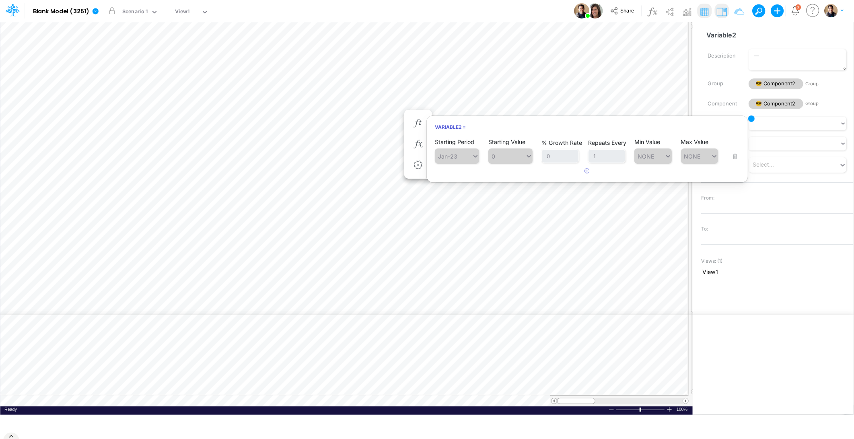
scroll to position [8, 0]
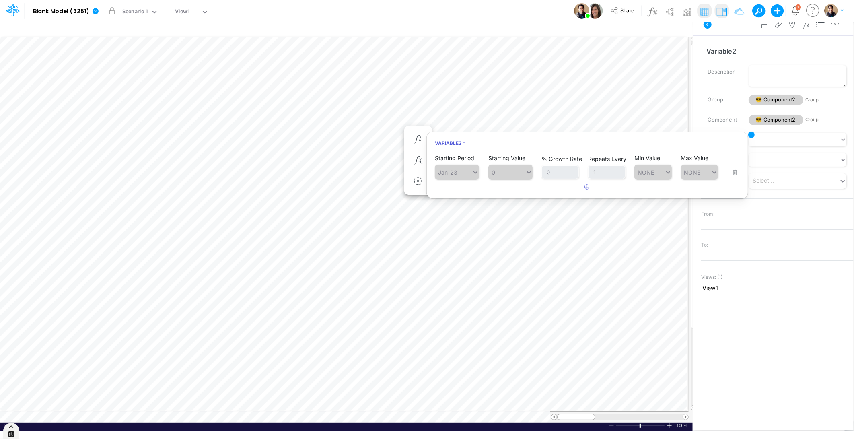
click at [12, 328] on icon at bounding box center [11, 434] width 6 height 6
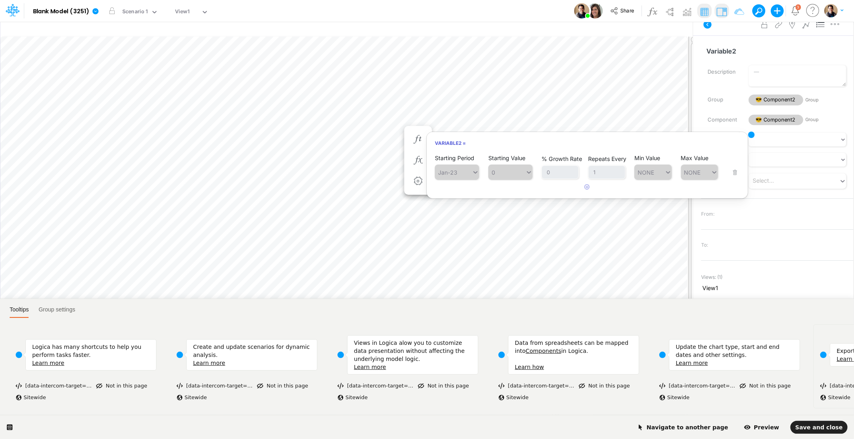
scroll to position [0, 1141]
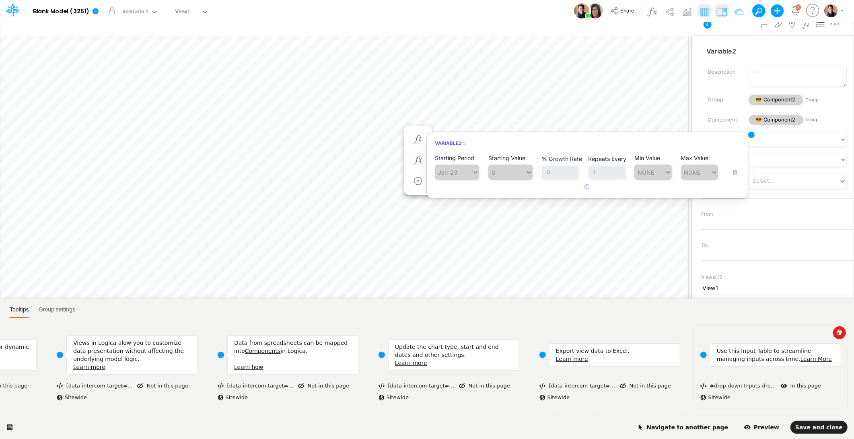
click at [584, 328] on div "Use this Input Table to streamline managing inputs across time. Learn More" at bounding box center [771, 354] width 141 height 47
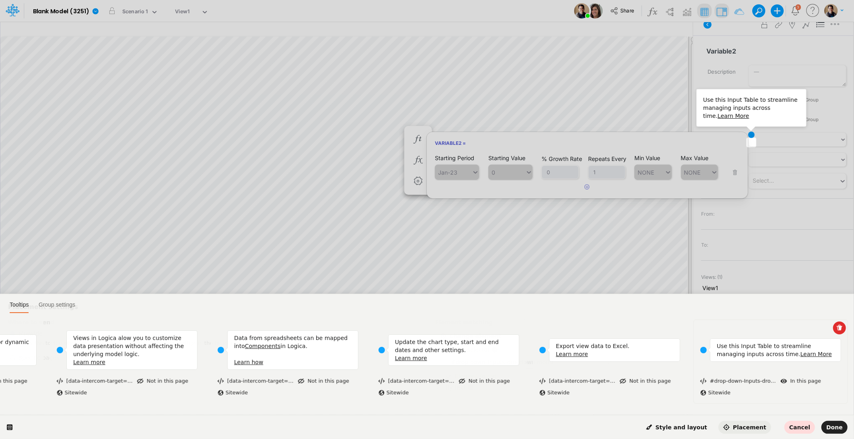
scroll to position [0, 0]
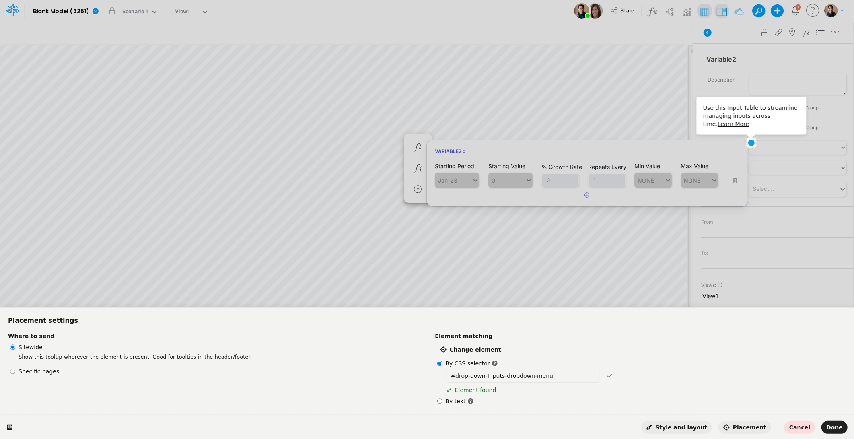
click at [584, 328] on span "Style and layout" at bounding box center [676, 427] width 61 height 6
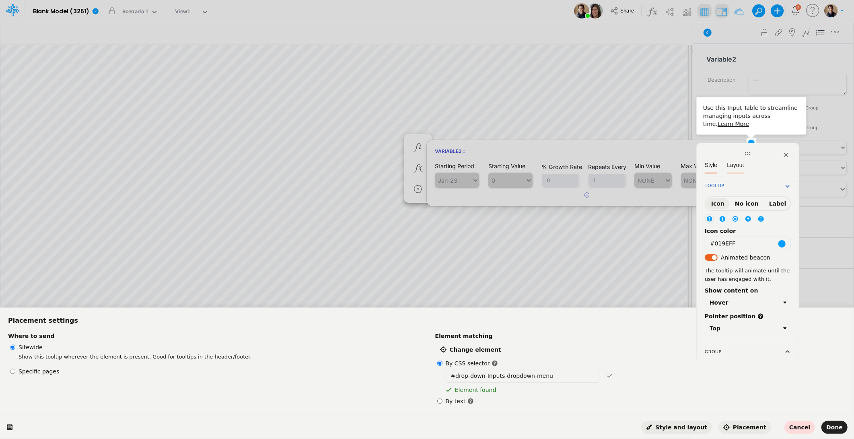
click at [584, 166] on span "Layout" at bounding box center [735, 165] width 17 height 6
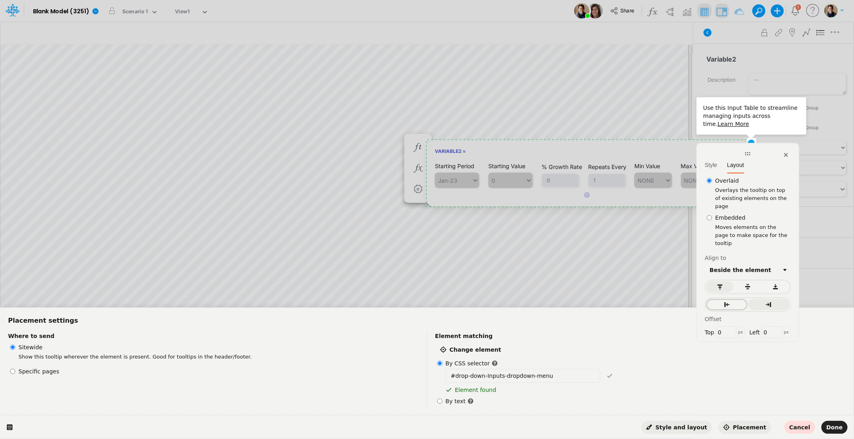
click at [584, 301] on div "button" at bounding box center [726, 304] width 31 height 6
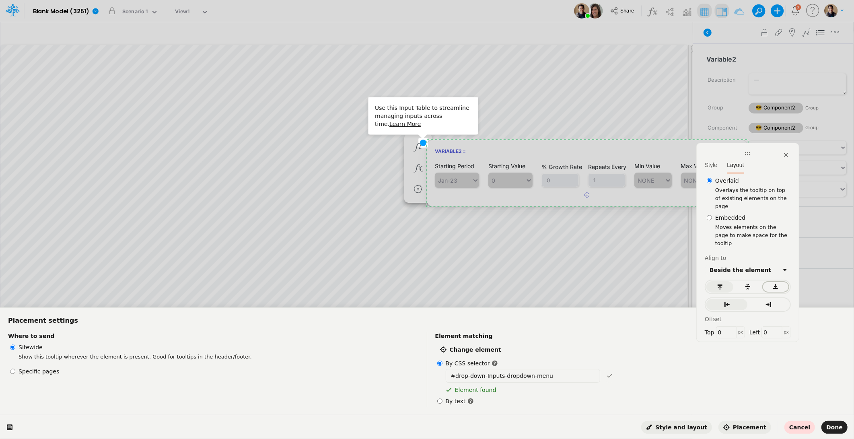
click at [584, 284] on div "button" at bounding box center [775, 287] width 17 height 6
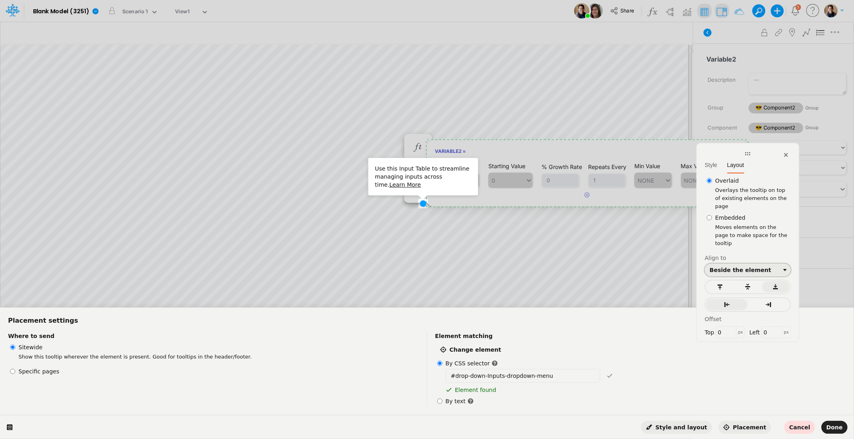
click at [584, 264] on button "Beside the element" at bounding box center [748, 270] width 86 height 13
click at [584, 284] on div "Inside the element" at bounding box center [737, 286] width 53 height 8
click at [584, 284] on icon "button" at bounding box center [748, 287] width 5 height 6
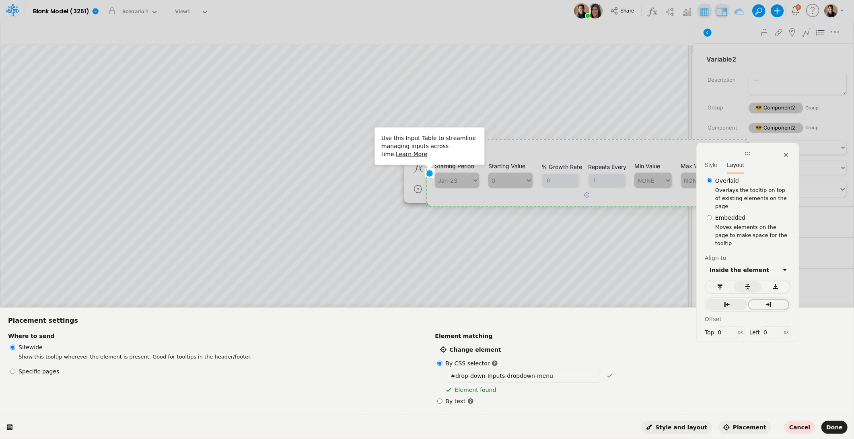
click at [584, 299] on button "button" at bounding box center [768, 304] width 41 height 11
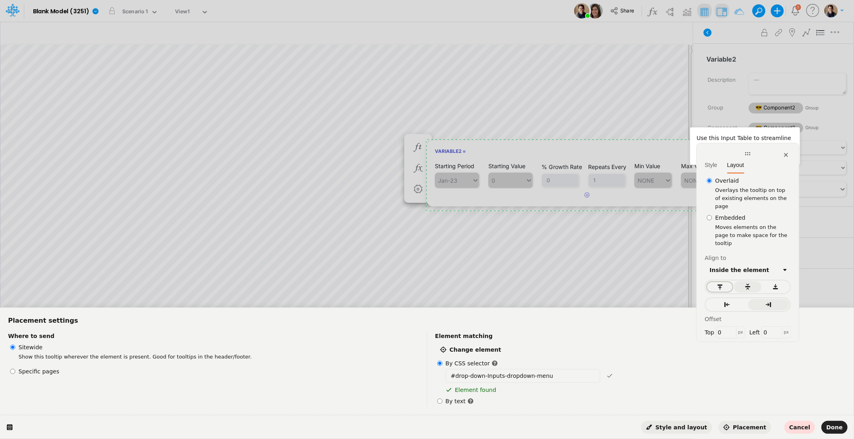
click at [584, 281] on button "button" at bounding box center [720, 286] width 27 height 11
click at [584, 326] on input "0" at bounding box center [772, 332] width 21 height 12
type input "-10"
click at [584, 326] on input "0" at bounding box center [726, 332] width 21 height 12
type input "10"
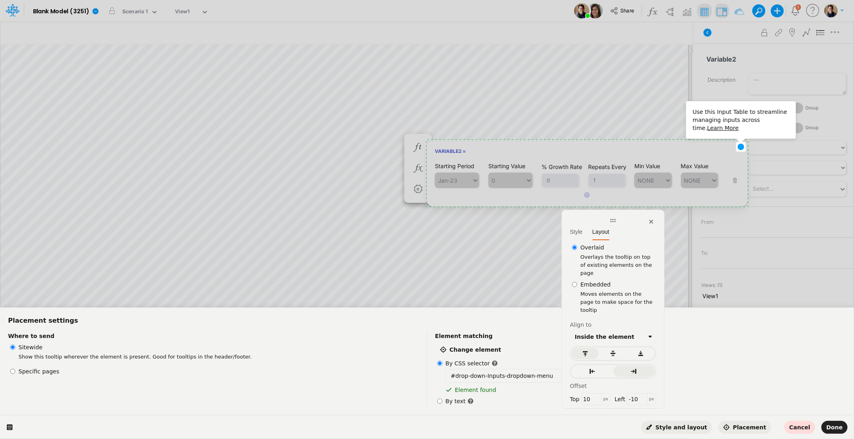
drag, startPoint x: 754, startPoint y: 156, endPoint x: 635, endPoint y: 230, distance: 140.4
click at [584, 225] on div at bounding box center [613, 220] width 86 height 8
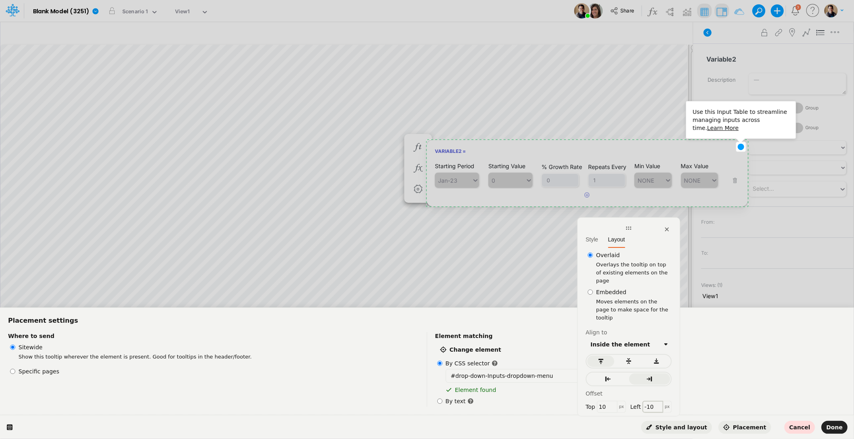
click at [584, 328] on input "-10" at bounding box center [653, 407] width 21 height 12
type input "-15"
click at [584, 328] on input "11" at bounding box center [607, 407] width 21 height 12
type input "15"
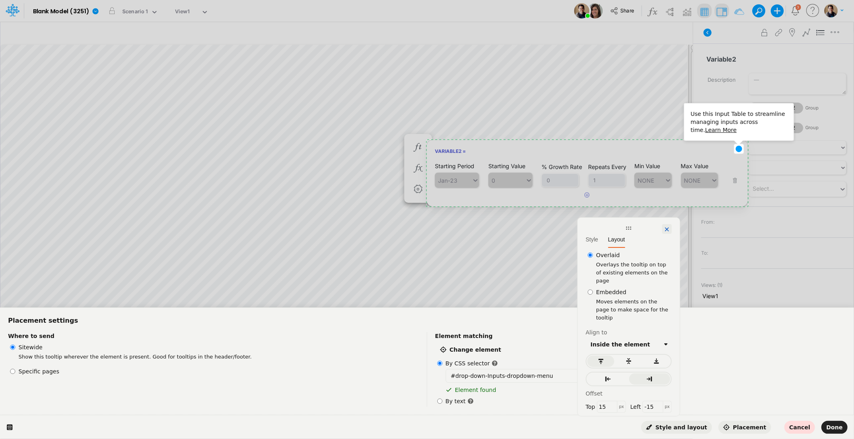
click at [584, 227] on icon at bounding box center [667, 229] width 6 height 6
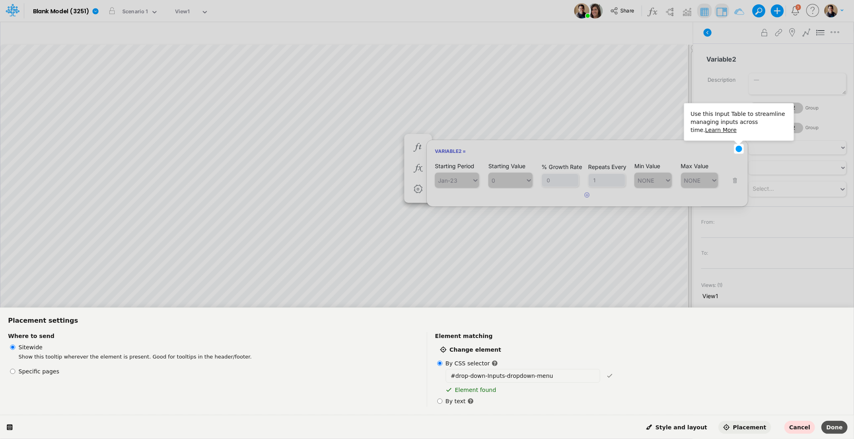
click at [584, 328] on span "Done" at bounding box center [834, 427] width 16 height 6
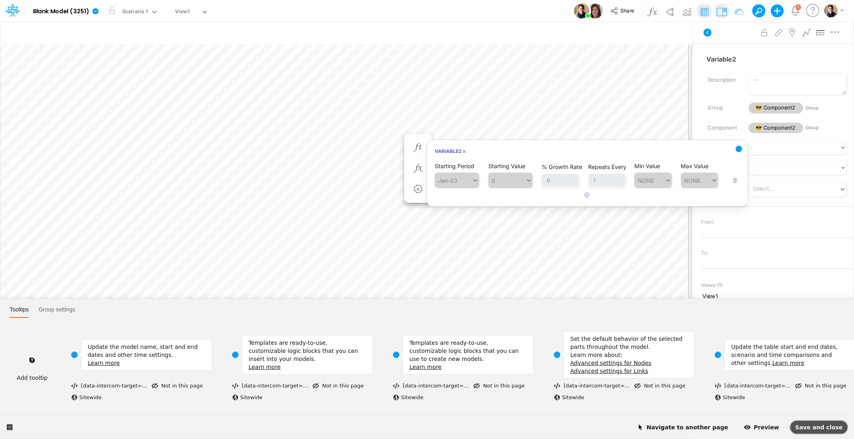
click at [584, 328] on span "Save and close" at bounding box center [818, 427] width 47 height 6
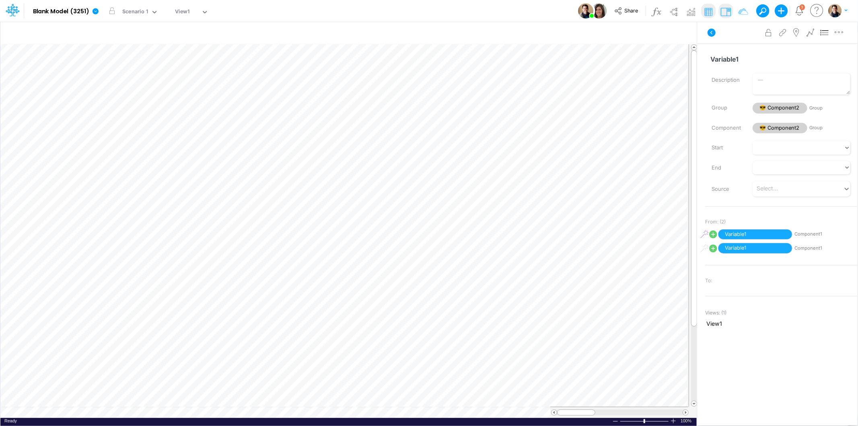
scroll to position [0, 0]
click at [371, 139] on icon "button" at bounding box center [370, 139] width 12 height 8
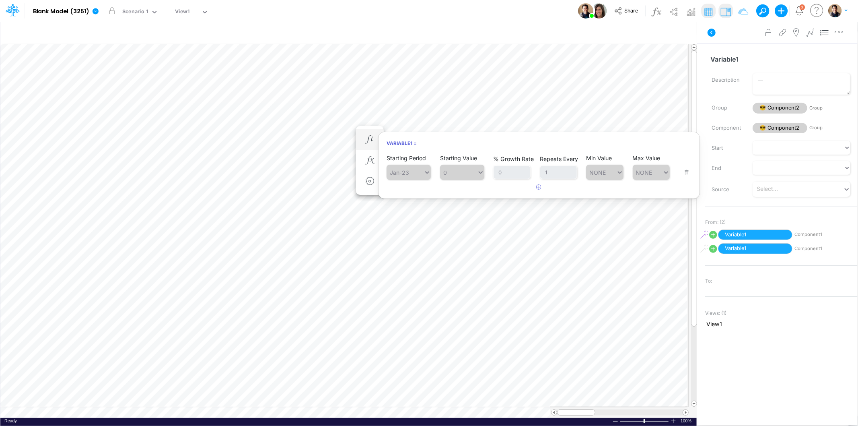
click at [550, 152] on div "Variable1 = Starting Period Jan-23 Starting Value 0 % Growth Rate 0 Repeats Eve…" at bounding box center [539, 165] width 322 height 67
click at [164, 10] on button "button" at bounding box center [165, 11] width 8 height 8
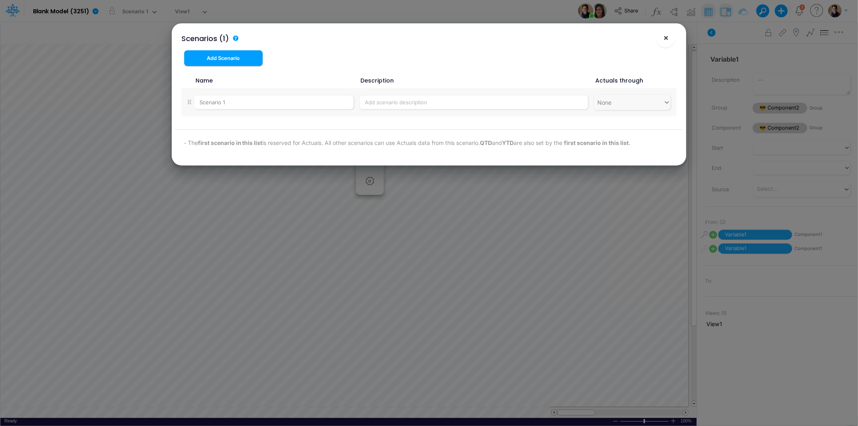
click at [666, 36] on span "×" at bounding box center [665, 38] width 5 height 10
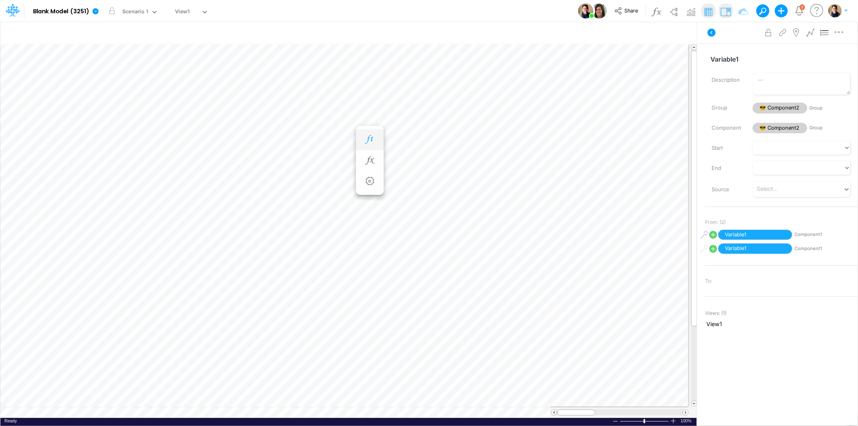
click at [363, 137] on button "button" at bounding box center [370, 140] width 15 height 16
click at [373, 139] on icon "button" at bounding box center [370, 139] width 12 height 8
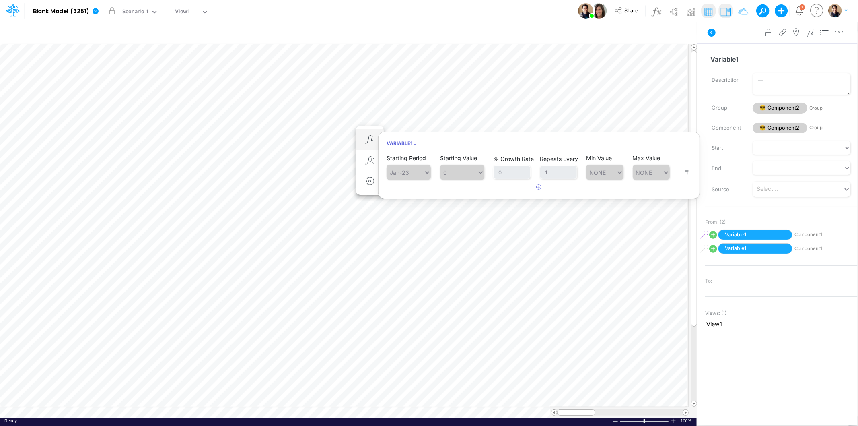
click at [524, 144] on h6 "Variable1 =" at bounding box center [539, 143] width 321 height 14
click at [837, 8] on img "button" at bounding box center [834, 10] width 13 height 13
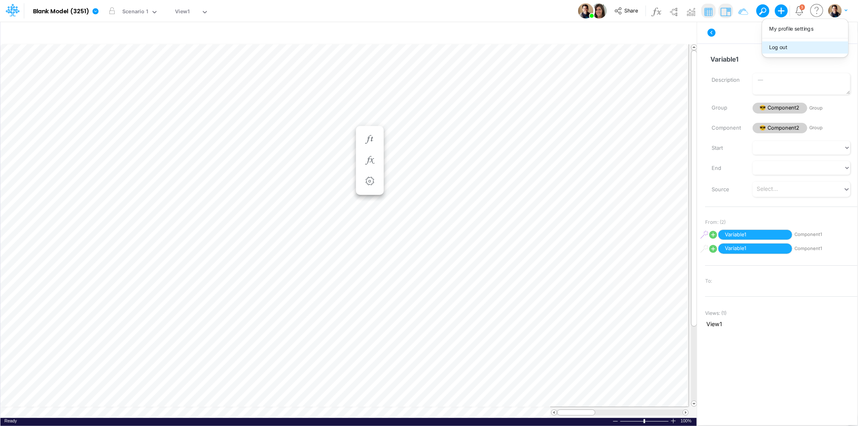
click at [799, 47] on button "Log out" at bounding box center [805, 47] width 86 height 12
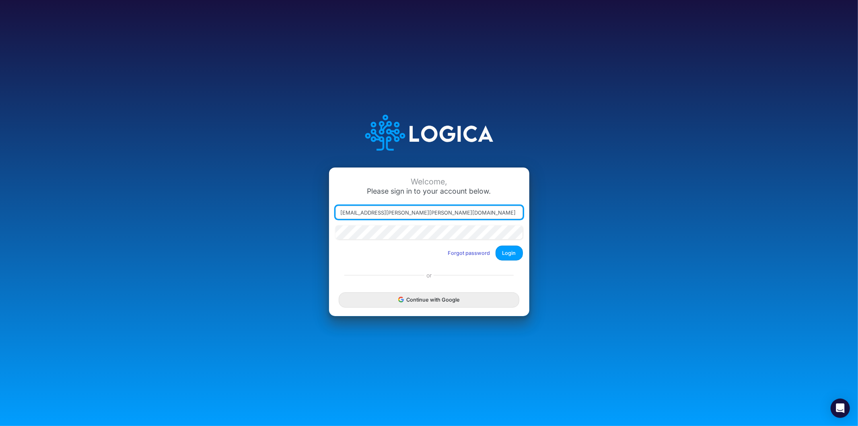
click at [349, 211] on input "[EMAIL_ADDRESS][PERSON_NAME][PERSON_NAME][DOMAIN_NAME]" at bounding box center [429, 213] width 187 height 14
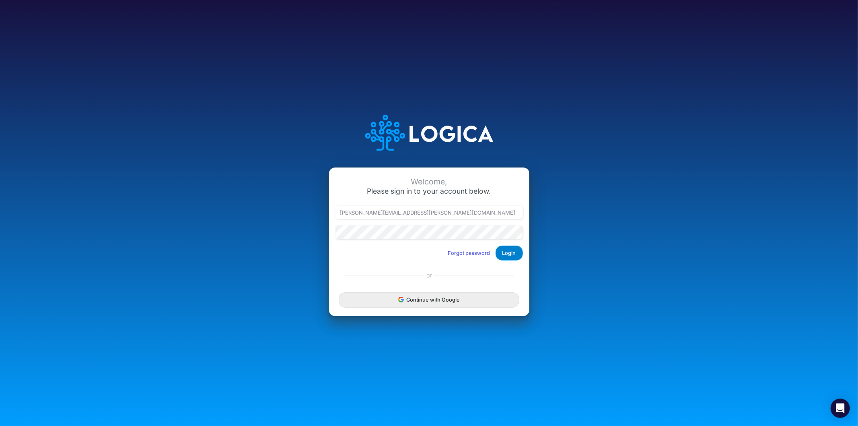
click at [516, 254] on button "Login" at bounding box center [509, 252] width 27 height 15
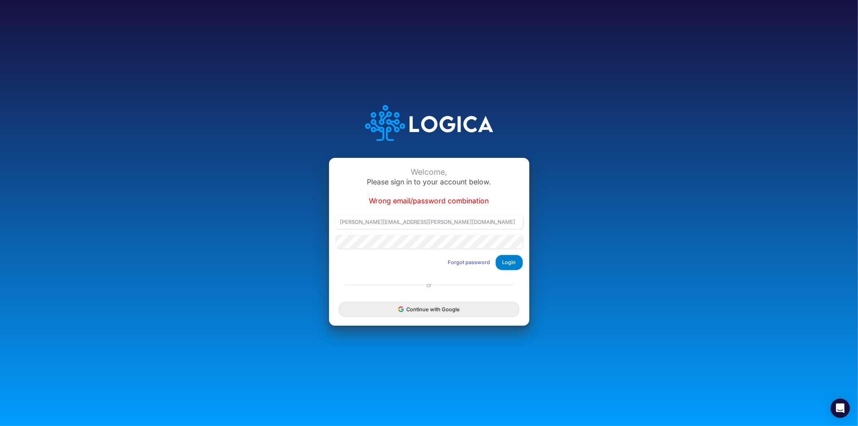
click at [516, 260] on button "Login" at bounding box center [509, 262] width 27 height 15
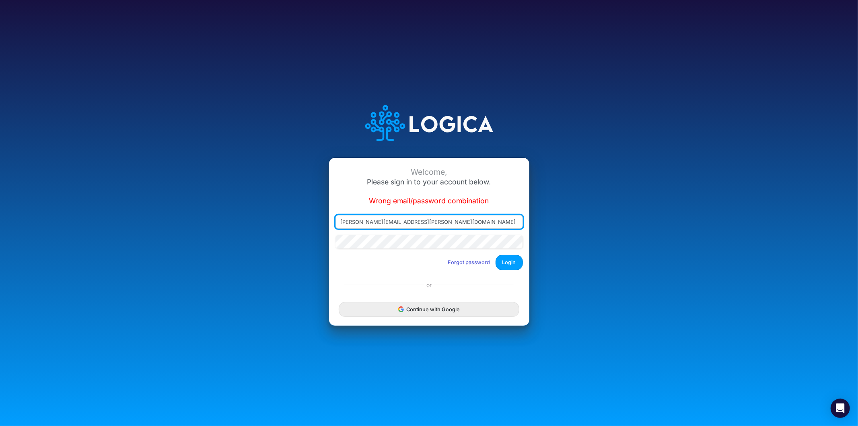
click at [380, 223] on input "[PERSON_NAME][EMAIL_ADDRESS][PERSON_NAME][DOMAIN_NAME]" at bounding box center [429, 222] width 187 height 14
type input "[PERSON_NAME][EMAIL_ADDRESS][PERSON_NAME][DOMAIN_NAME]"
click at [509, 271] on div "Welcome, Please sign in to your account below. Wrong email/password combination…" at bounding box center [429, 217] width 200 height 118
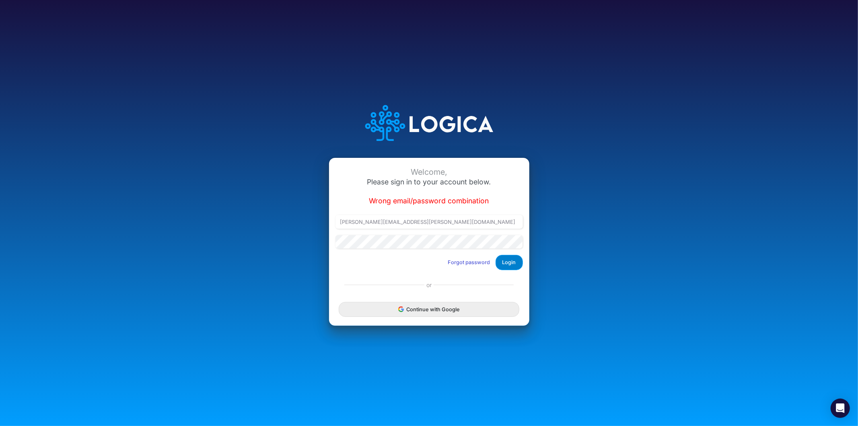
click at [509, 266] on button "Login" at bounding box center [509, 262] width 27 height 15
